Goal: Task Accomplishment & Management: Manage account settings

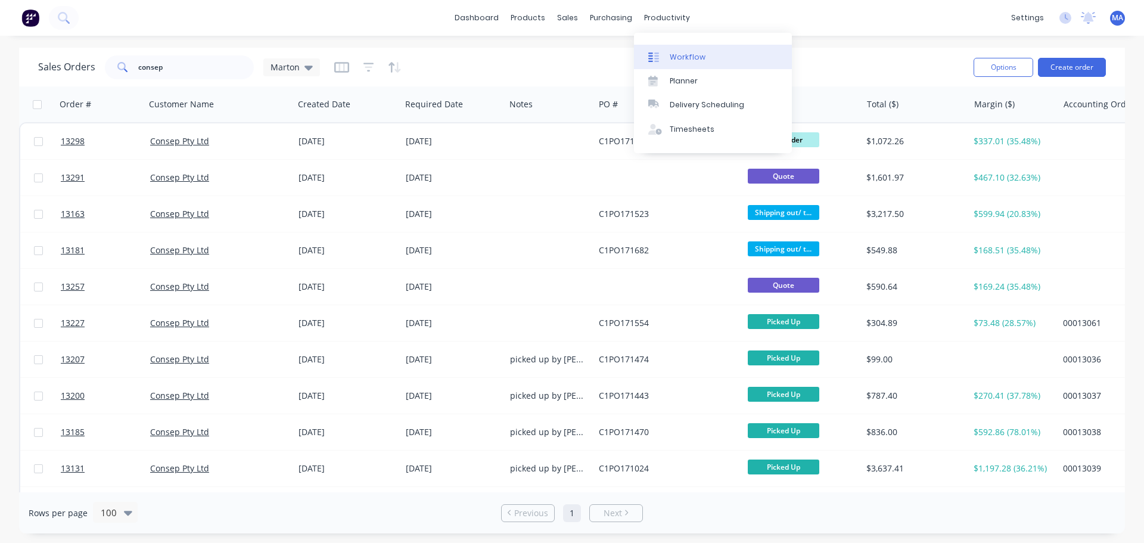
click at [673, 51] on link "Workflow" at bounding box center [713, 57] width 158 height 24
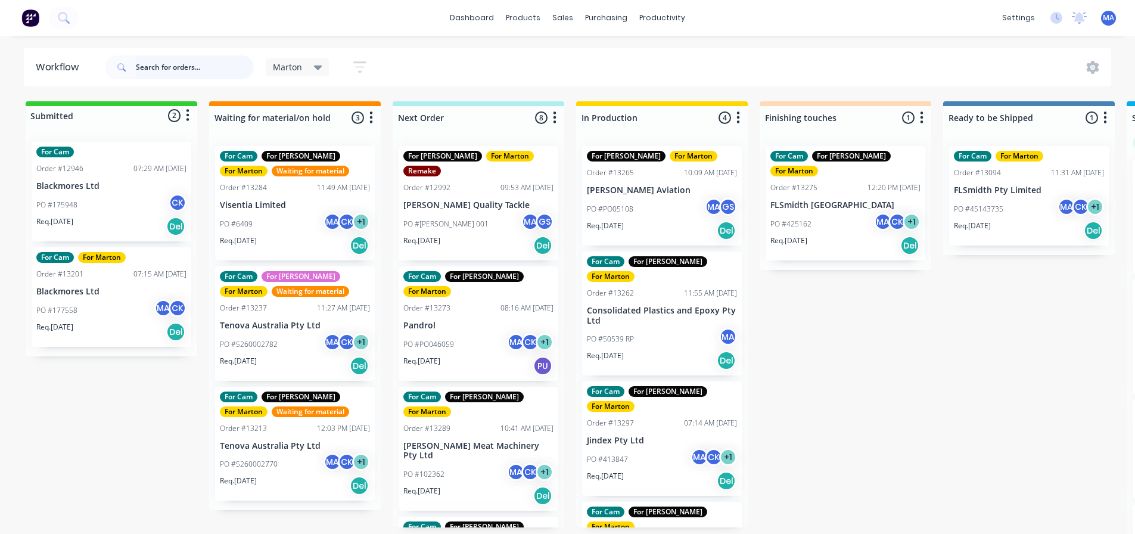
click at [197, 69] on input "text" at bounding box center [195, 67] width 118 height 24
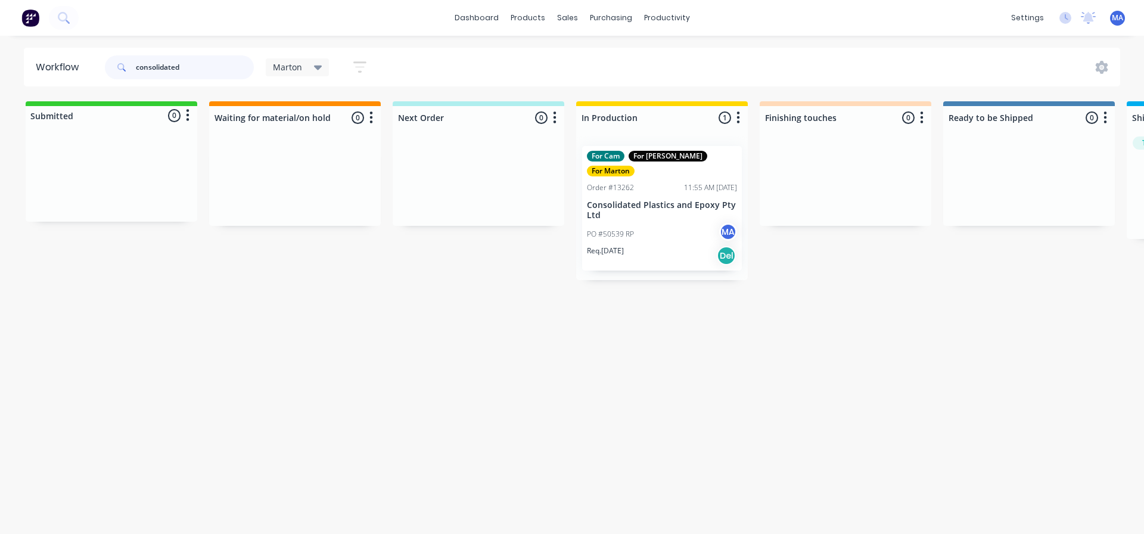
type input "consolidated"
click at [662, 200] on p "Consolidated Plastics and Epoxy Pty Ltd" at bounding box center [662, 210] width 150 height 20
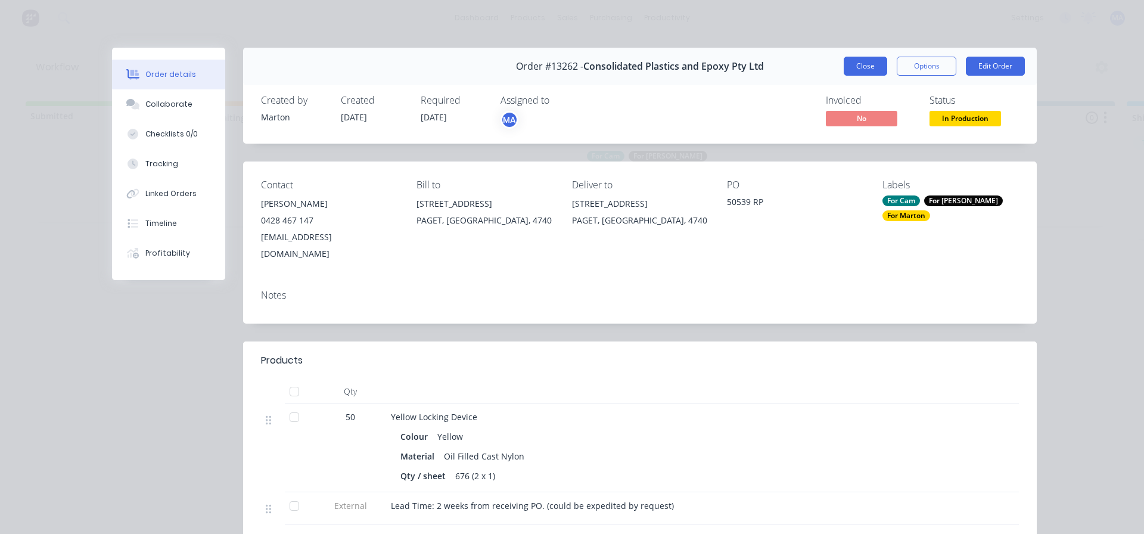
click at [846, 66] on button "Close" at bounding box center [865, 66] width 43 height 19
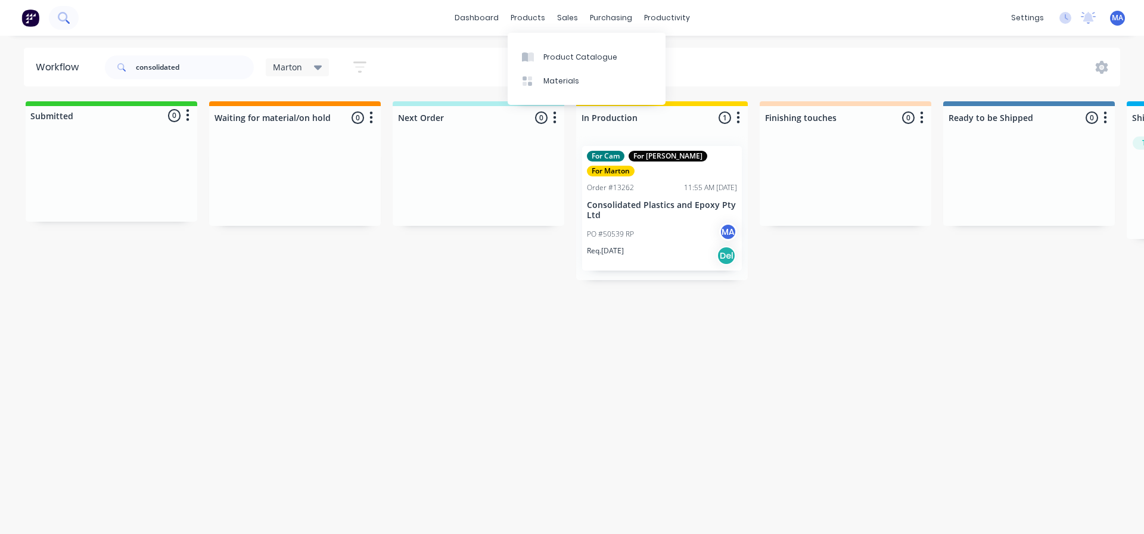
click at [69, 15] on icon at bounding box center [63, 17] width 11 height 11
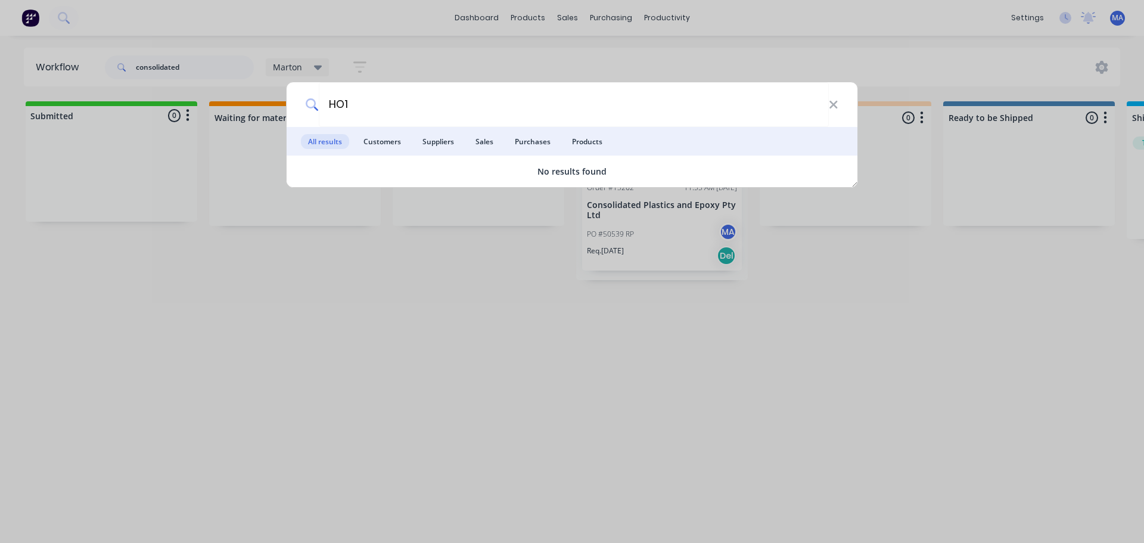
type input "HO1"
click at [838, 112] on div "HO1" at bounding box center [572, 104] width 571 height 45
drag, startPoint x: 831, startPoint y: 104, endPoint x: 782, endPoint y: 73, distance: 58.0
click at [832, 104] on icon at bounding box center [834, 104] width 10 height 13
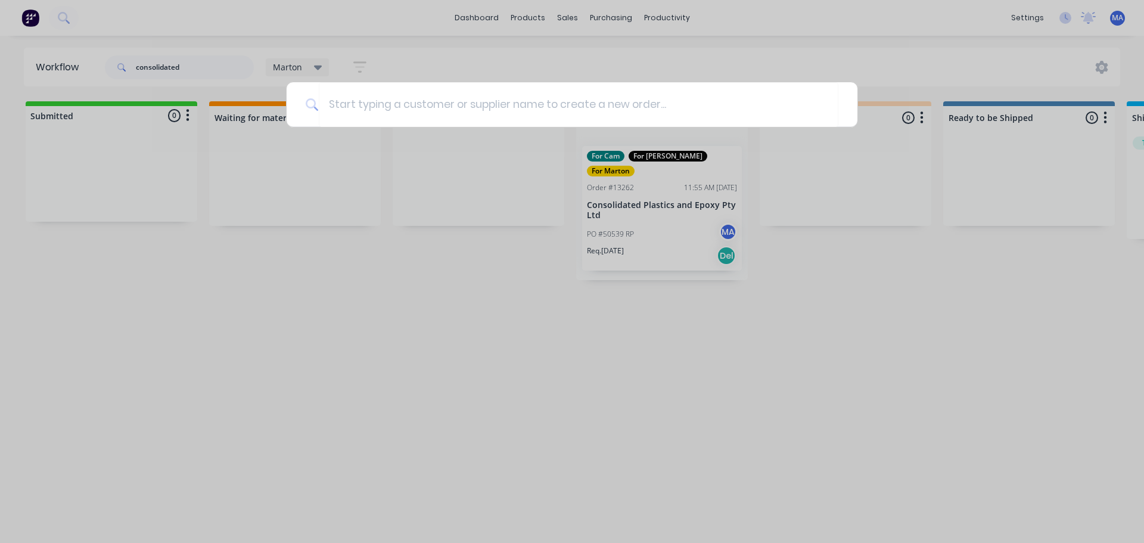
click at [754, 64] on div at bounding box center [572, 271] width 1144 height 543
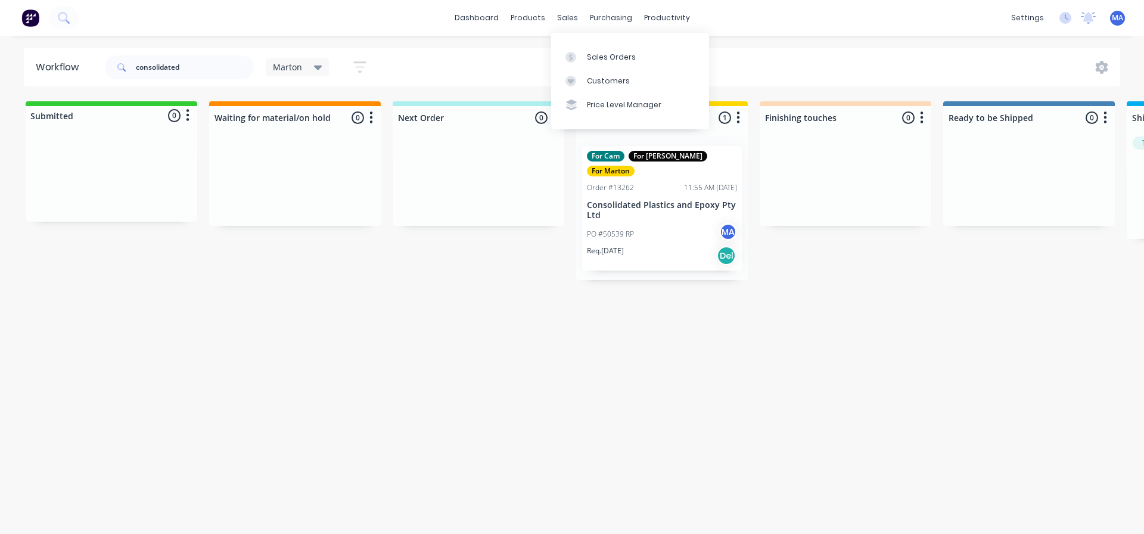
click at [542, 43] on div "dashboard products sales purchasing productivity dashboard products Product Cat…" at bounding box center [572, 231] width 1144 height 462
click at [587, 61] on div "Sales Orders" at bounding box center [611, 57] width 49 height 11
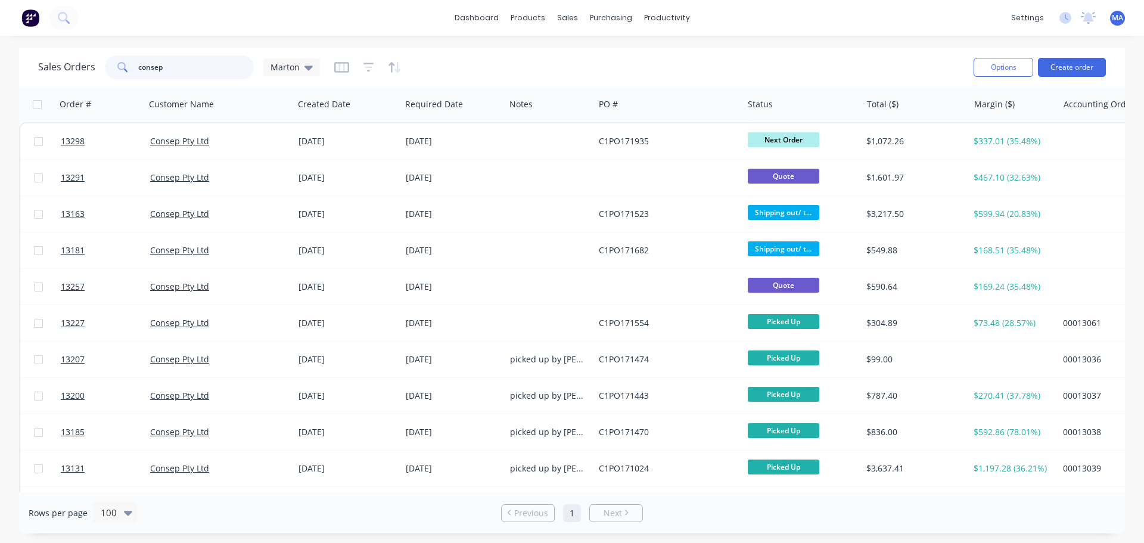
drag, startPoint x: 195, startPoint y: 71, endPoint x: 105, endPoint y: 70, distance: 90.0
click at [106, 70] on div "consep" at bounding box center [179, 67] width 149 height 24
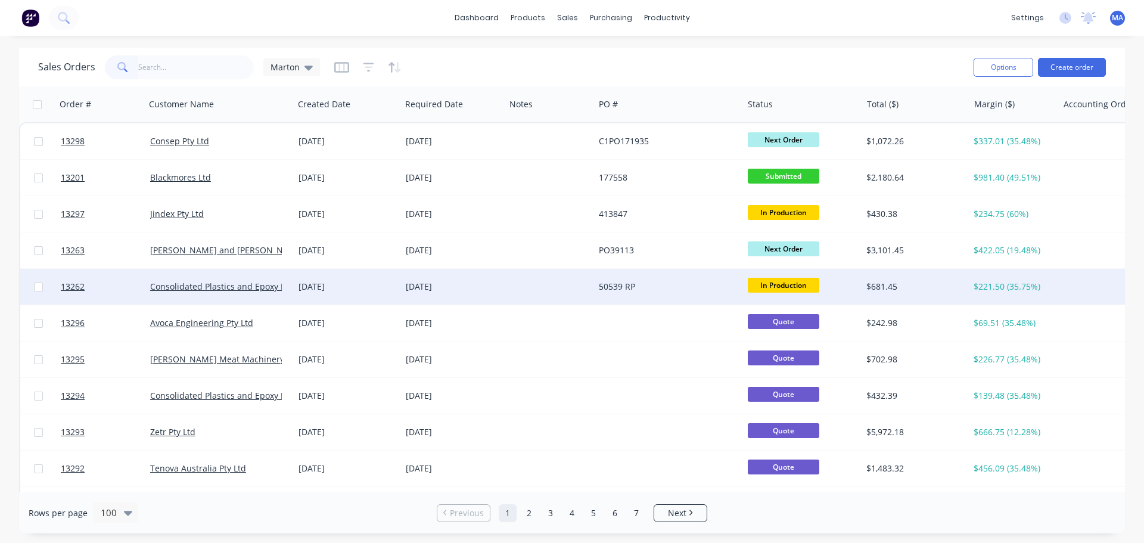
click at [331, 288] on div "[DATE]" at bounding box center [347, 287] width 98 height 12
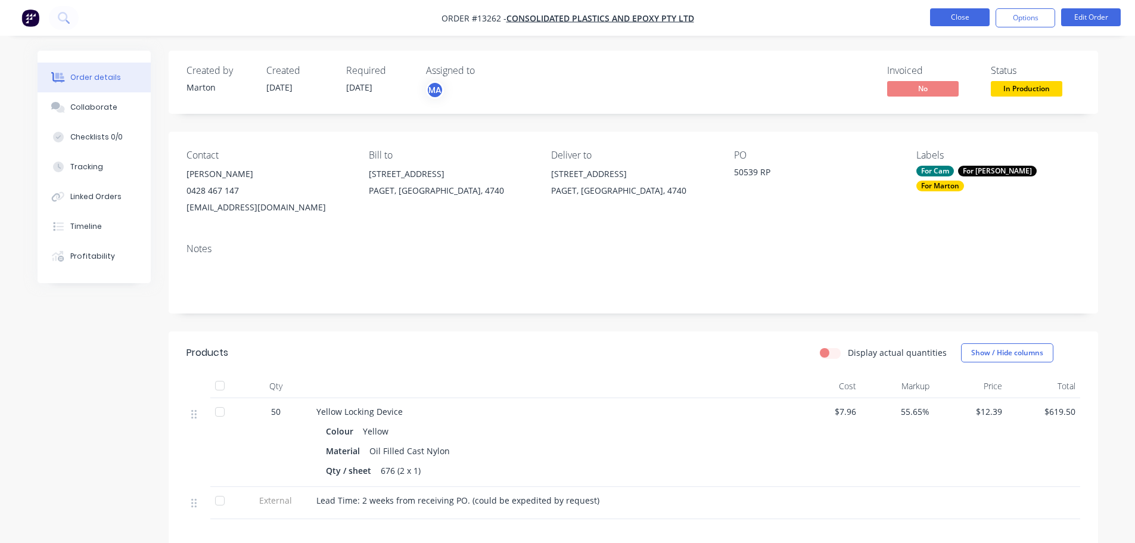
click at [938, 23] on button "Close" at bounding box center [960, 17] width 60 height 18
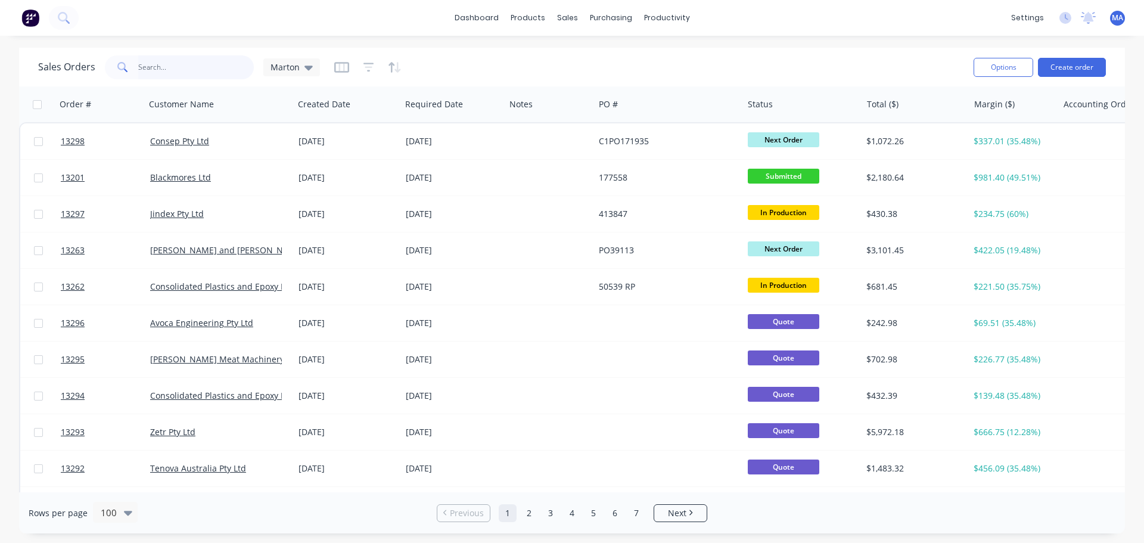
click at [191, 74] on input "text" at bounding box center [196, 67] width 116 height 24
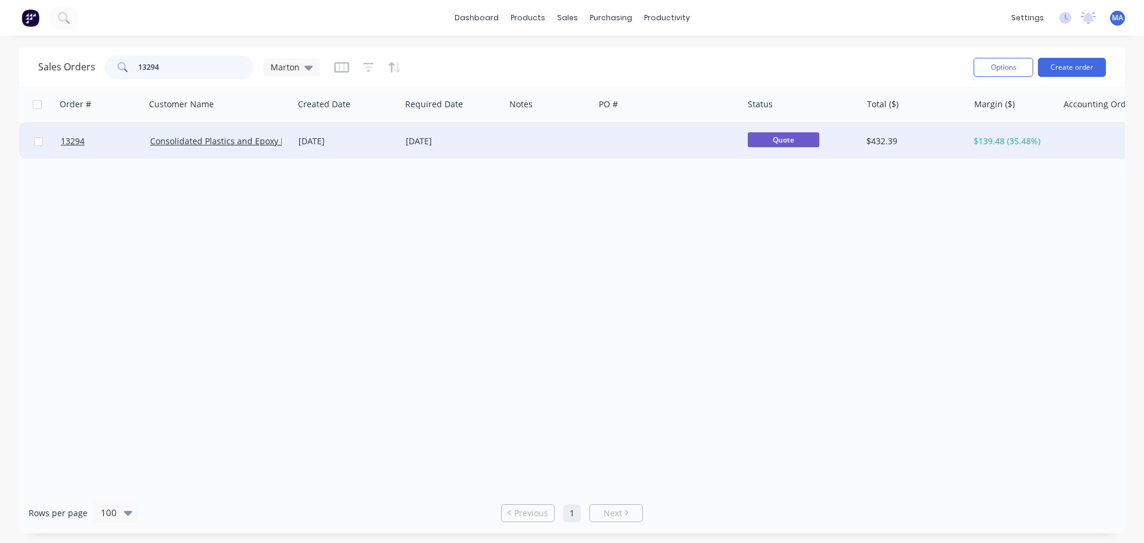
type input "13294"
click at [579, 127] on div at bounding box center [549, 141] width 89 height 36
click at [453, 147] on div "[DATE]" at bounding box center [453, 141] width 104 height 36
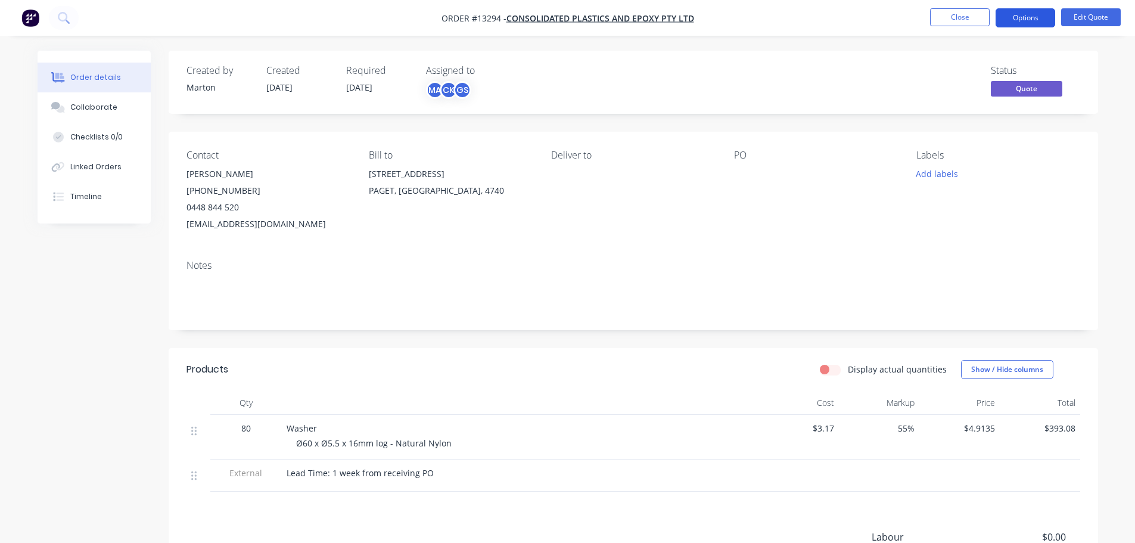
click at [1022, 18] on button "Options" at bounding box center [1025, 17] width 60 height 19
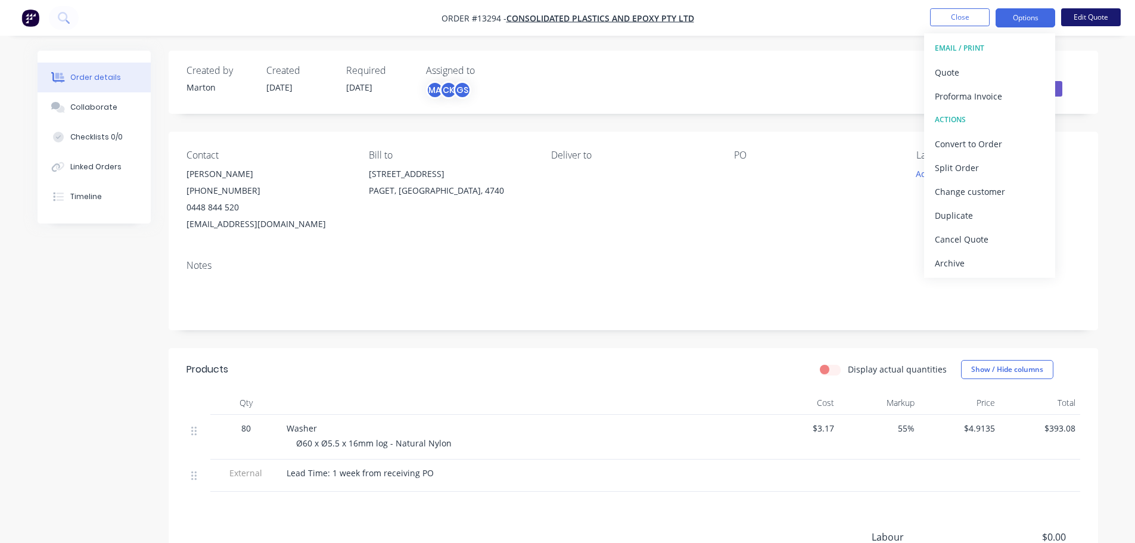
click at [1085, 19] on button "Edit Quote" at bounding box center [1091, 17] width 60 height 18
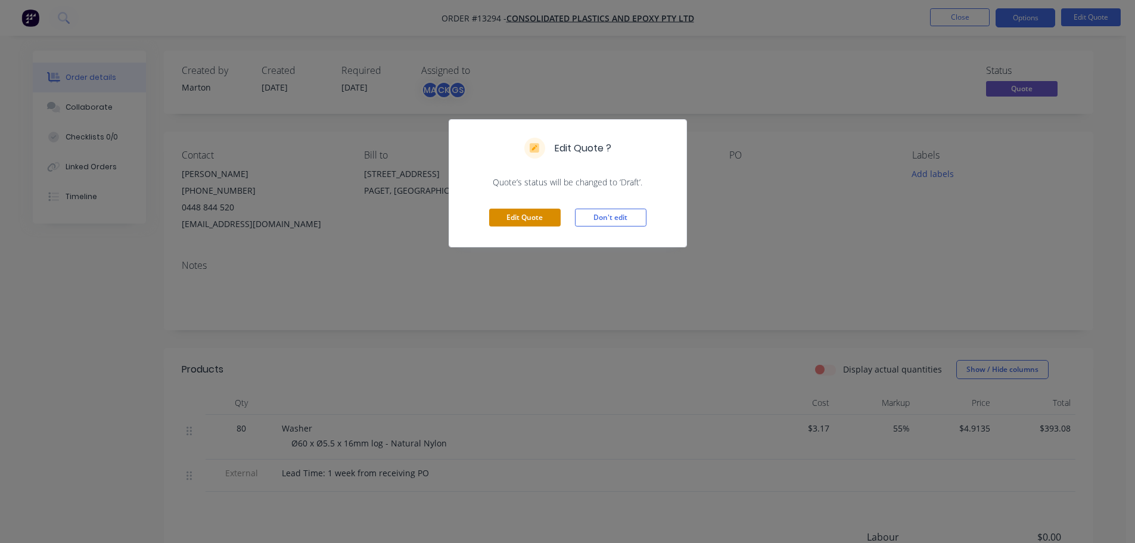
click at [532, 211] on button "Edit Quote" at bounding box center [524, 218] width 71 height 18
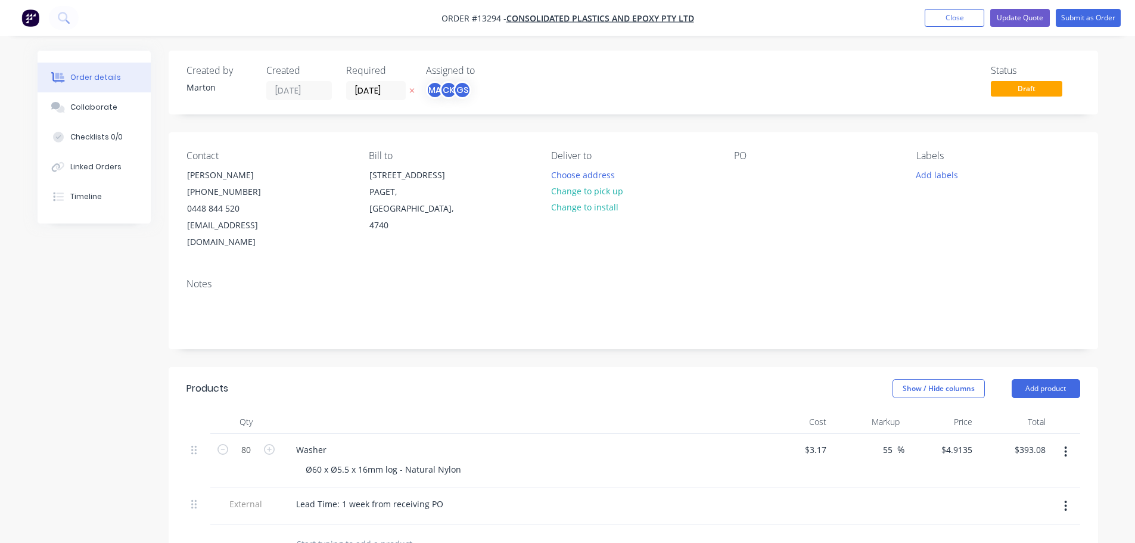
click at [1065, 445] on icon "button" at bounding box center [1065, 451] width 3 height 13
click at [1022, 474] on div "Save to catalogue" at bounding box center [1024, 482] width 92 height 17
click at [575, 169] on button "Choose address" at bounding box center [583, 174] width 76 height 16
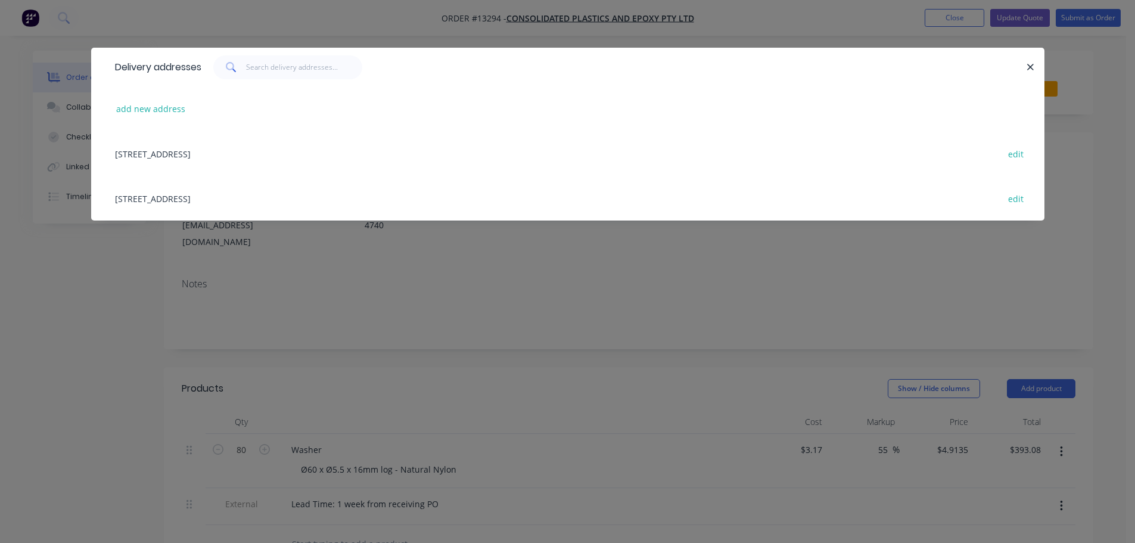
click at [248, 206] on div "99 Maggiolo Drive, PAGET, Queensland, Australia, 4740 edit" at bounding box center [567, 198] width 917 height 45
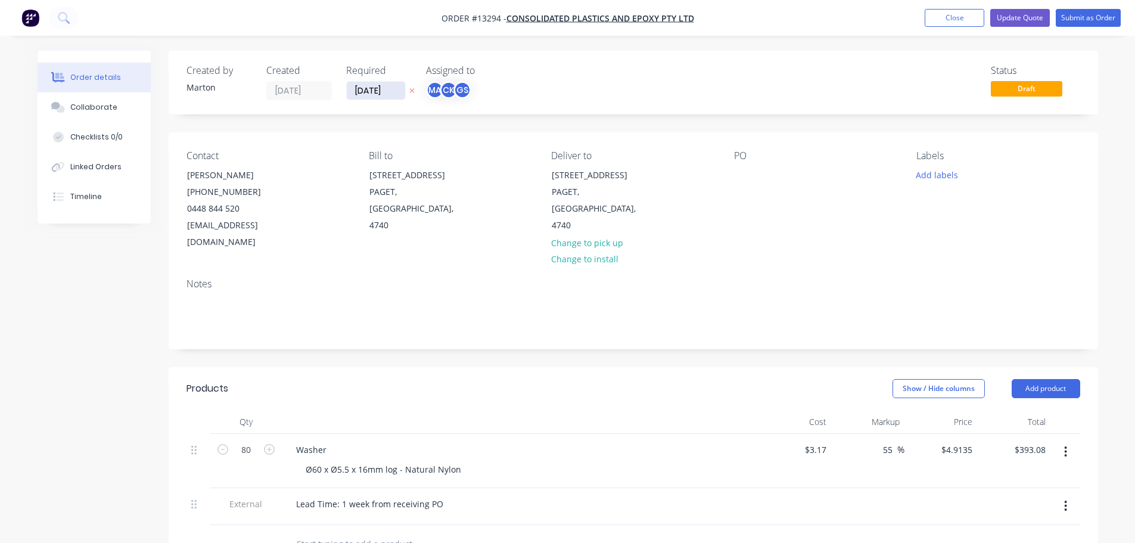
click at [380, 93] on input "05/09/25" at bounding box center [376, 91] width 58 height 18
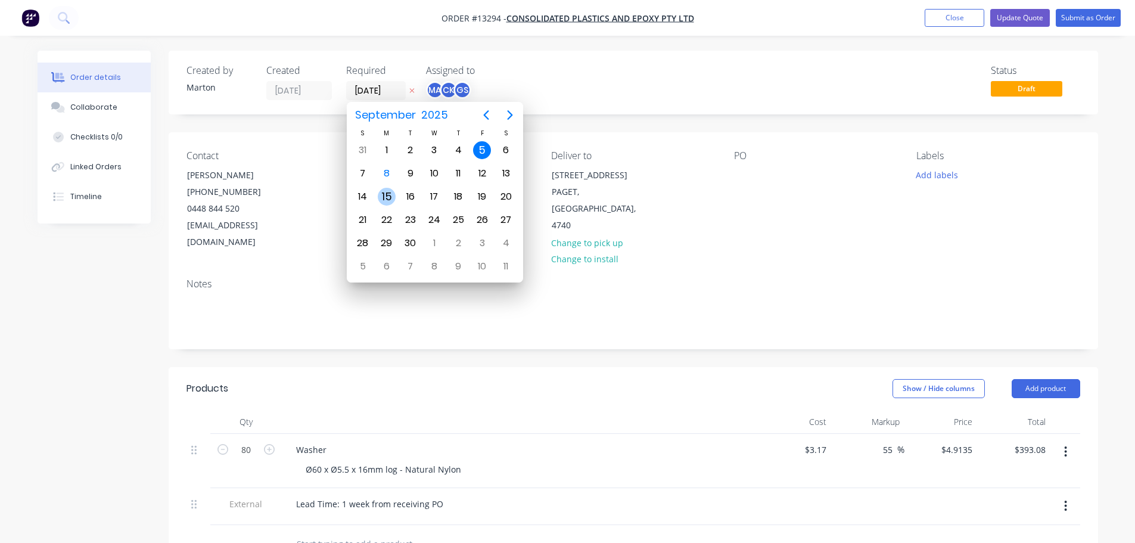
click at [395, 204] on div "15" at bounding box center [387, 196] width 24 height 23
type input "[DATE]"
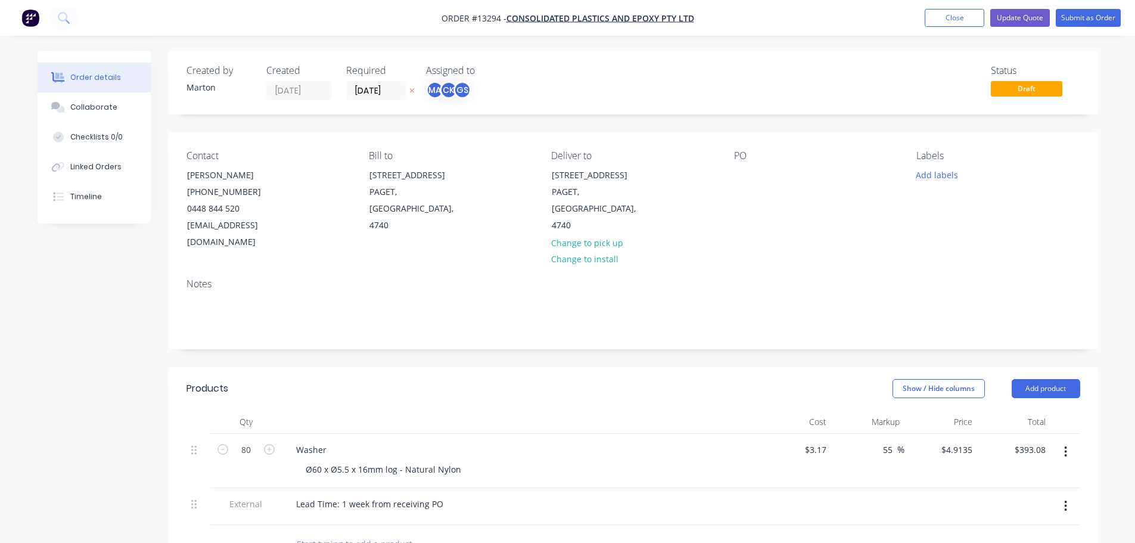
click at [754, 172] on div "PO" at bounding box center [815, 200] width 163 height 101
click at [747, 183] on div at bounding box center [743, 174] width 19 height 17
click at [942, 174] on button "Add labels" at bounding box center [937, 174] width 55 height 16
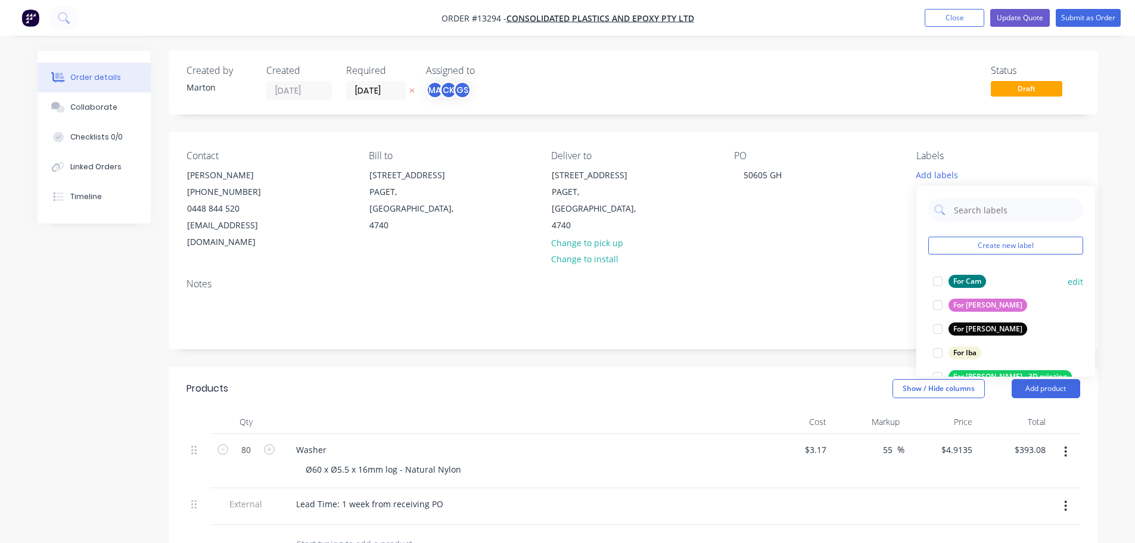
click at [941, 282] on div at bounding box center [938, 281] width 24 height 24
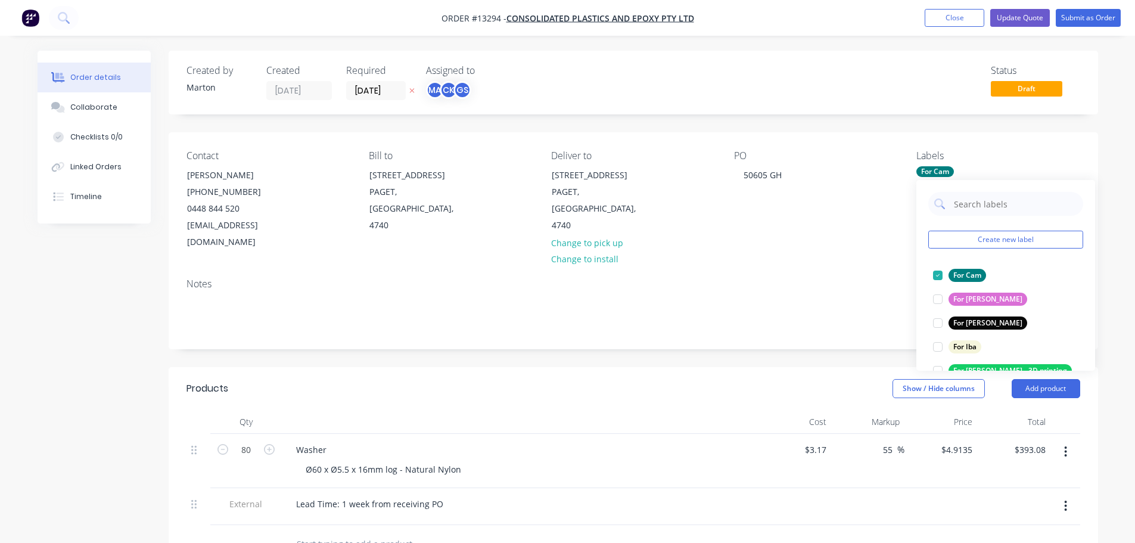
click at [938, 262] on div "Create new label For Cam edit For Faustino edit For Gary edit For Iba edit For …" at bounding box center [1005, 275] width 179 height 191
click at [941, 280] on div at bounding box center [938, 275] width 24 height 24
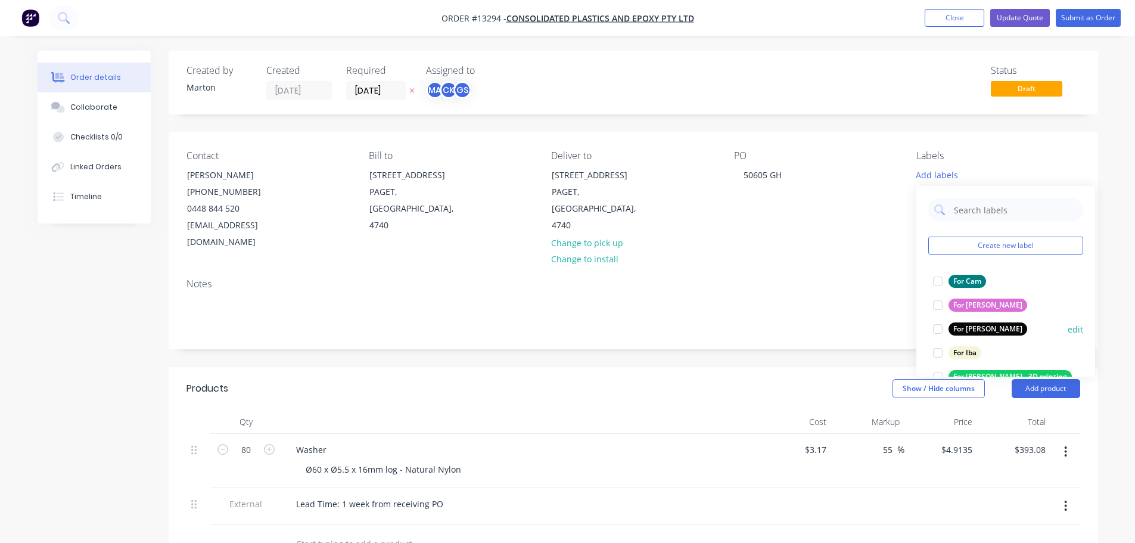
click at [942, 326] on div at bounding box center [938, 329] width 24 height 24
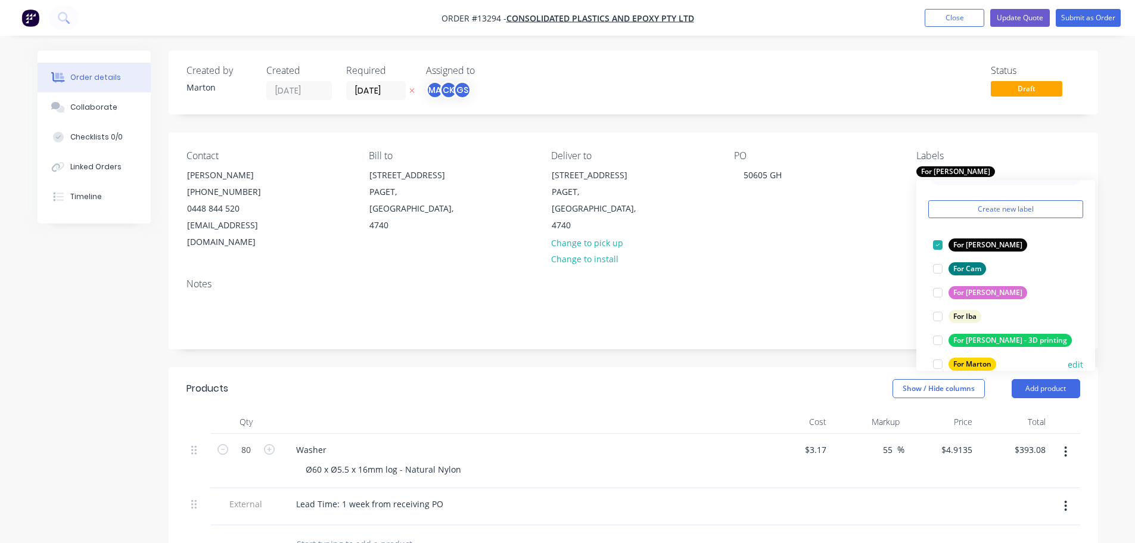
scroll to position [60, 0]
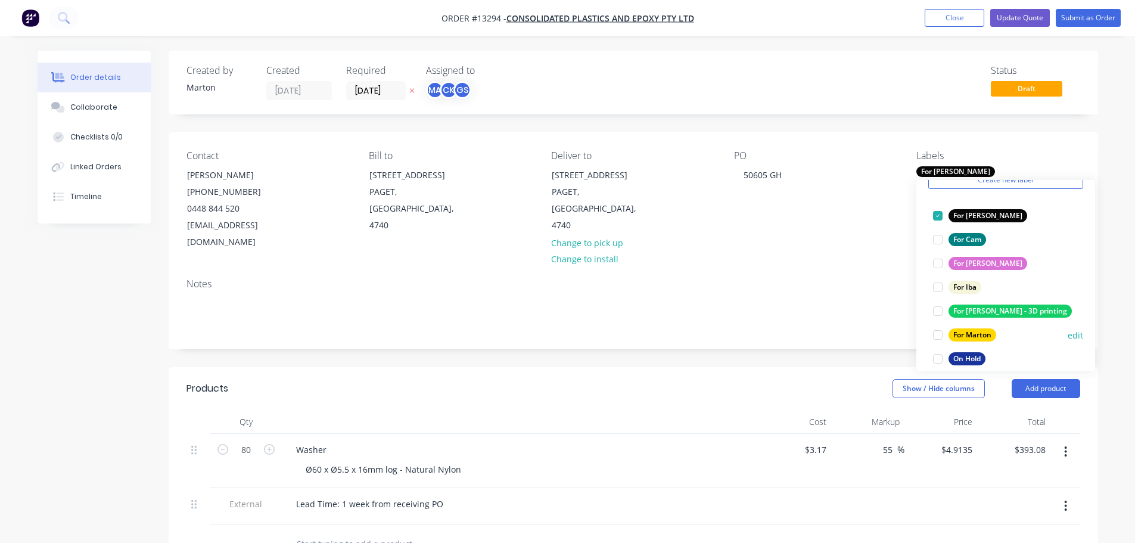
click at [937, 341] on div at bounding box center [938, 335] width 24 height 24
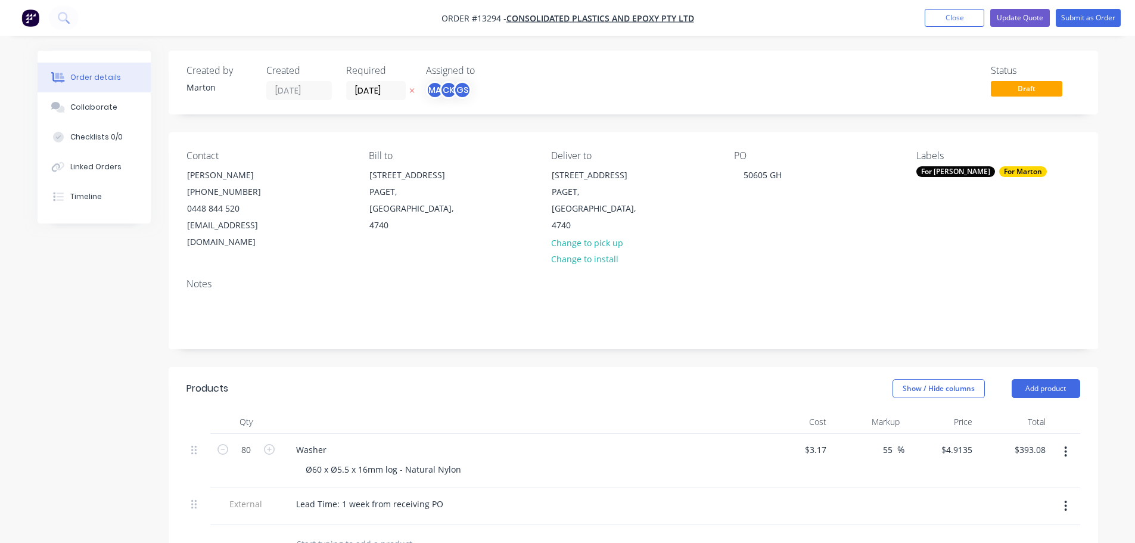
click at [833, 325] on div "Notes" at bounding box center [633, 309] width 929 height 80
click at [1082, 18] on button "Submit as Order" at bounding box center [1088, 18] width 65 height 18
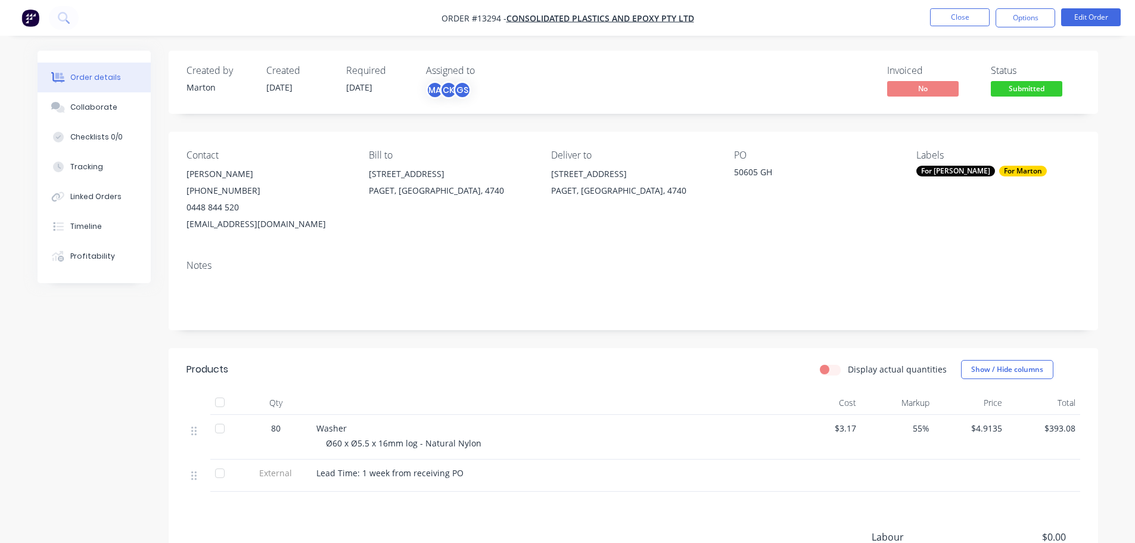
click at [1036, 91] on span "Submitted" at bounding box center [1026, 88] width 71 height 15
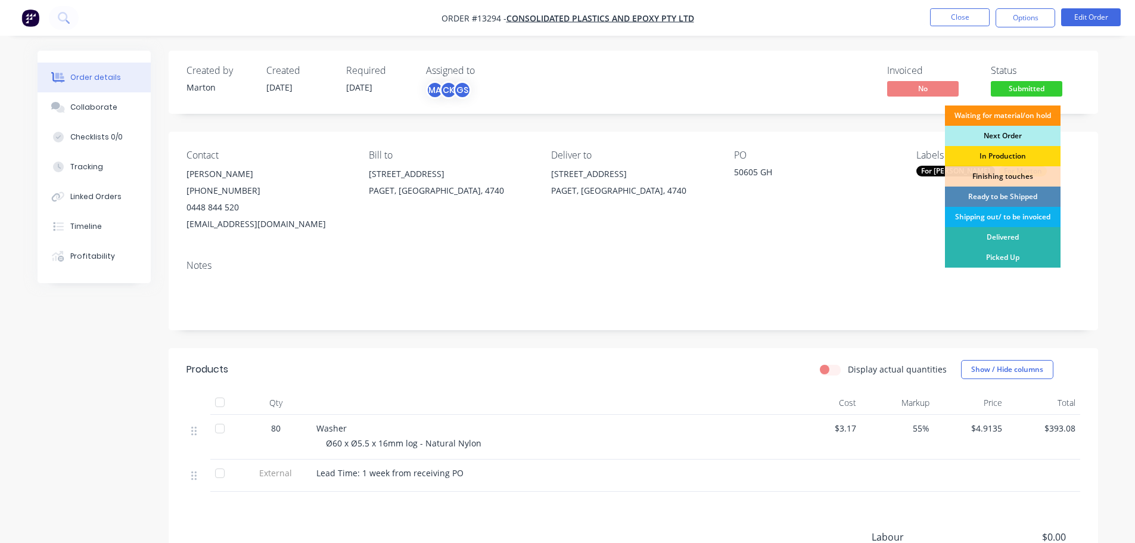
click at [1007, 135] on div "Next Order" at bounding box center [1003, 136] width 116 height 20
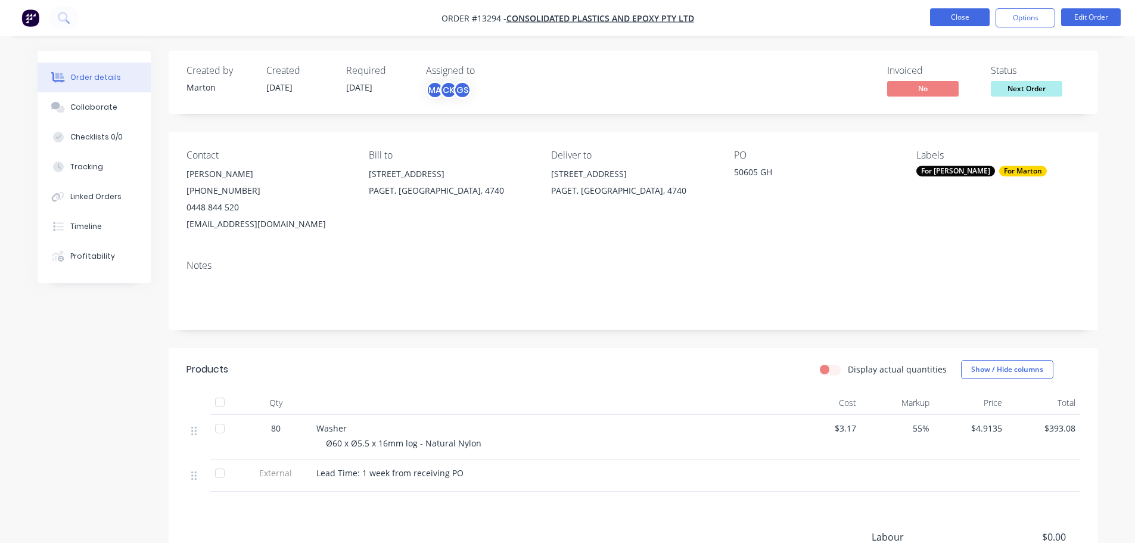
click at [972, 14] on button "Close" at bounding box center [960, 17] width 60 height 18
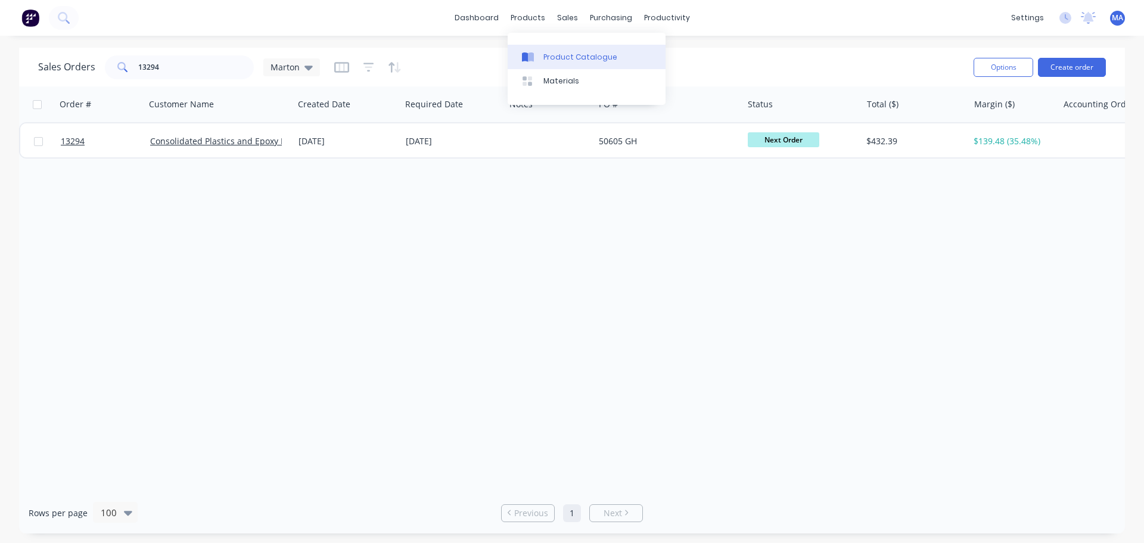
click at [557, 60] on div "Product Catalogue" at bounding box center [580, 57] width 74 height 11
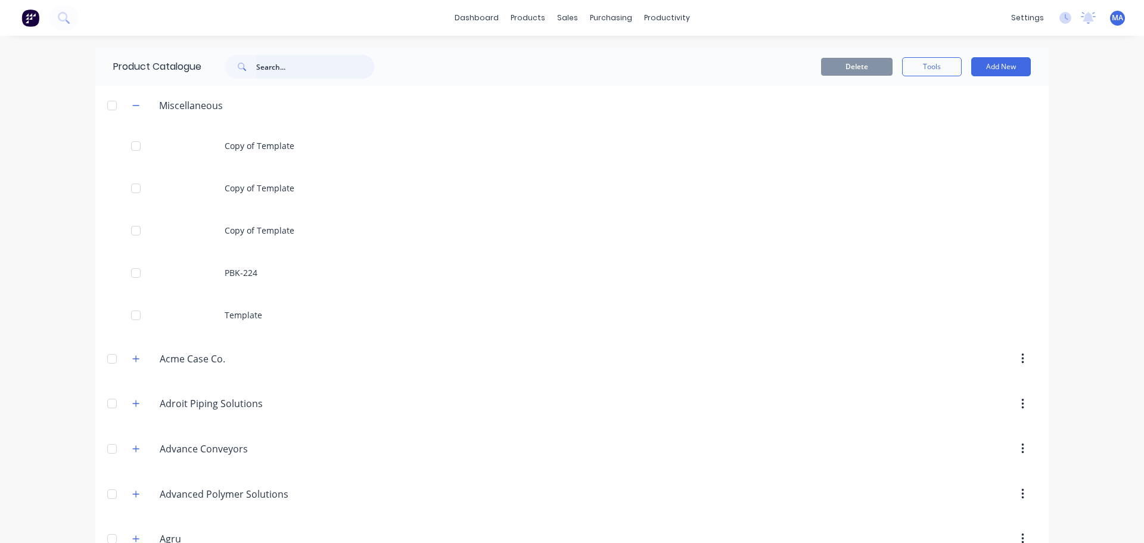
click at [308, 66] on input "text" at bounding box center [315, 67] width 118 height 24
click at [568, 53] on icon at bounding box center [566, 57] width 11 height 11
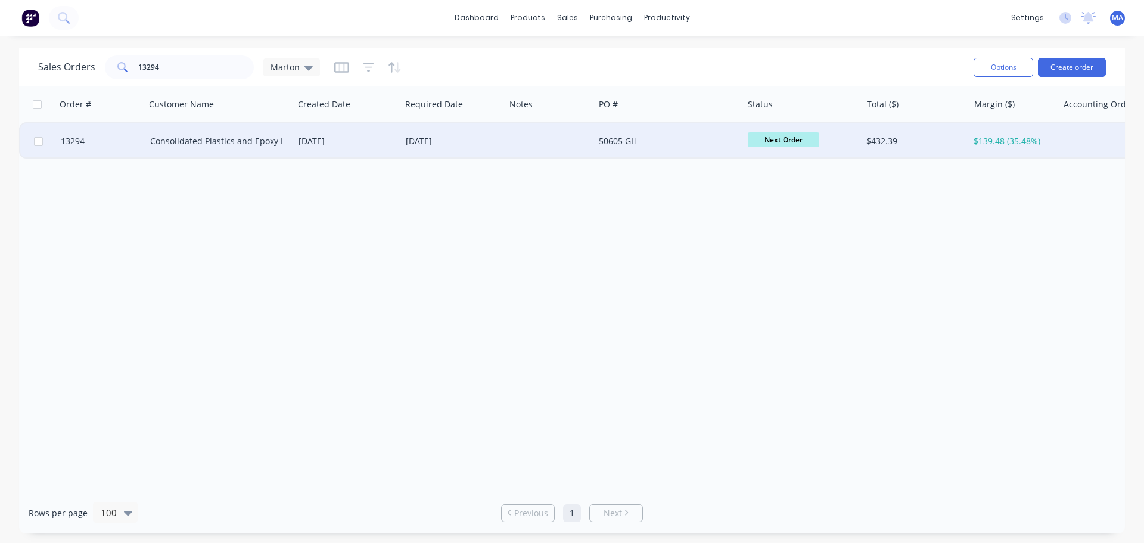
click at [353, 132] on div "[DATE]" at bounding box center [347, 141] width 107 height 36
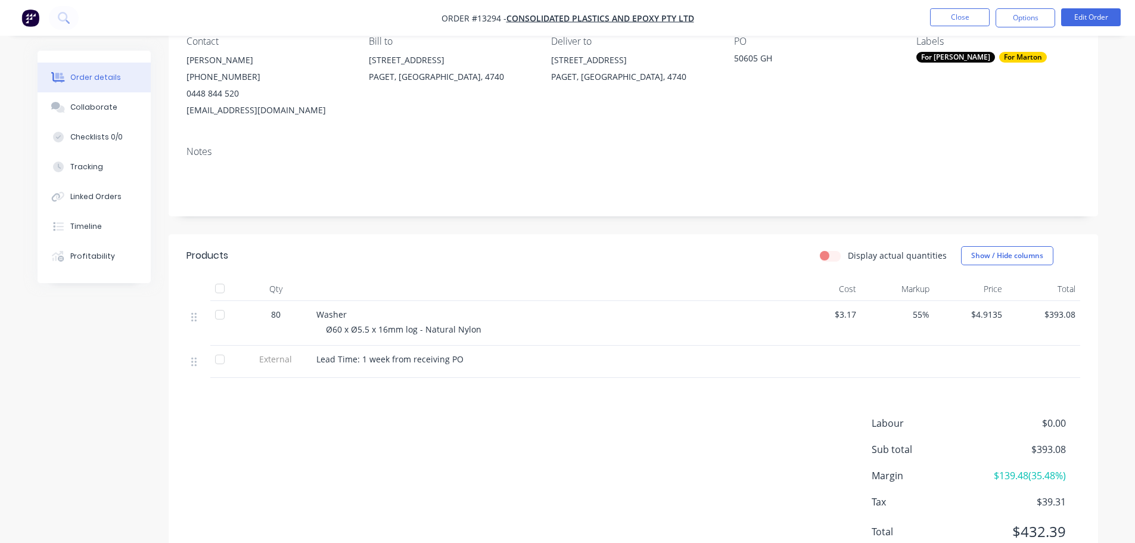
scroll to position [119, 0]
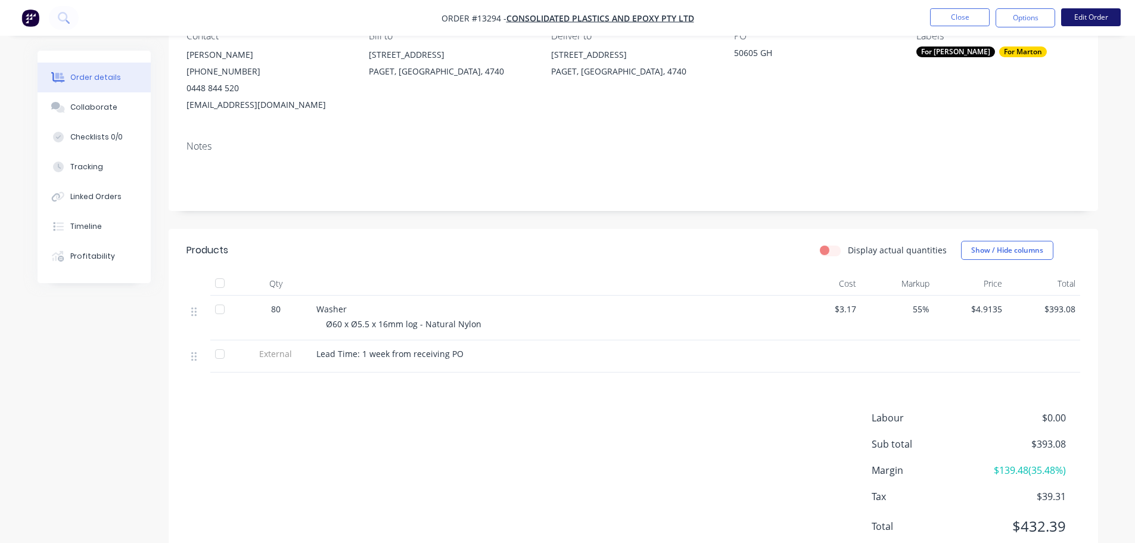
click at [1099, 18] on button "Edit Order" at bounding box center [1091, 17] width 60 height 18
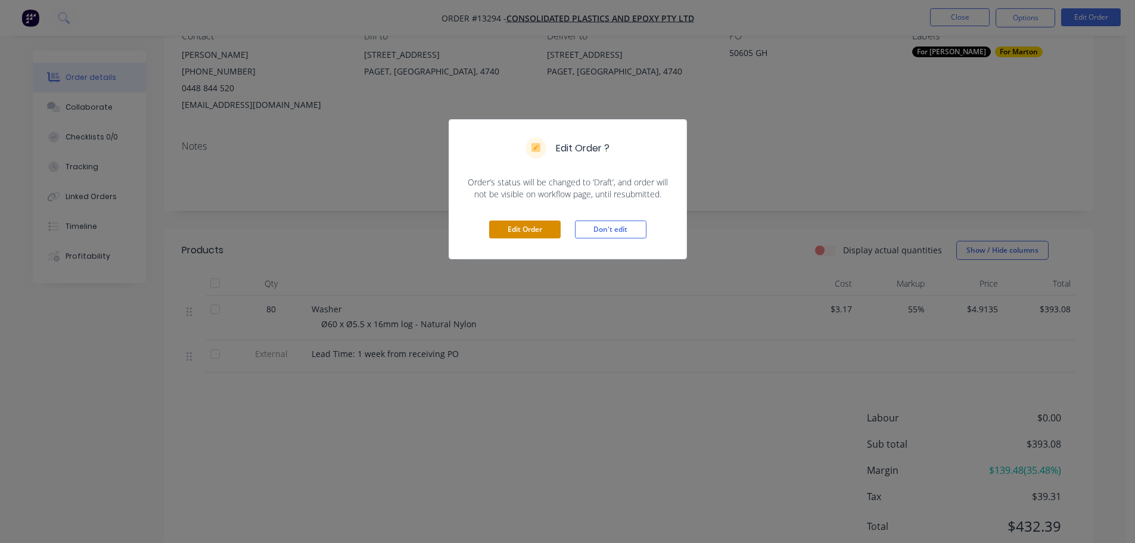
click at [535, 232] on button "Edit Order" at bounding box center [524, 229] width 71 height 18
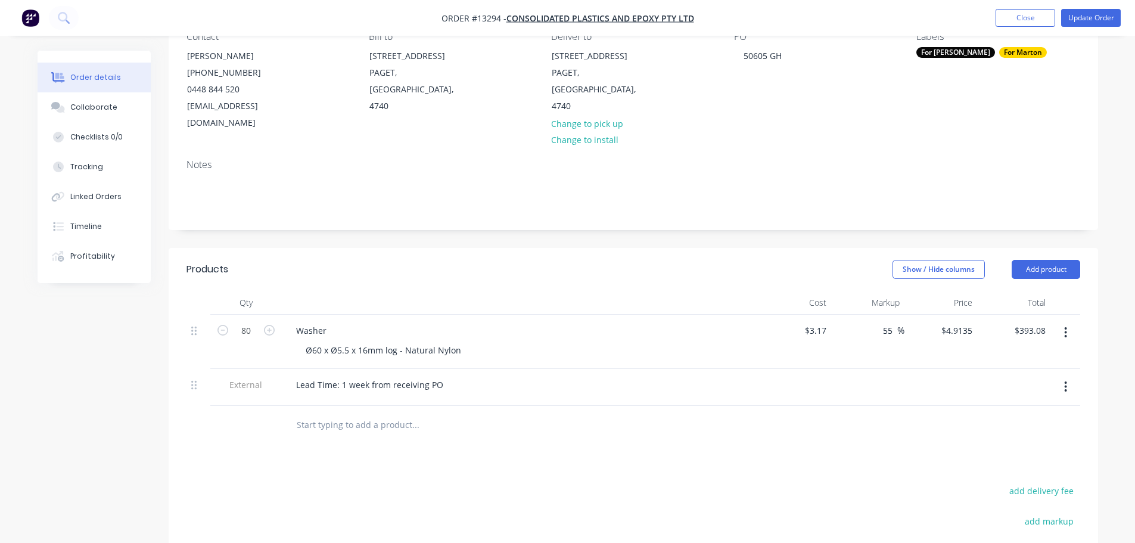
click at [1064, 326] on icon "button" at bounding box center [1065, 332] width 3 height 13
click at [1032, 355] on div "Save to catalogue" at bounding box center [1024, 363] width 92 height 17
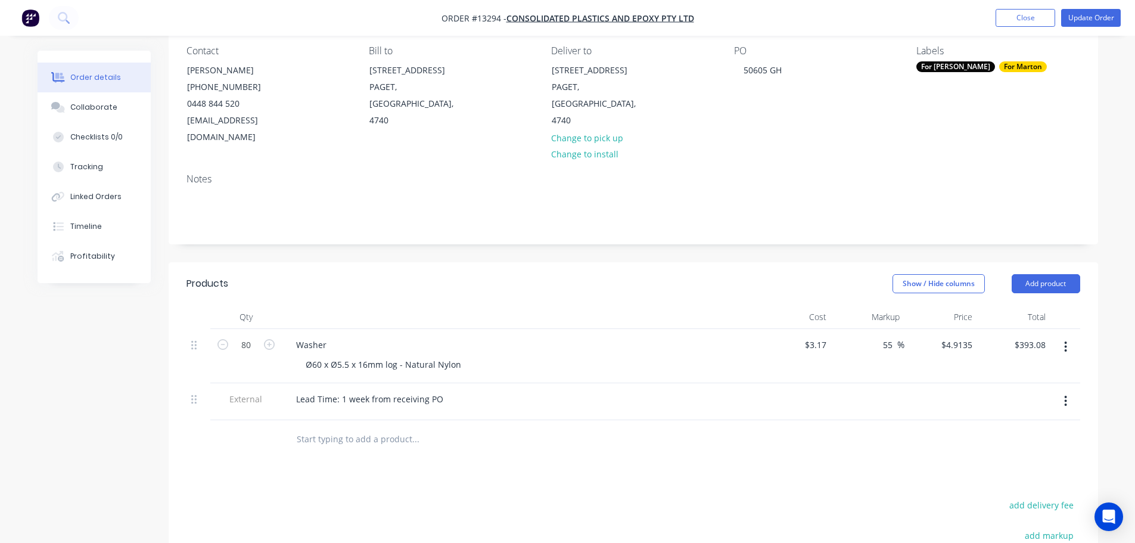
scroll to position [119, 0]
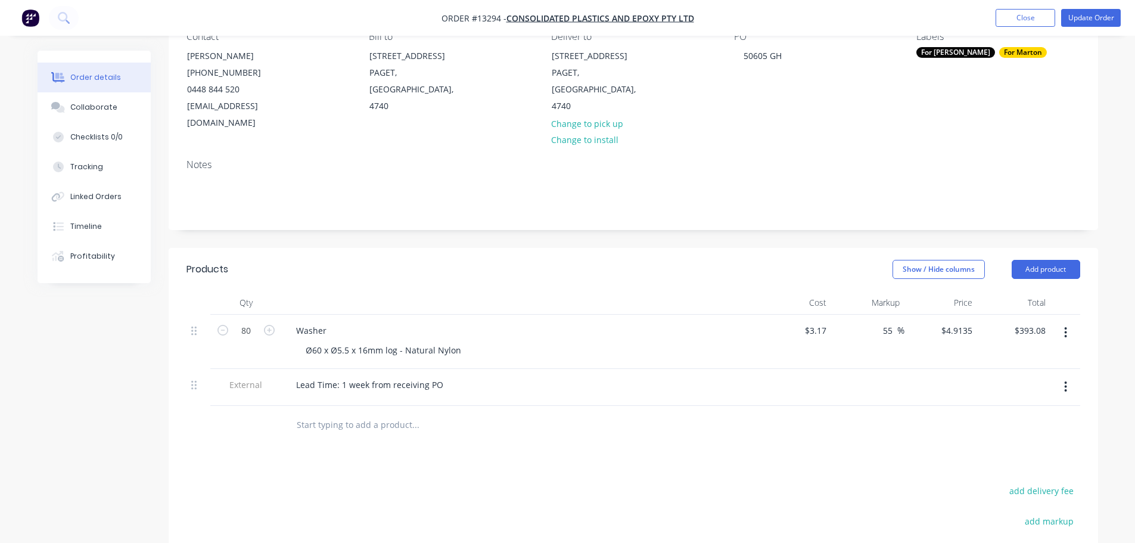
click at [1066, 327] on icon "button" at bounding box center [1066, 332] width 2 height 11
click at [1013, 355] on div "Save to catalogue" at bounding box center [1024, 363] width 92 height 17
click at [869, 436] on div "Products Show / Hide columns Add product Qty Cost Markup Price Total 80 Washer …" at bounding box center [633, 489] width 929 height 483
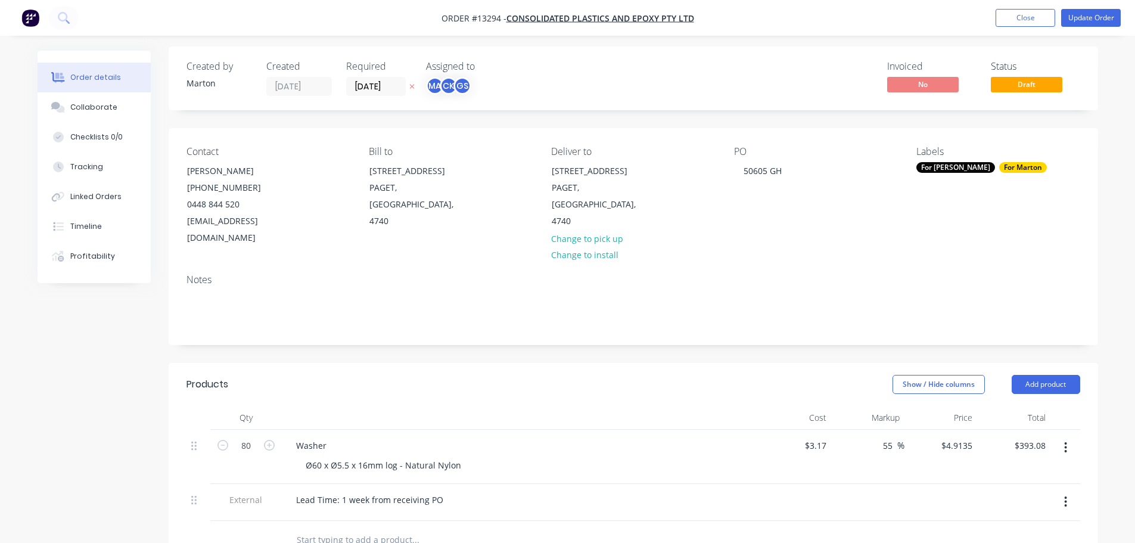
scroll to position [0, 0]
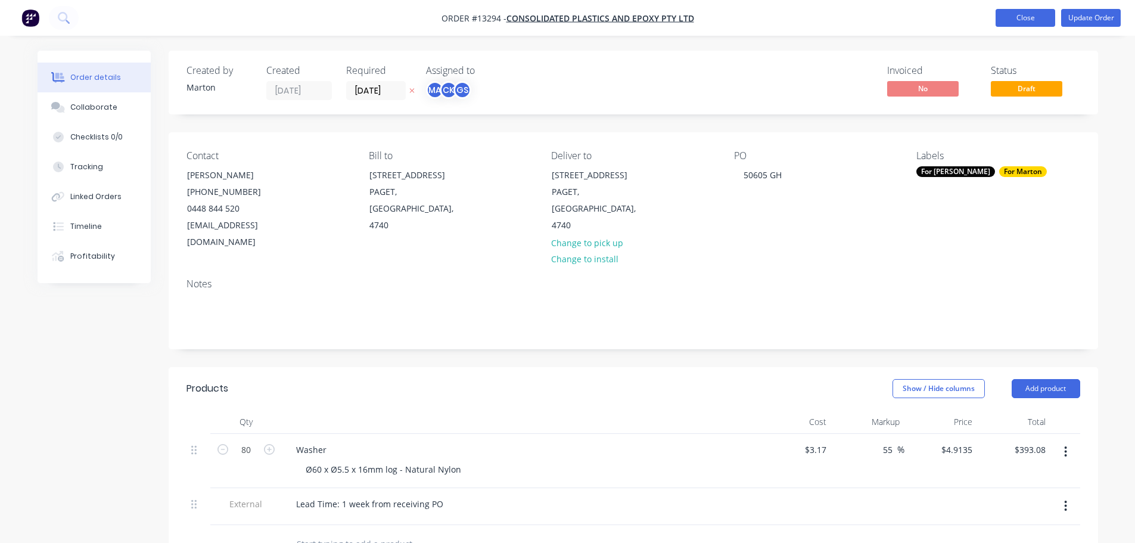
click at [1029, 22] on button "Close" at bounding box center [1025, 18] width 60 height 18
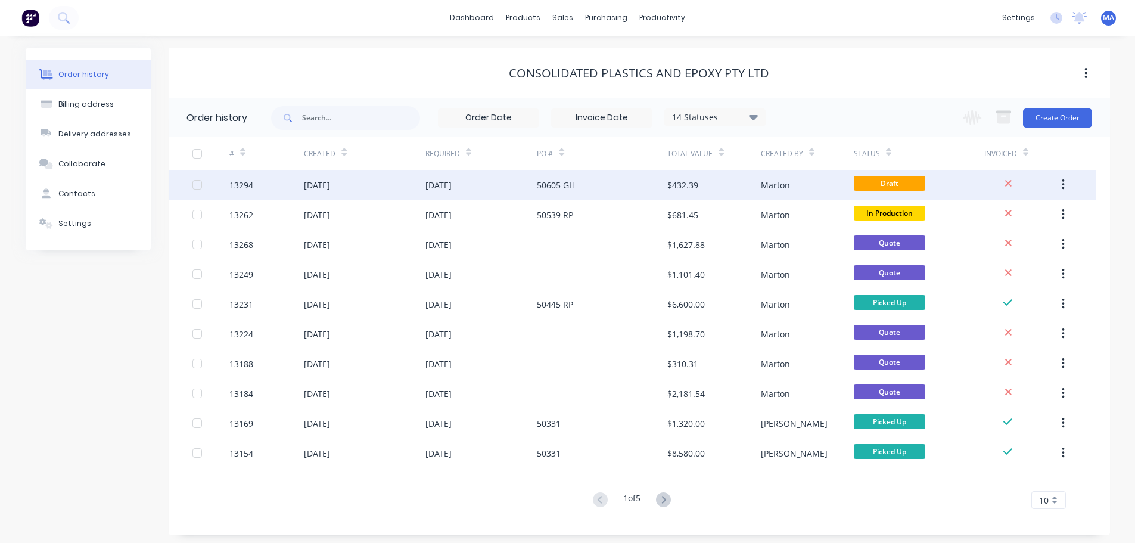
click at [482, 192] on div "[DATE]" at bounding box center [481, 185] width 112 height 30
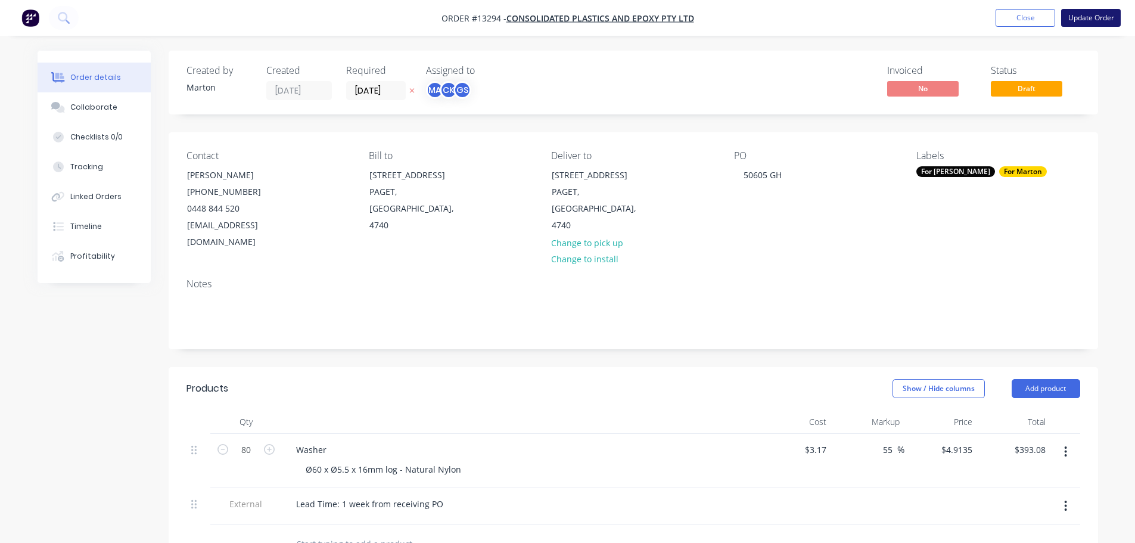
click at [1075, 15] on button "Update Order" at bounding box center [1091, 18] width 60 height 18
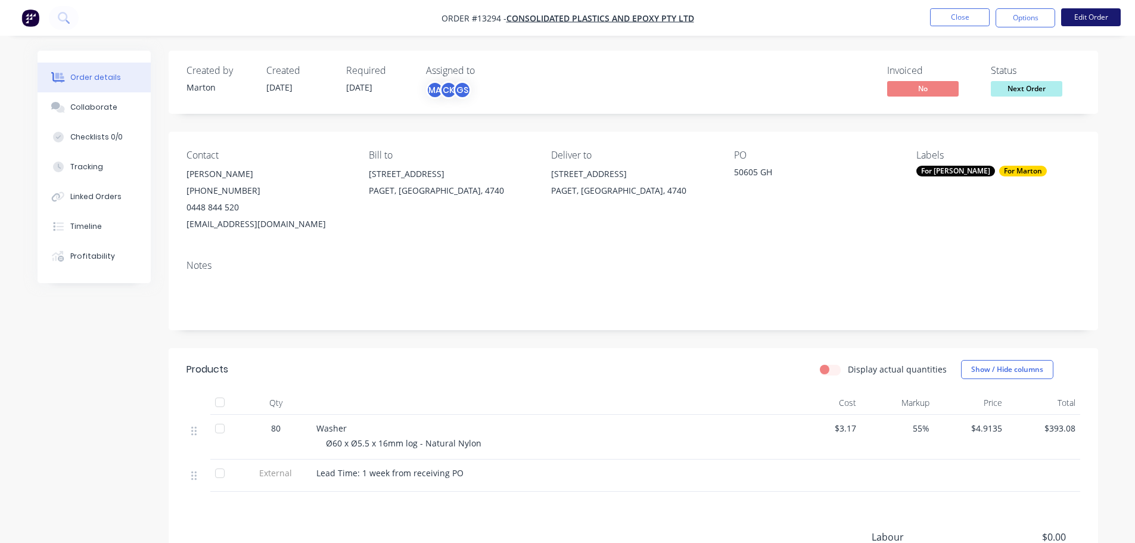
click at [1081, 23] on button "Edit Order" at bounding box center [1091, 17] width 60 height 18
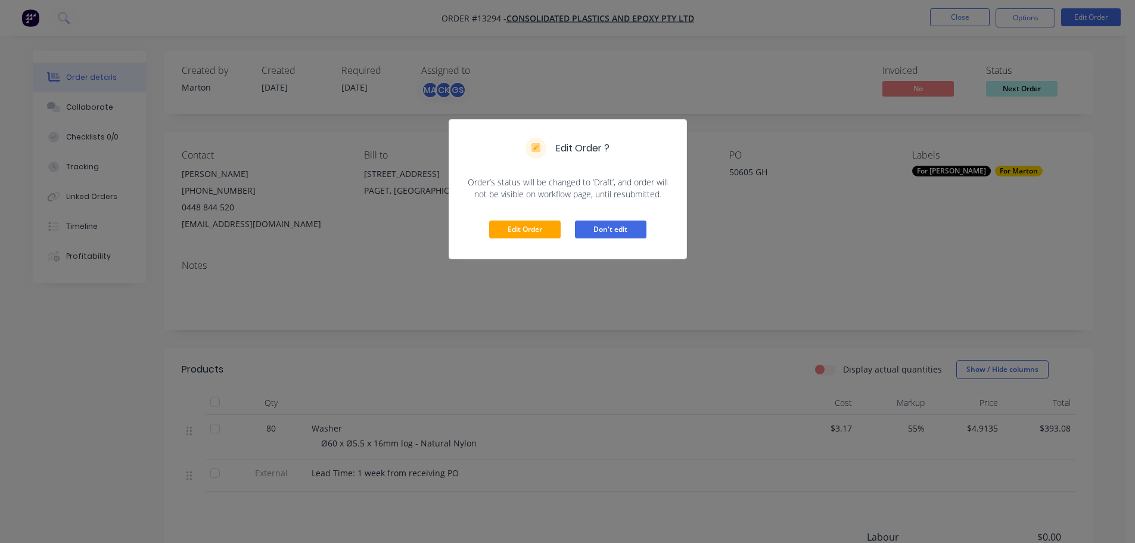
click at [616, 228] on button "Don't edit" at bounding box center [610, 229] width 71 height 18
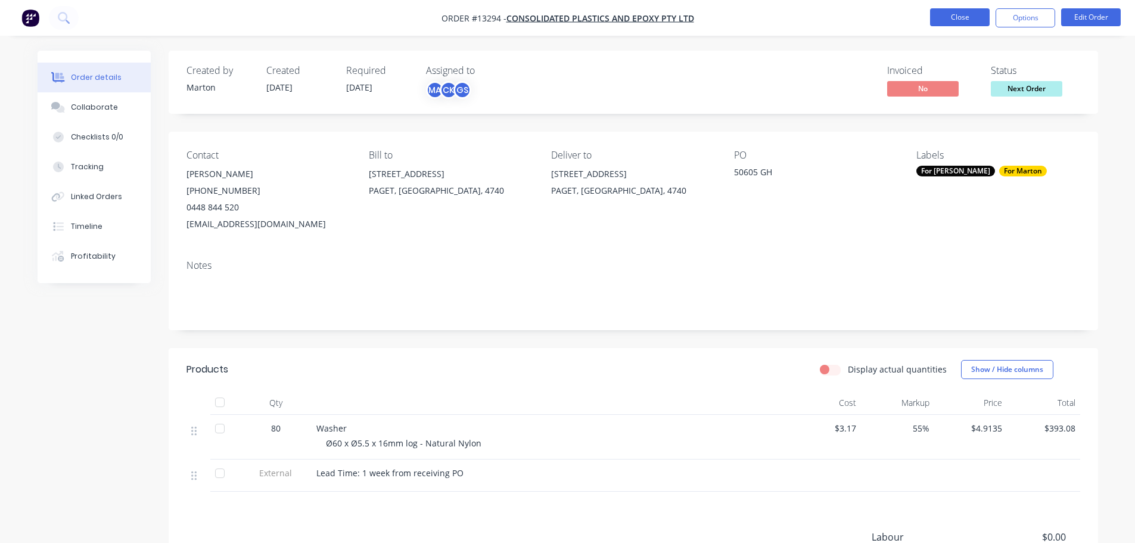
click at [942, 13] on button "Close" at bounding box center [960, 17] width 60 height 18
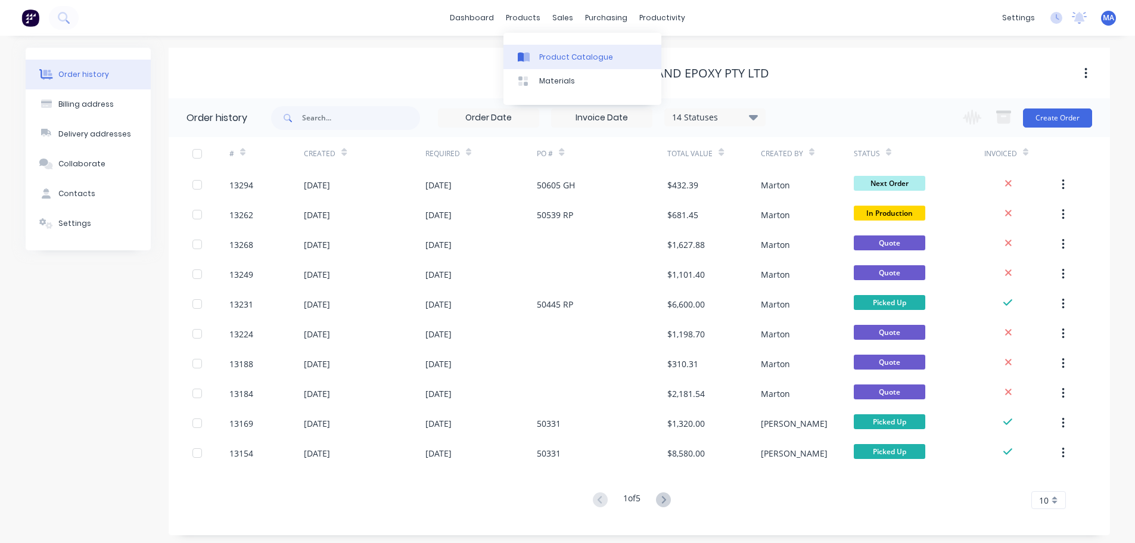
click at [547, 58] on div "Product Catalogue" at bounding box center [576, 57] width 74 height 11
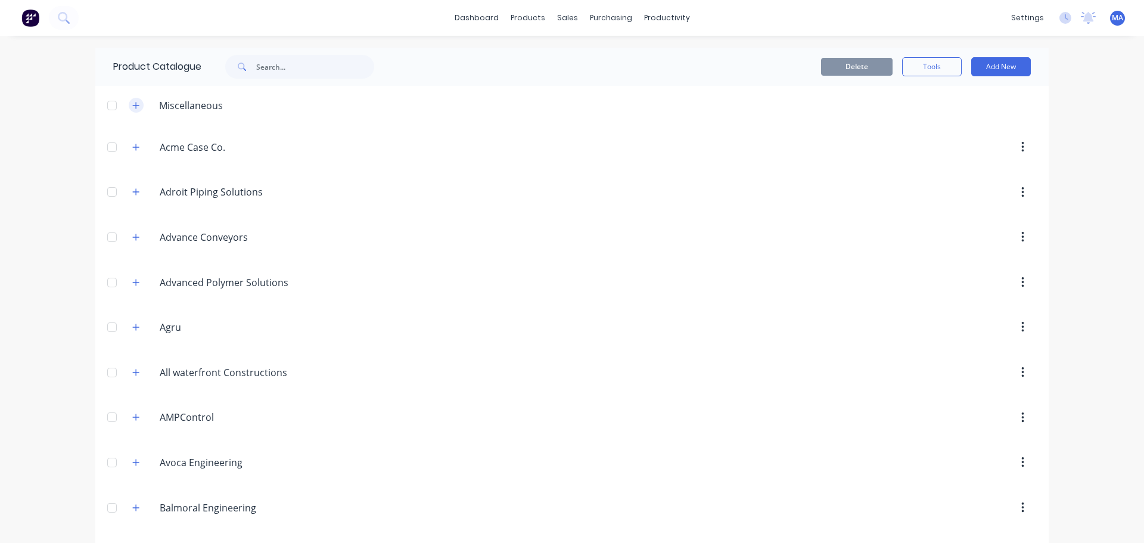
click at [135, 105] on icon "button" at bounding box center [135, 105] width 7 height 8
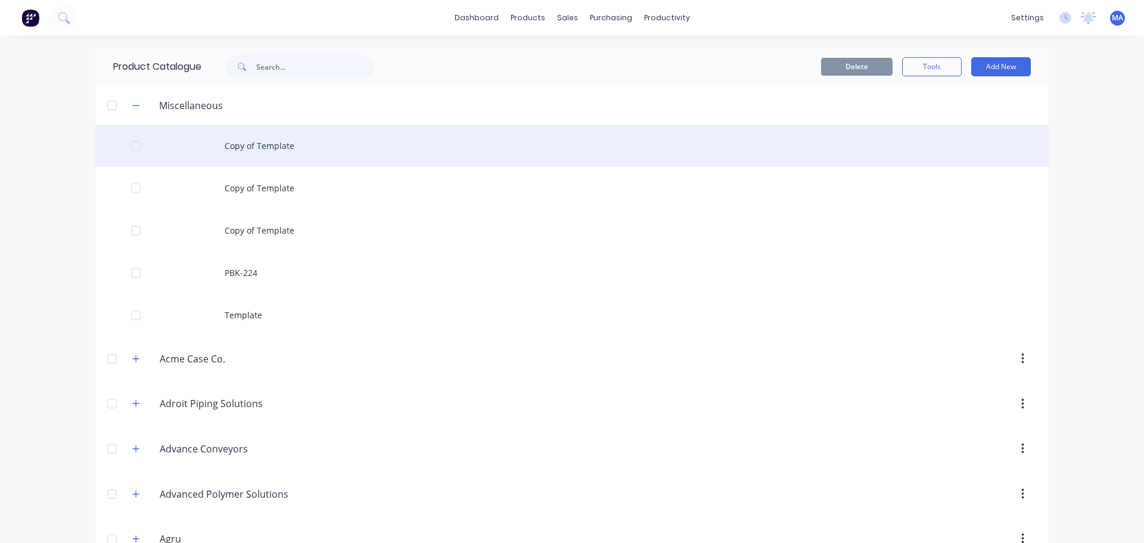
click at [259, 147] on div "Copy of Template" at bounding box center [571, 146] width 953 height 42
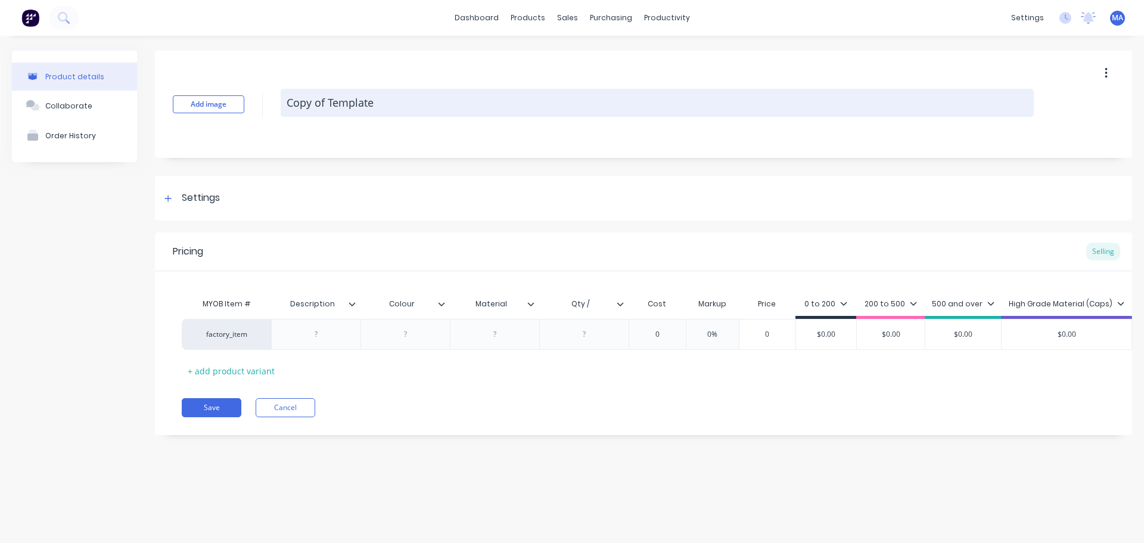
click at [368, 97] on textarea "Copy of Template" at bounding box center [657, 103] width 753 height 28
drag, startPoint x: 397, startPoint y: 104, endPoint x: 291, endPoint y: 105, distance: 106.6
click at [291, 105] on textarea "Copy of Template" at bounding box center [657, 103] width 753 height 28
type textarea "C"
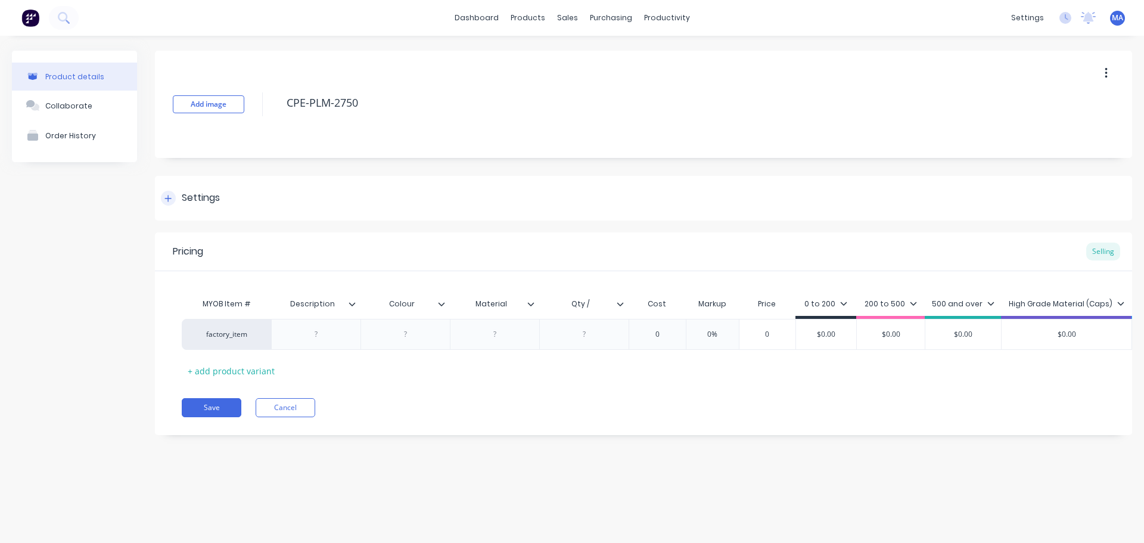
type textarea "CPE-PLM-2750"
click at [196, 195] on div "Settings" at bounding box center [201, 198] width 38 height 15
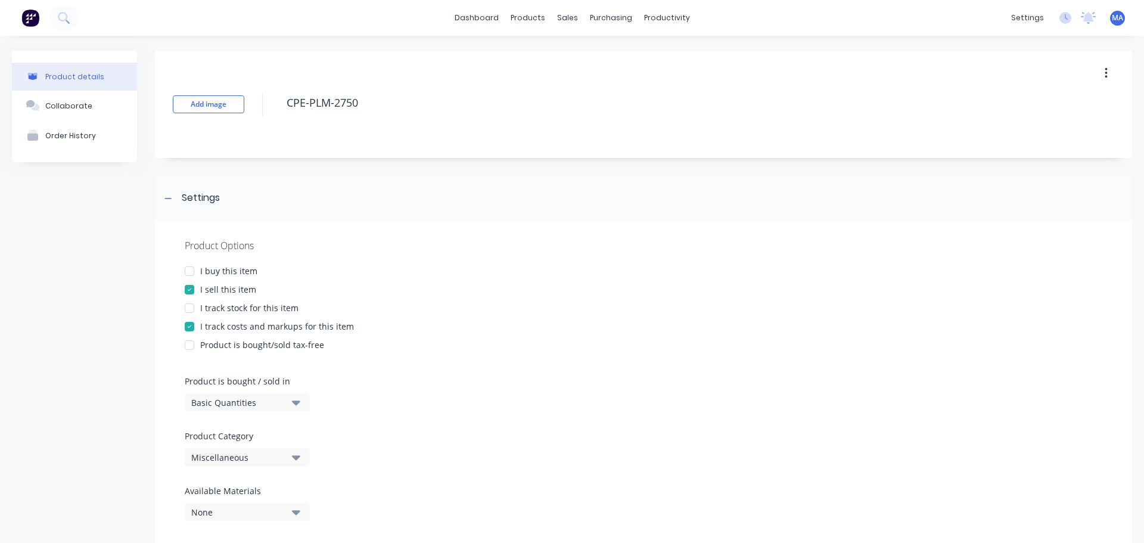
click at [253, 451] on div "Miscellaneous" at bounding box center [238, 457] width 95 height 13
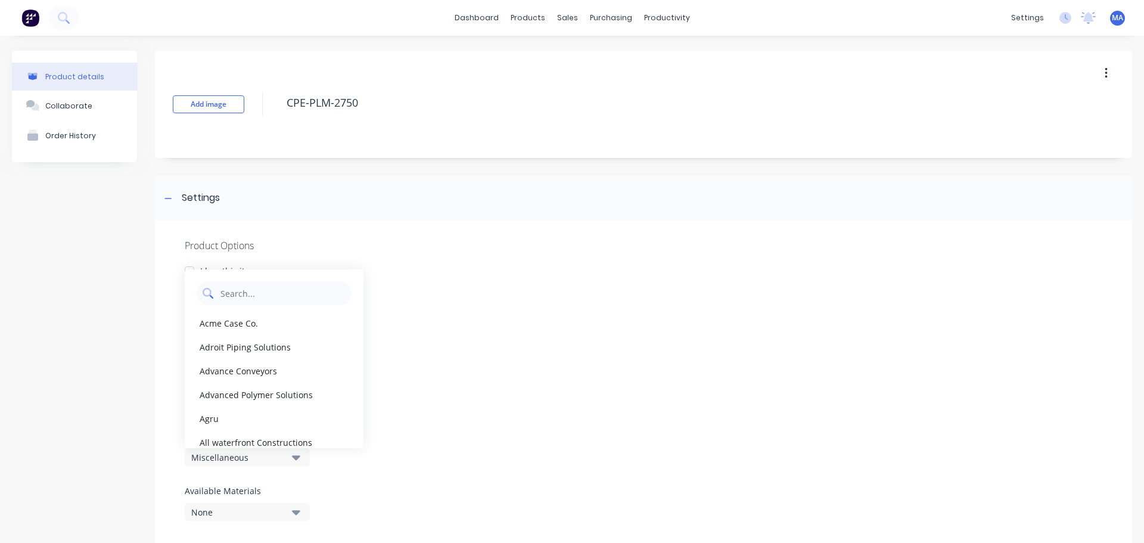
click at [270, 292] on Category "text" at bounding box center [282, 293] width 126 height 24
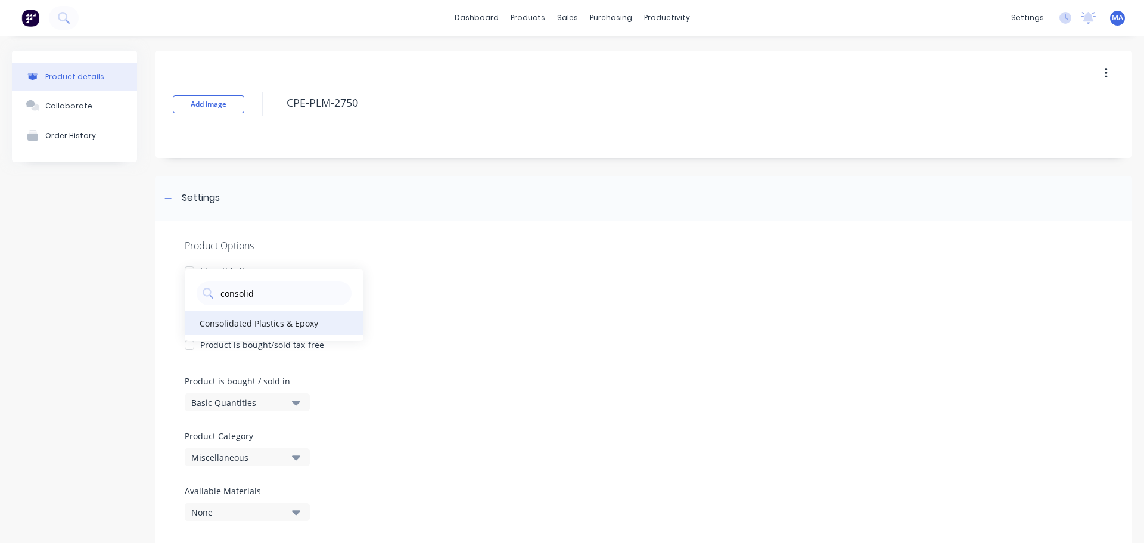
type Category "consolid"
click at [241, 318] on div "Consolidated Plastics & Epoxy" at bounding box center [274, 323] width 179 height 24
click at [189, 192] on div "Settings" at bounding box center [201, 198] width 38 height 15
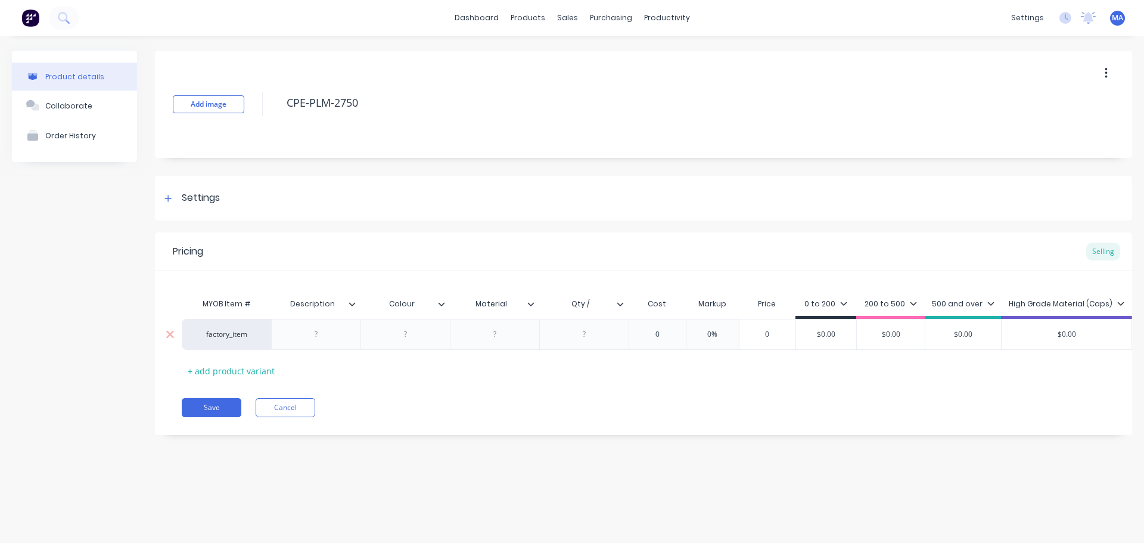
click at [326, 331] on div at bounding box center [317, 333] width 60 height 15
click at [419, 332] on div at bounding box center [406, 333] width 60 height 15
click at [595, 328] on div at bounding box center [585, 333] width 60 height 15
click at [592, 309] on div "Qty /" at bounding box center [580, 304] width 82 height 30
type input "Qty / rod"
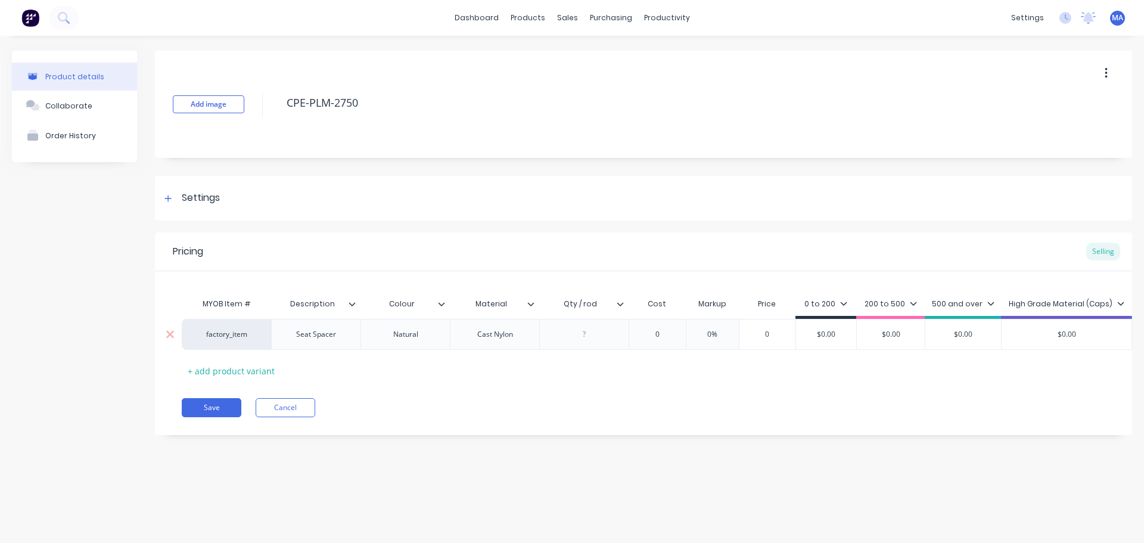
click at [583, 326] on div at bounding box center [583, 334] width 89 height 31
click at [597, 333] on div at bounding box center [585, 333] width 60 height 15
click at [623, 247] on div "Pricing Selling" at bounding box center [643, 251] width 977 height 39
click at [207, 417] on button "Save" at bounding box center [212, 407] width 60 height 19
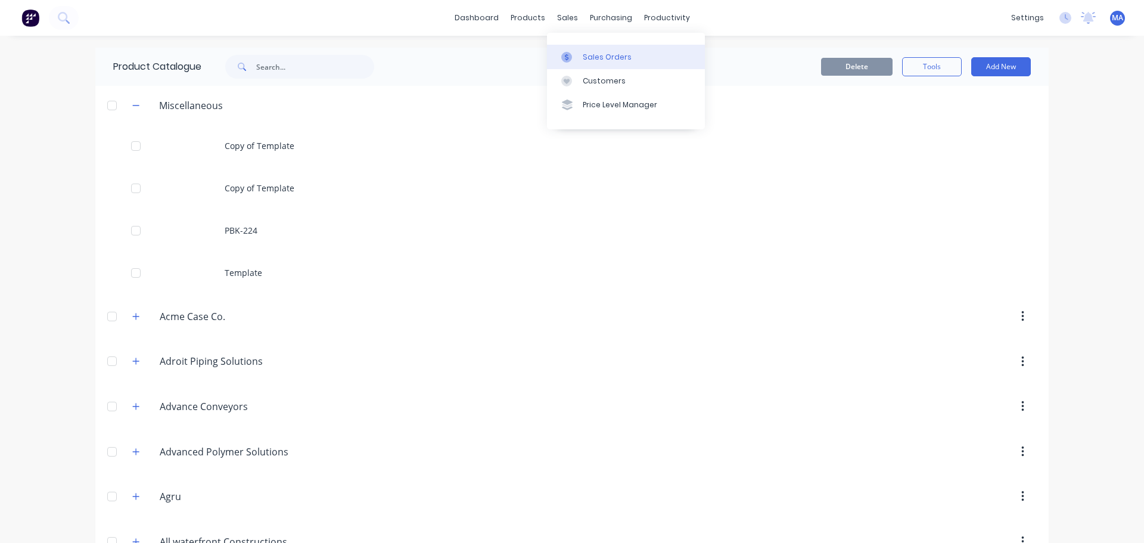
click at [591, 62] on div "Sales Orders" at bounding box center [607, 57] width 49 height 11
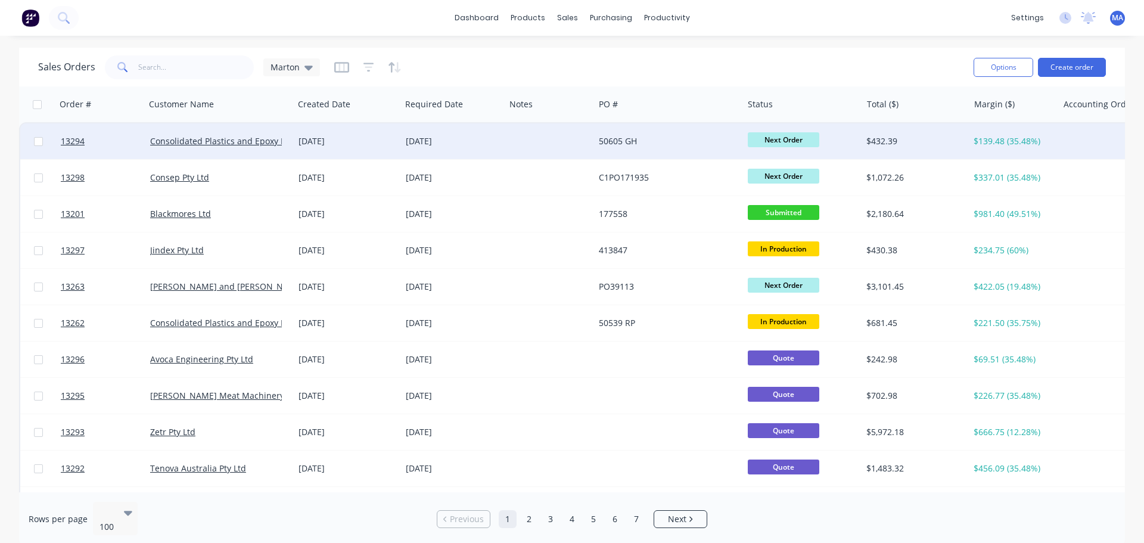
click at [321, 142] on div "[DATE]" at bounding box center [347, 141] width 98 height 12
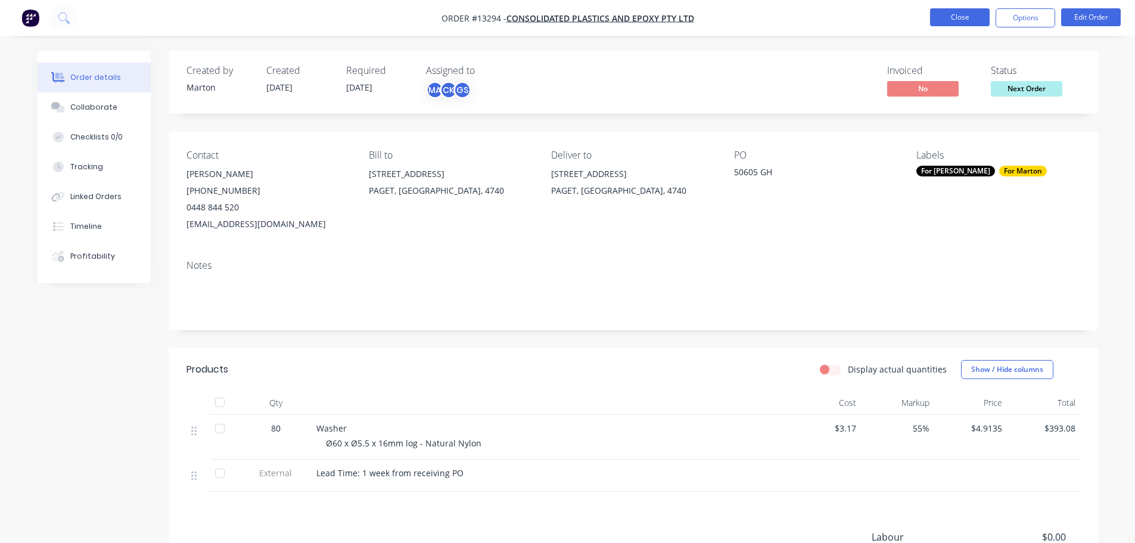
click at [944, 16] on button "Close" at bounding box center [960, 17] width 60 height 18
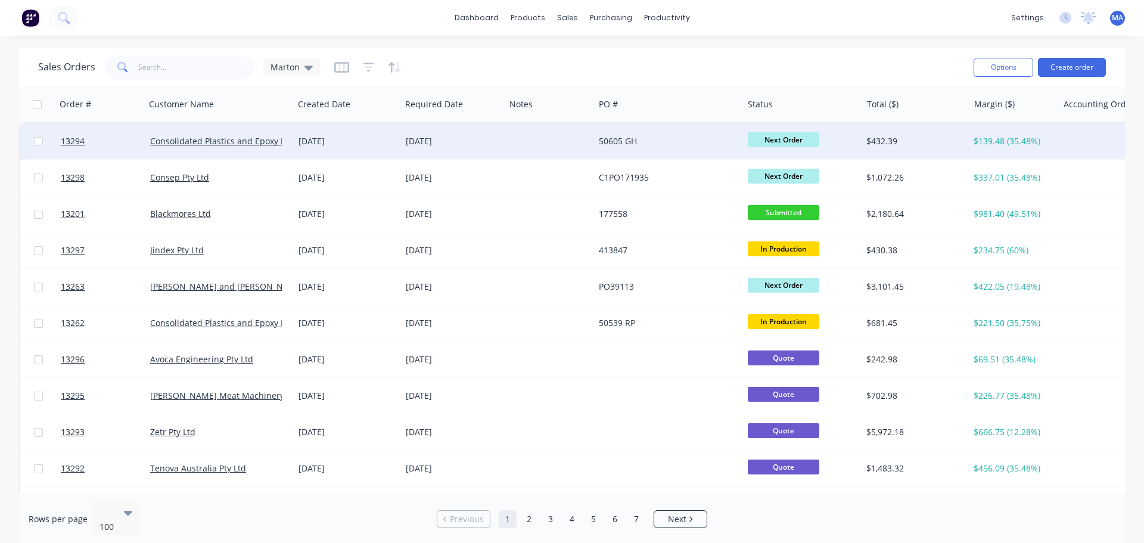
click at [301, 148] on div "[DATE]" at bounding box center [347, 141] width 107 height 36
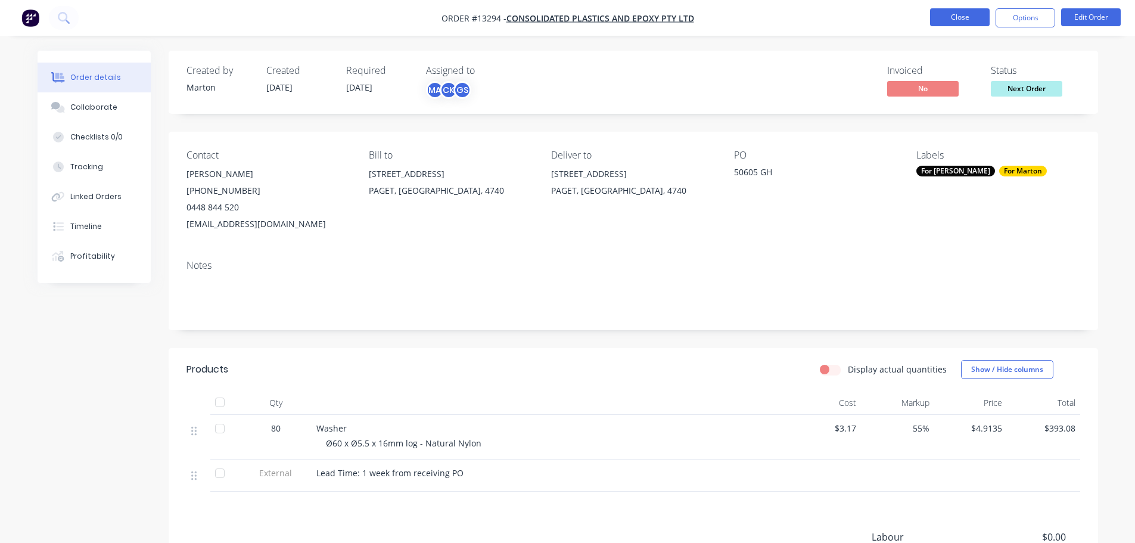
drag, startPoint x: 950, startPoint y: 24, endPoint x: 942, endPoint y: 23, distance: 7.8
click at [951, 23] on li "Close" at bounding box center [960, 17] width 60 height 19
click at [930, 19] on button "Close" at bounding box center [960, 17] width 60 height 18
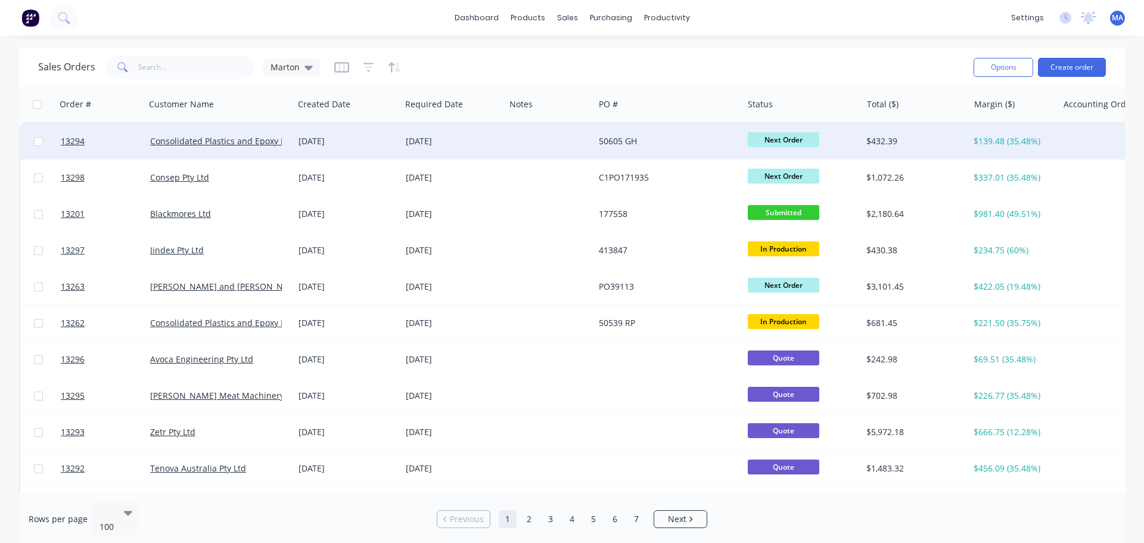
click at [303, 147] on div "[DATE]" at bounding box center [347, 141] width 107 height 36
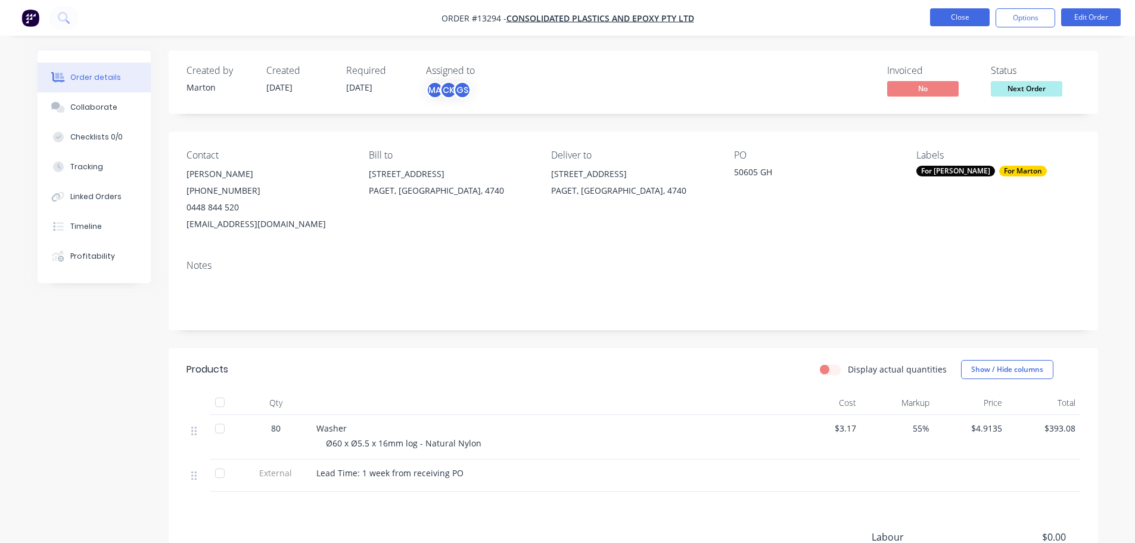
click at [954, 16] on button "Close" at bounding box center [960, 17] width 60 height 18
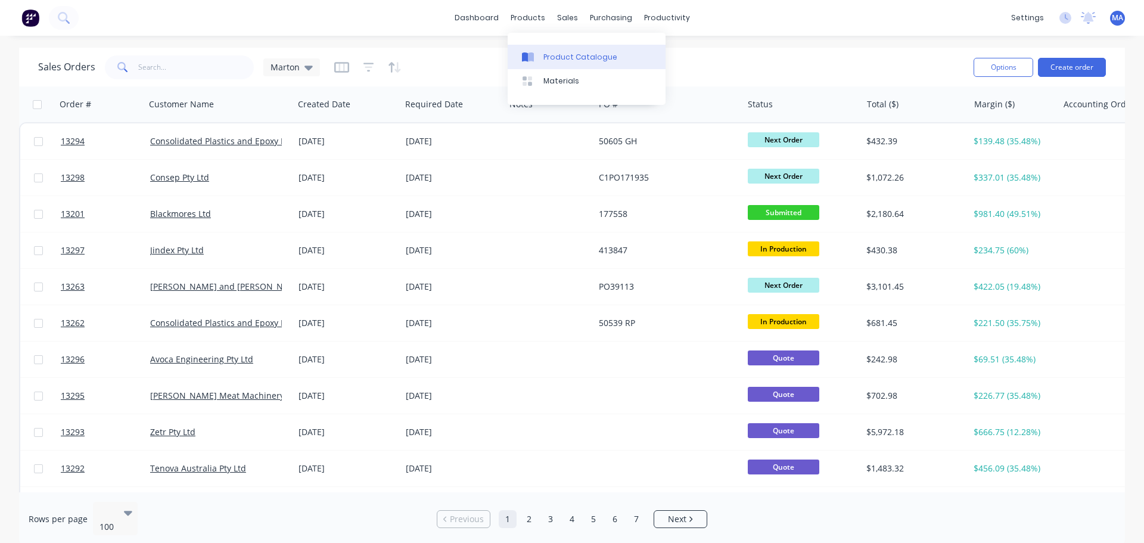
click at [541, 56] on link "Product Catalogue" at bounding box center [587, 57] width 158 height 24
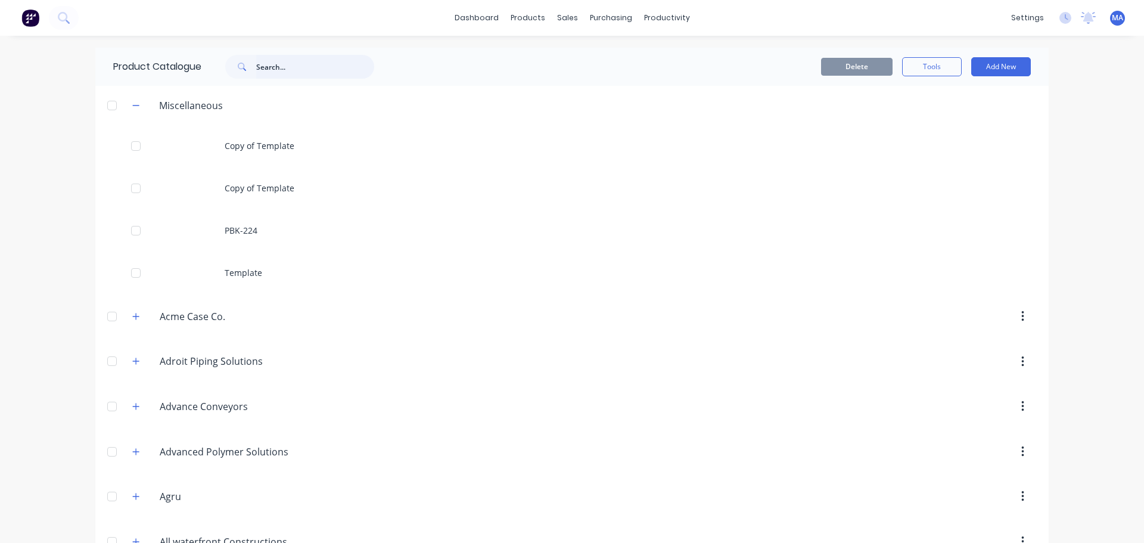
click at [312, 64] on input "text" at bounding box center [315, 67] width 118 height 24
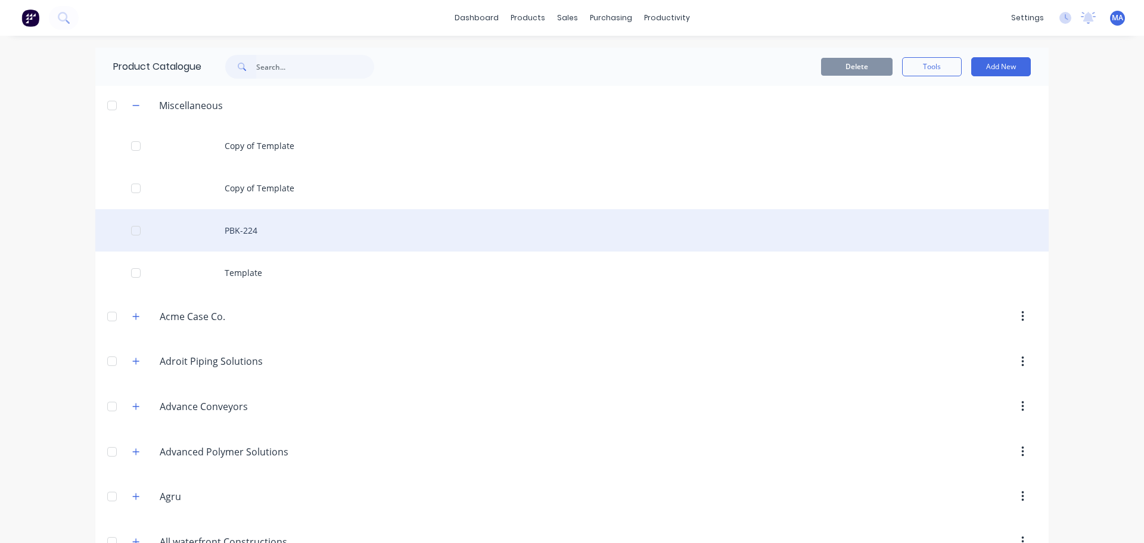
click at [282, 232] on div "PBK-224" at bounding box center [571, 230] width 953 height 42
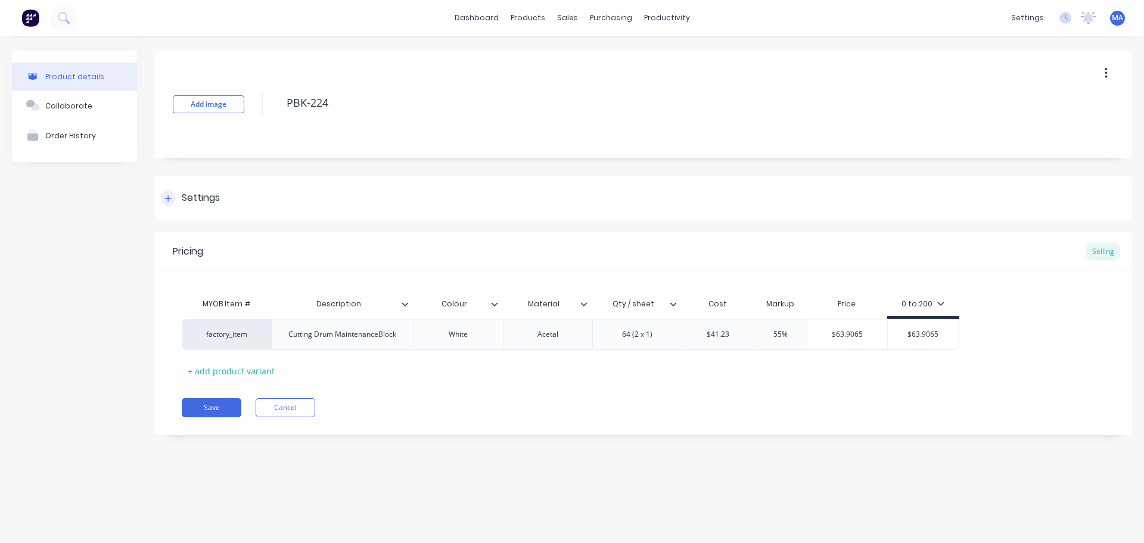
click at [220, 206] on div "Settings" at bounding box center [643, 198] width 977 height 45
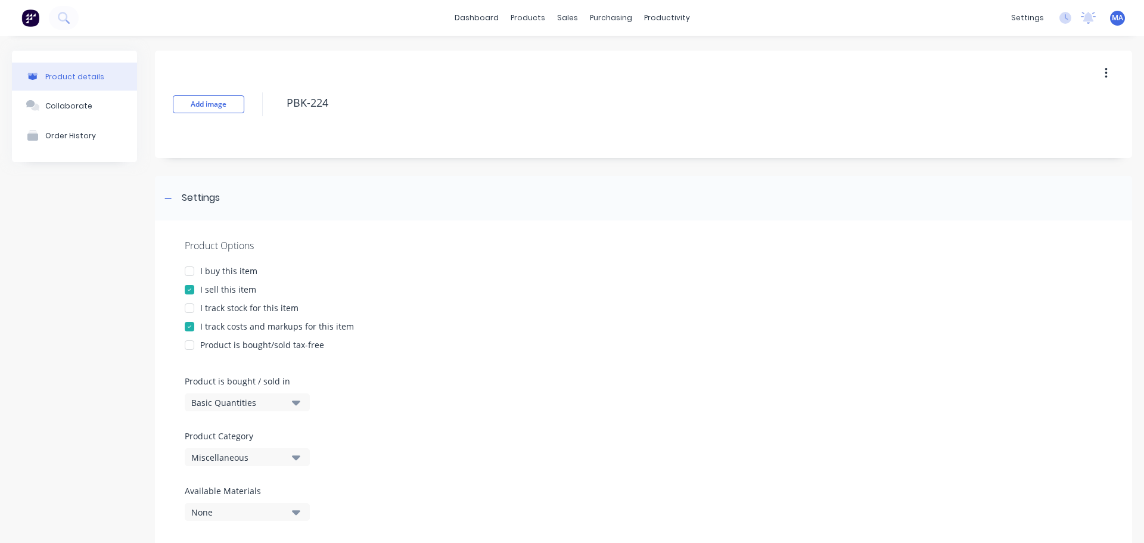
click at [259, 455] on div "Miscellaneous" at bounding box center [238, 457] width 95 height 13
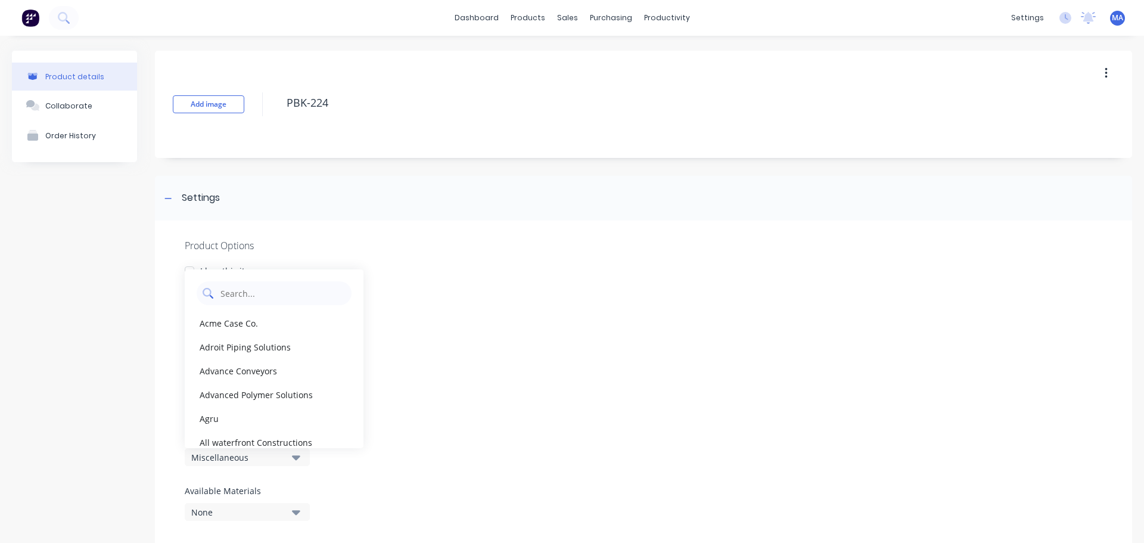
click at [255, 294] on Category "text" at bounding box center [282, 293] width 126 height 24
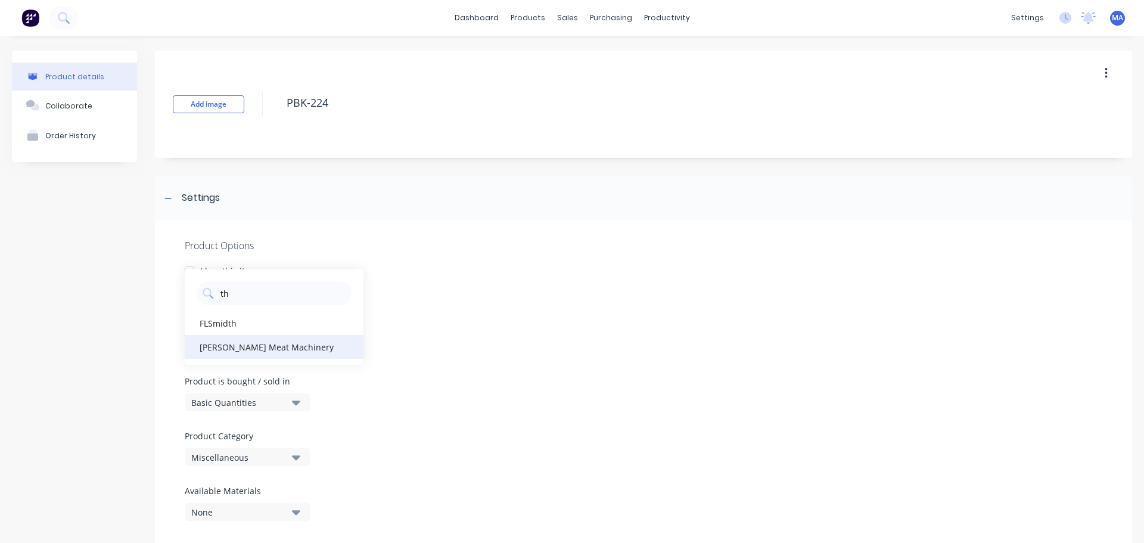
type Category "th"
click at [216, 342] on div "[PERSON_NAME] Meat Machinery" at bounding box center [274, 347] width 179 height 24
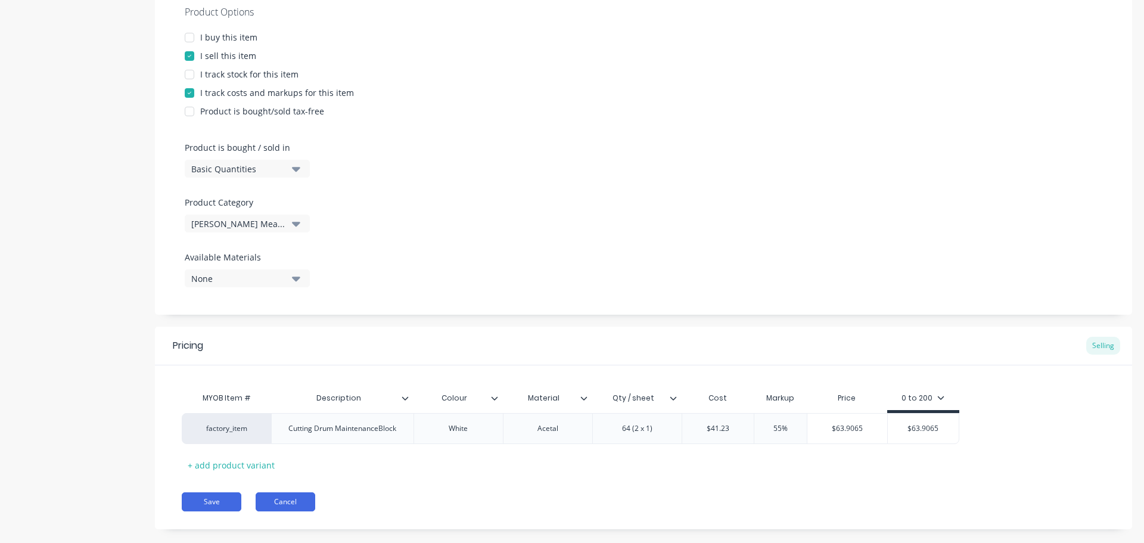
scroll to position [238, 0]
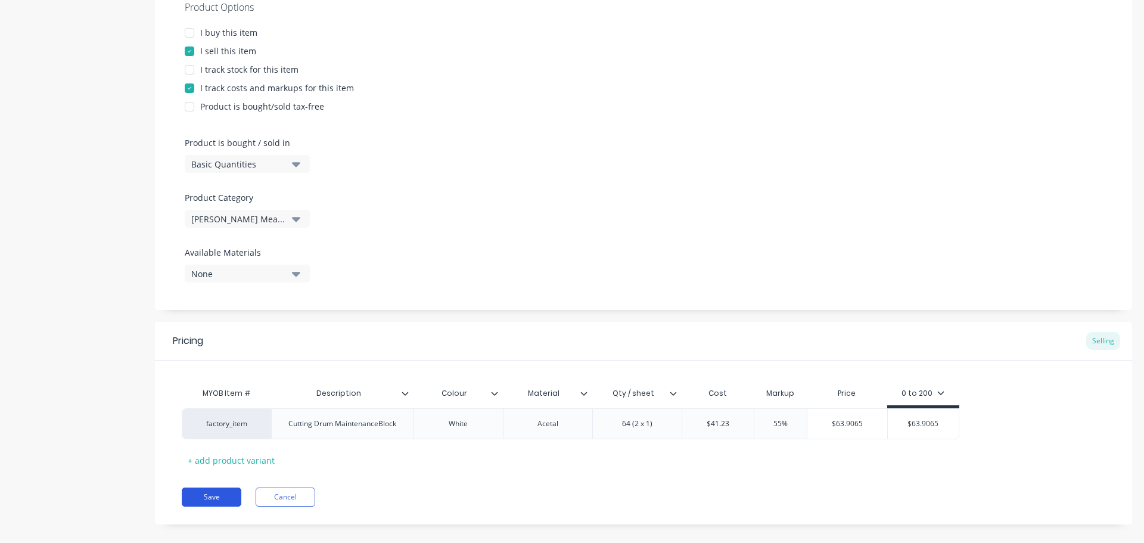
click at [224, 497] on button "Save" at bounding box center [212, 496] width 60 height 19
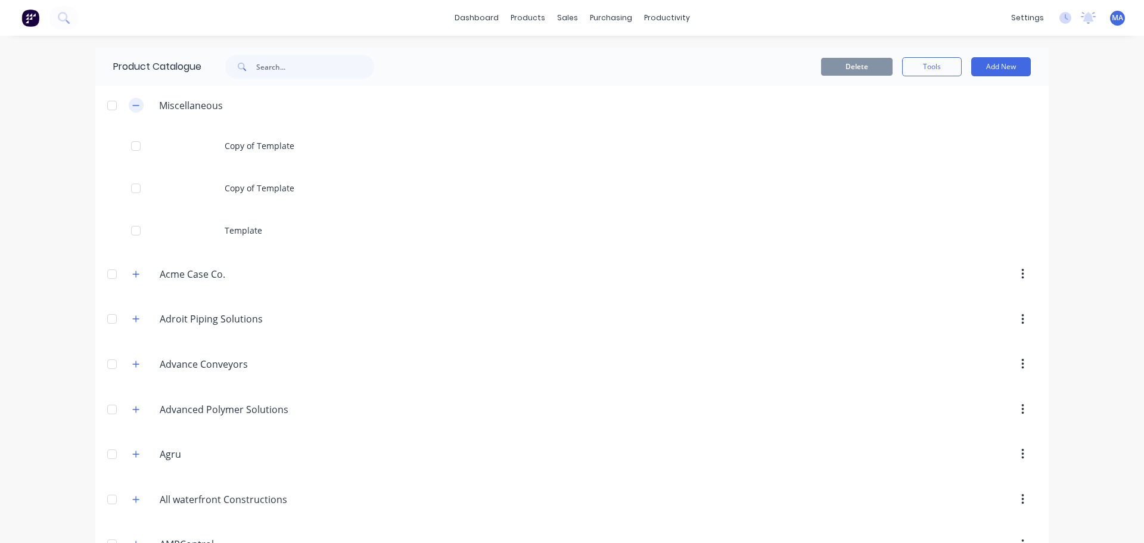
click at [132, 108] on icon "button" at bounding box center [135, 105] width 7 height 8
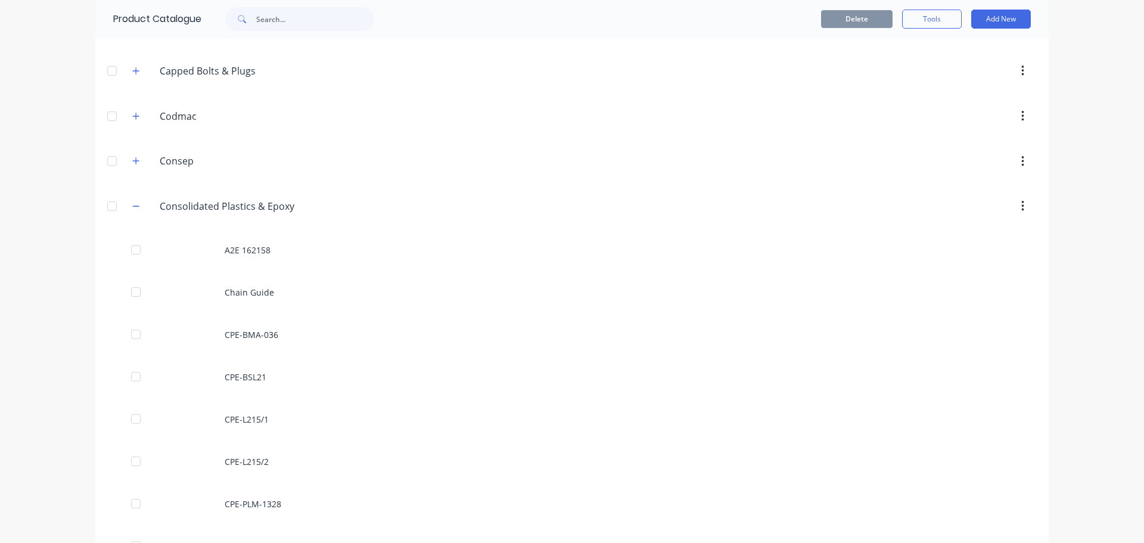
scroll to position [655, 0]
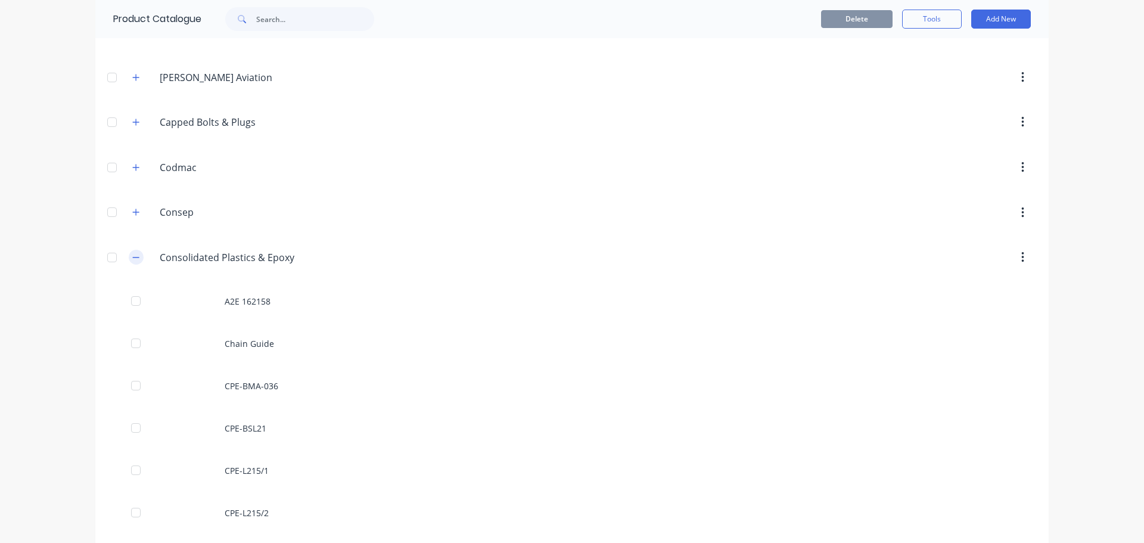
click at [136, 260] on button "button" at bounding box center [136, 257] width 15 height 15
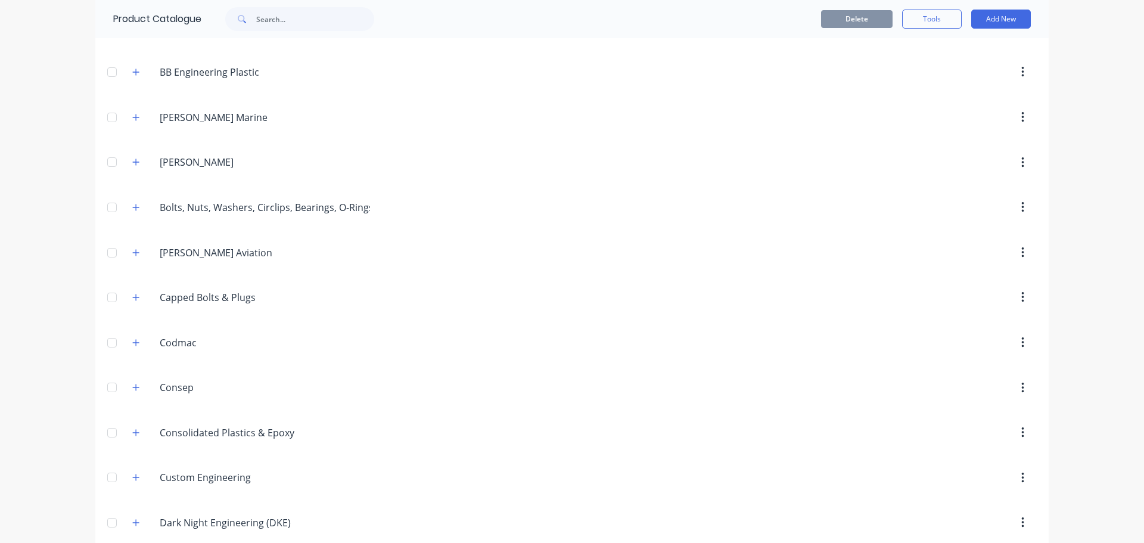
scroll to position [477, 0]
click at [293, 18] on input "text" at bounding box center [315, 19] width 118 height 24
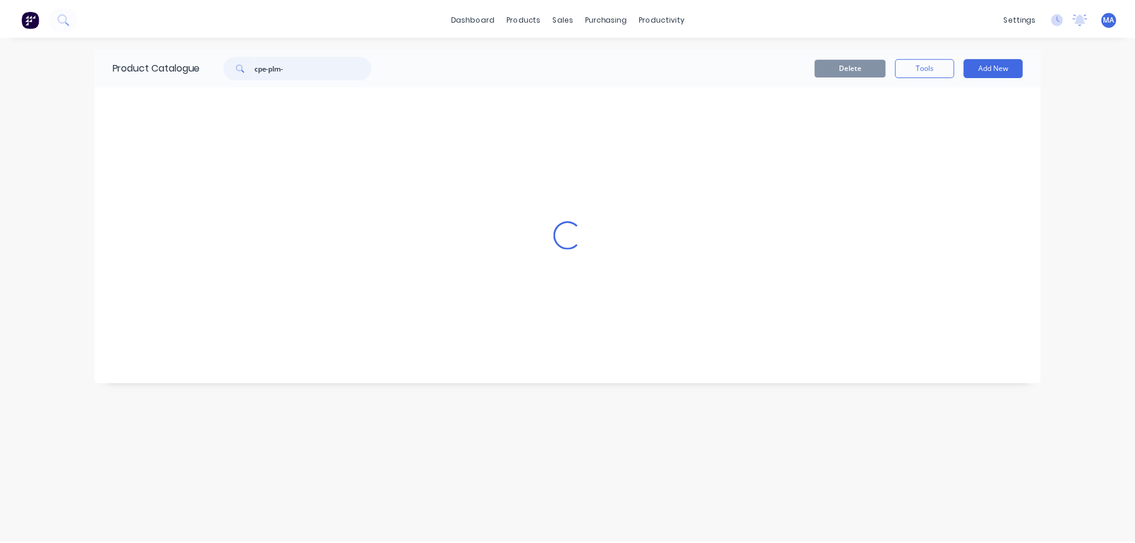
scroll to position [0, 0]
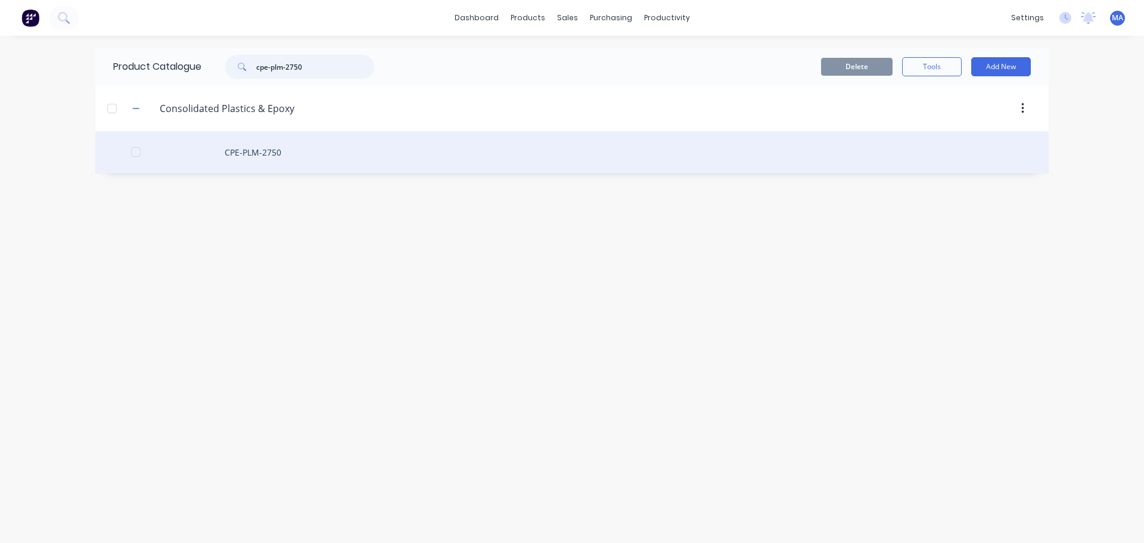
type input "cpe-plm-2750"
click at [332, 144] on div "CPE-PLM-2750" at bounding box center [571, 152] width 953 height 42
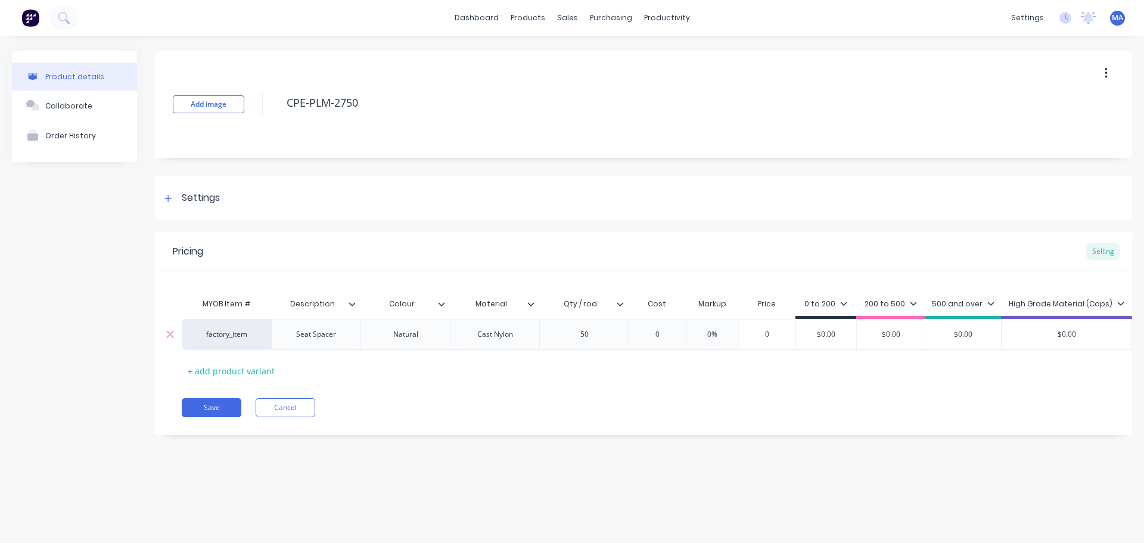
click at [674, 335] on input "0" at bounding box center [657, 334] width 60 height 11
click at [720, 326] on div "0%" at bounding box center [724, 334] width 60 height 30
type input "3.17"
click at [720, 326] on div "0%" at bounding box center [724, 334] width 60 height 30
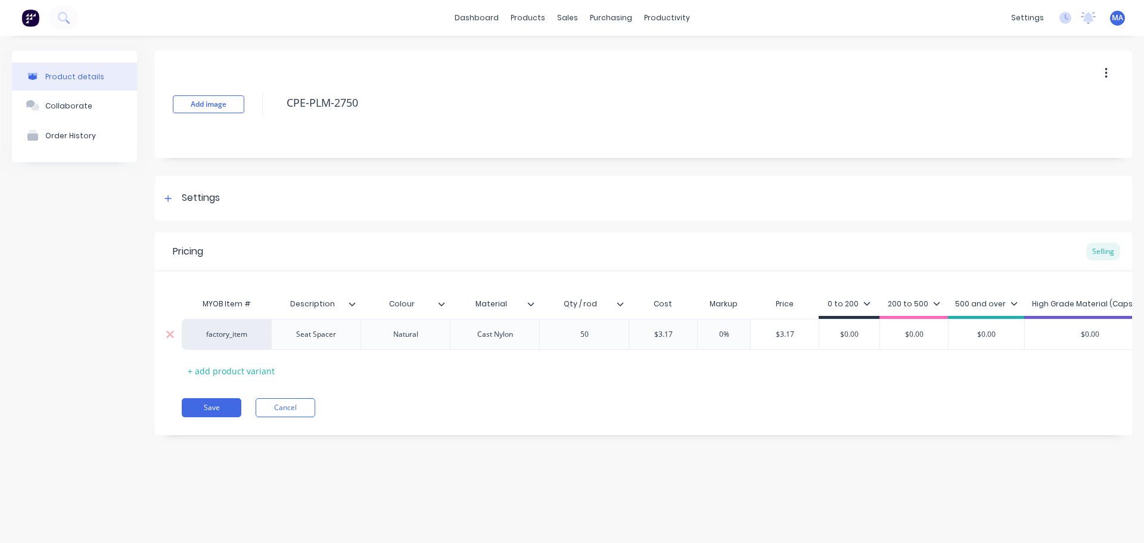
click at [715, 331] on input "0%" at bounding box center [724, 334] width 60 height 11
type input "55%"
type input "$4.9135"
drag, startPoint x: 801, startPoint y: 335, endPoint x: 755, endPoint y: 334, distance: 45.9
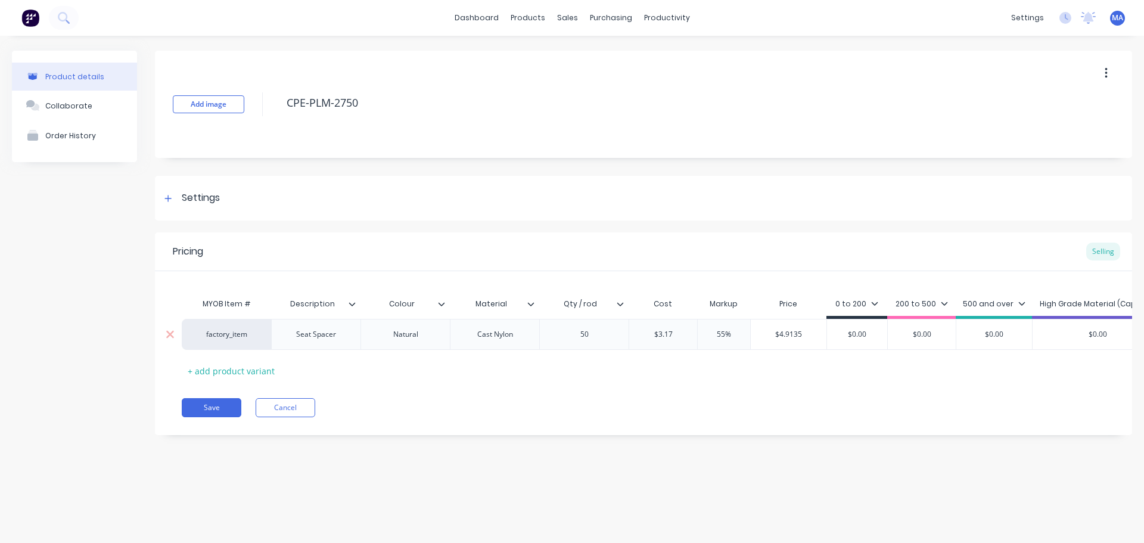
click at [755, 334] on input "$4.9135" at bounding box center [789, 334] width 76 height 11
drag, startPoint x: 870, startPoint y: 337, endPoint x: 833, endPoint y: 335, distance: 37.0
click at [829, 335] on input "$0.00" at bounding box center [857, 334] width 60 height 11
paste input "4.9135"
type input "$4.9135"
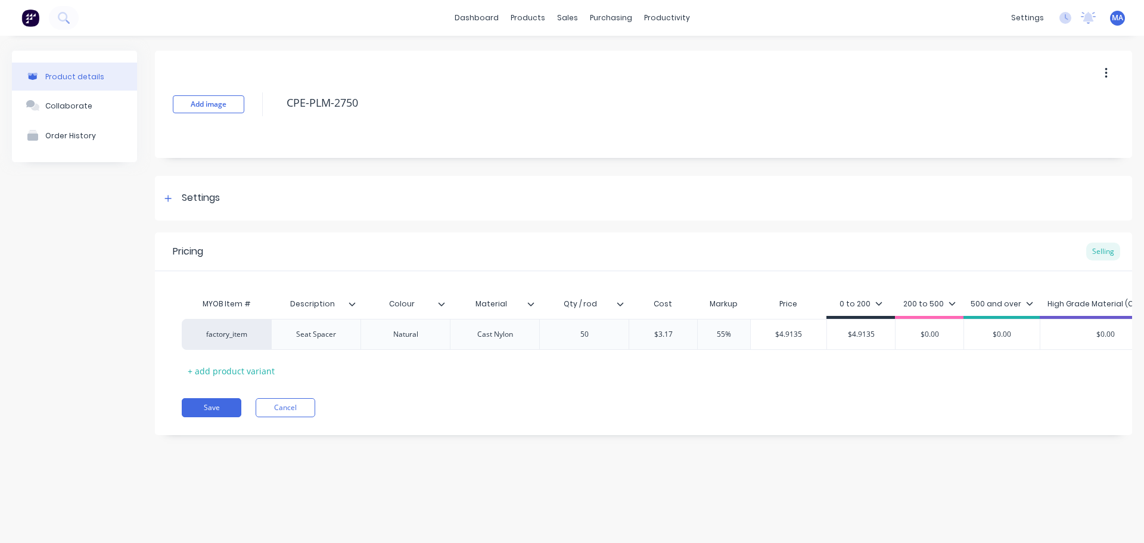
click at [913, 303] on div "200 to 500" at bounding box center [929, 303] width 52 height 11
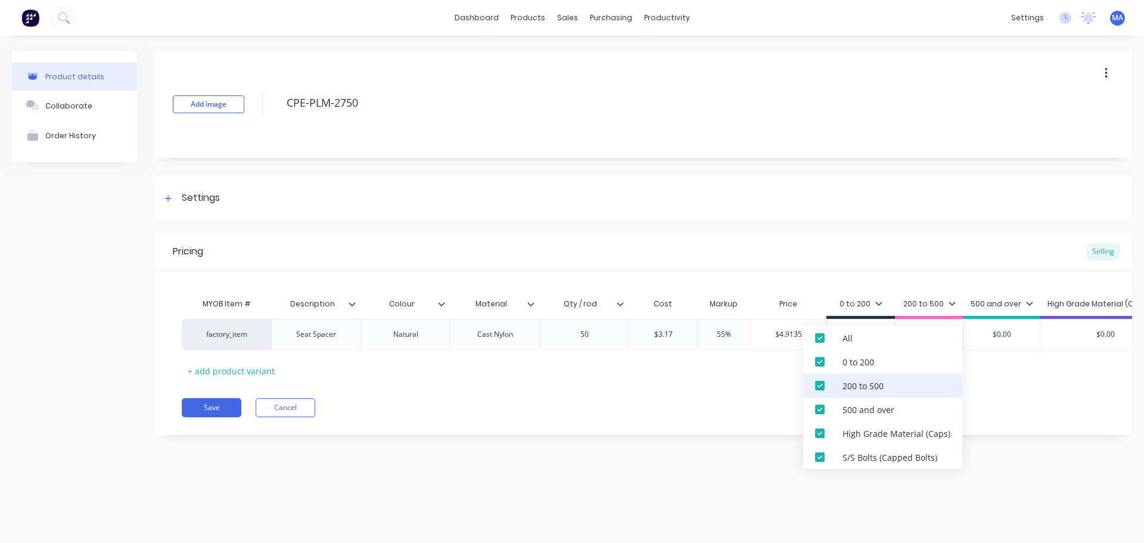
click at [863, 384] on div "200 to 500" at bounding box center [862, 385] width 41 height 13
click at [858, 400] on div "500 and over" at bounding box center [882, 409] width 159 height 24
click at [853, 435] on div "High Grade Material (Caps)" at bounding box center [896, 433] width 108 height 13
click at [850, 453] on div "S/S Bolts (Capped Bolts)" at bounding box center [889, 457] width 95 height 13
click at [745, 204] on div "Settings" at bounding box center [643, 198] width 977 height 45
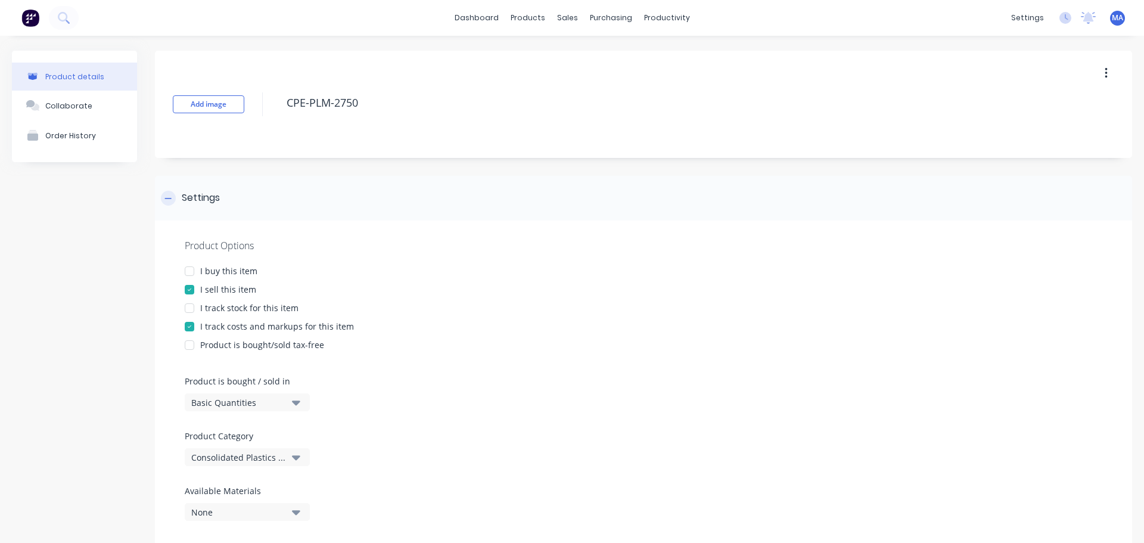
click at [303, 199] on div "Settings" at bounding box center [643, 198] width 977 height 45
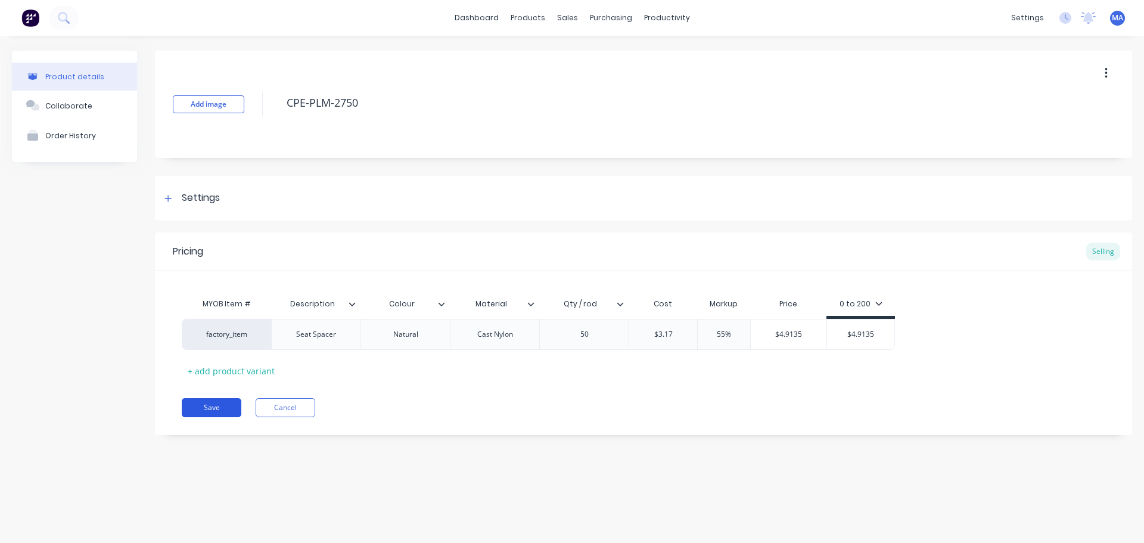
click at [207, 415] on button "Save" at bounding box center [212, 407] width 60 height 19
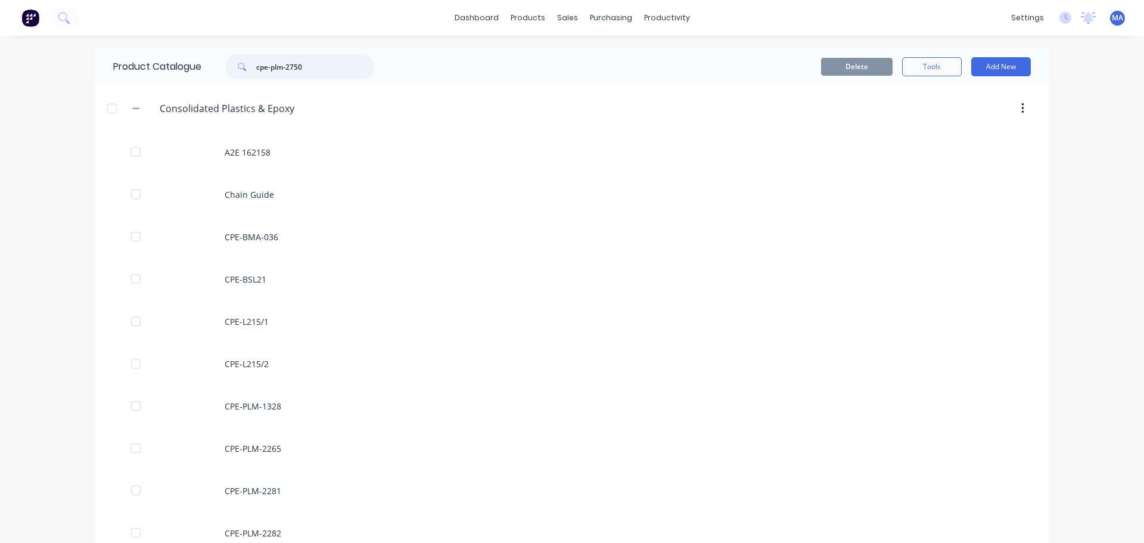
click at [329, 67] on input "cpe-plm-2750" at bounding box center [315, 67] width 118 height 24
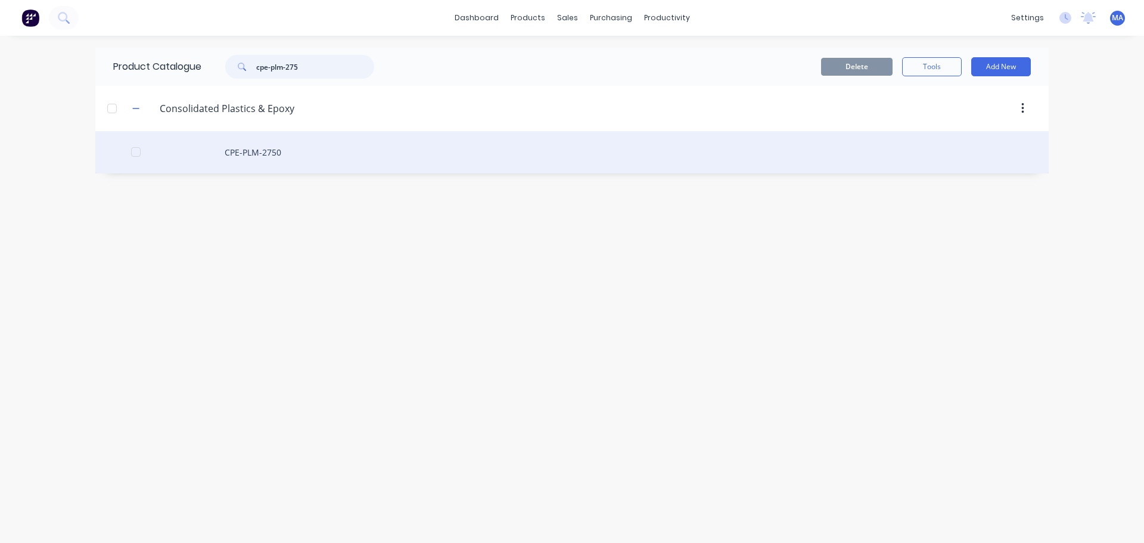
type input "cpe-plm-275"
click at [289, 150] on div "CPE-PLM-2750" at bounding box center [571, 152] width 953 height 42
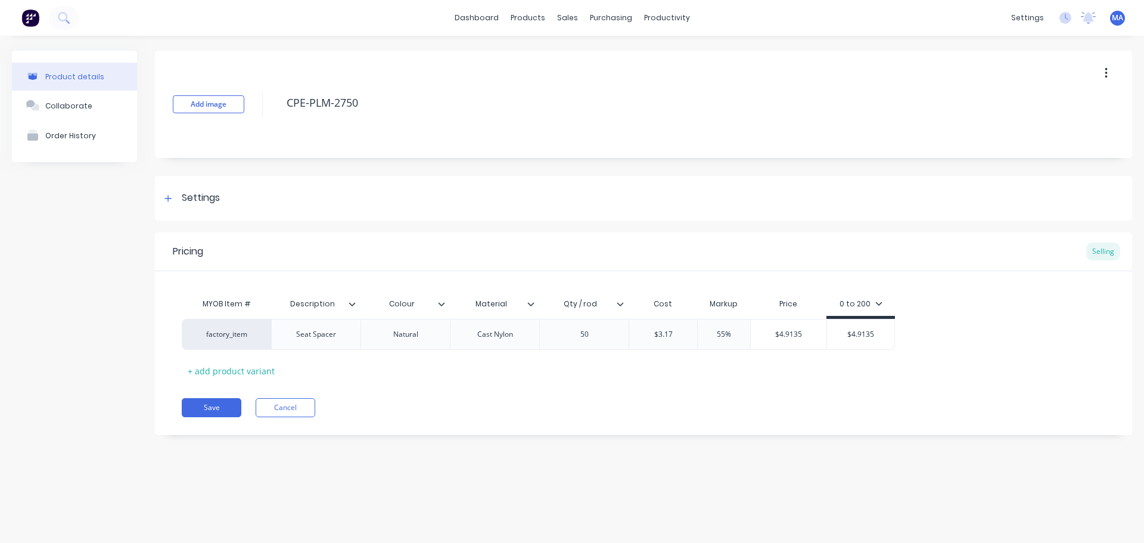
click at [353, 309] on div "Description" at bounding box center [315, 304] width 89 height 30
click at [353, 304] on icon at bounding box center [352, 304] width 7 height 4
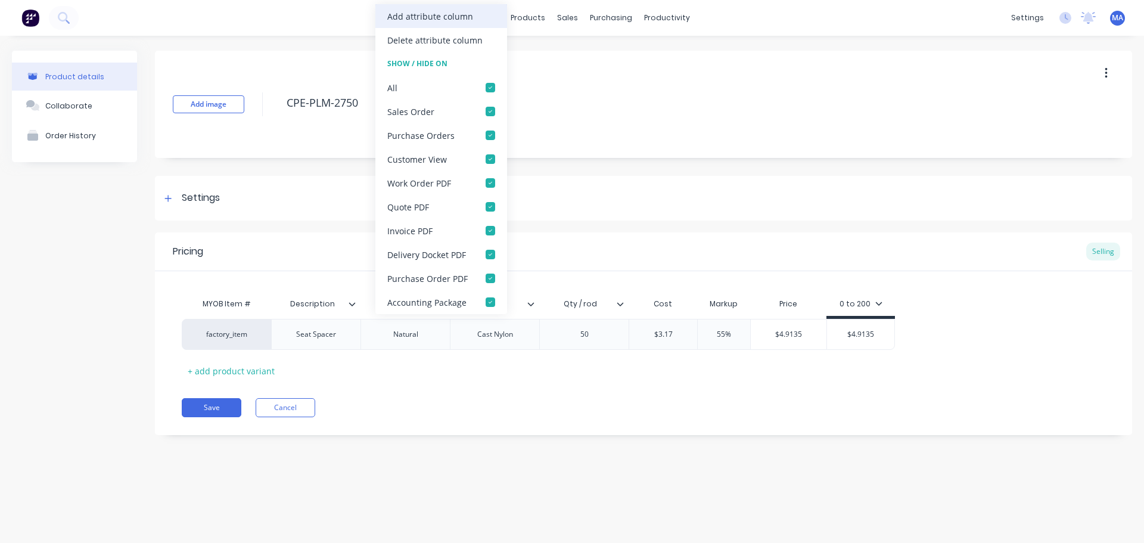
click at [432, 17] on div "Add attribute column" at bounding box center [430, 16] width 86 height 13
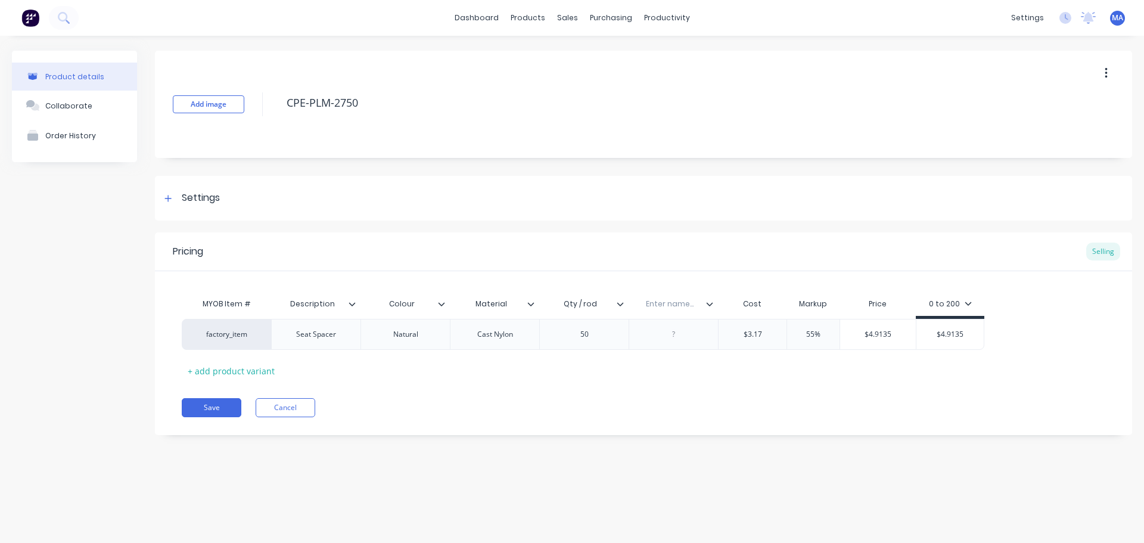
click at [666, 303] on input "text" at bounding box center [670, 303] width 82 height 11
type input "Sizes"
type input "$3.17"
drag, startPoint x: 721, startPoint y: 334, endPoint x: 730, endPoint y: 334, distance: 8.3
click at [730, 334] on input "$3.17" at bounding box center [752, 337] width 68 height 11
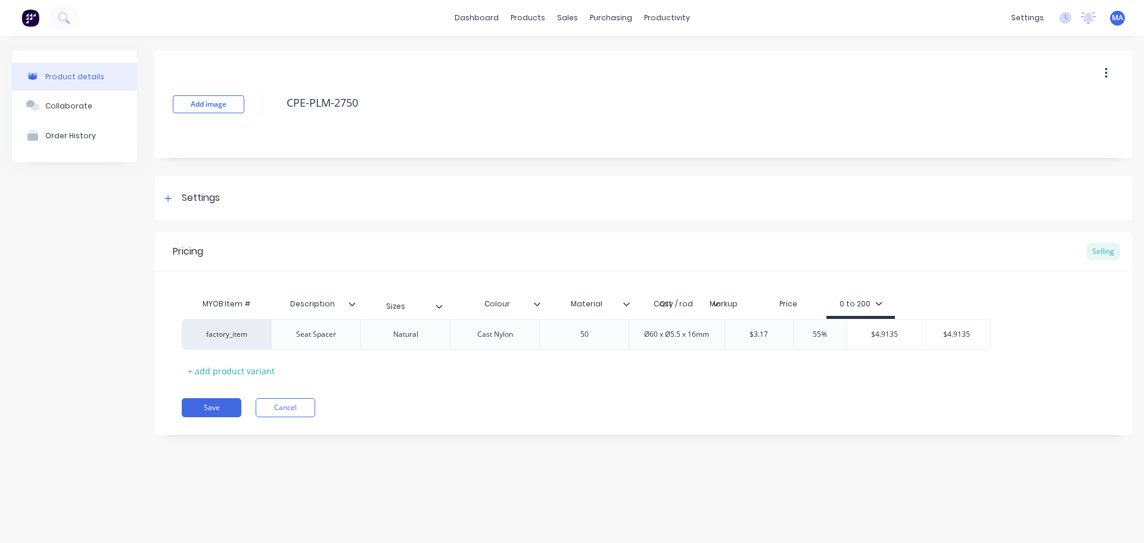
drag, startPoint x: 715, startPoint y: 306, endPoint x: 433, endPoint y: 308, distance: 281.8
click at [433, 308] on div "MYOB Item # Description Colour Material Qty / rod Sizes Cost Markup Price 0 to …" at bounding box center [586, 305] width 809 height 27
click at [227, 407] on button "Save" at bounding box center [212, 407] width 60 height 19
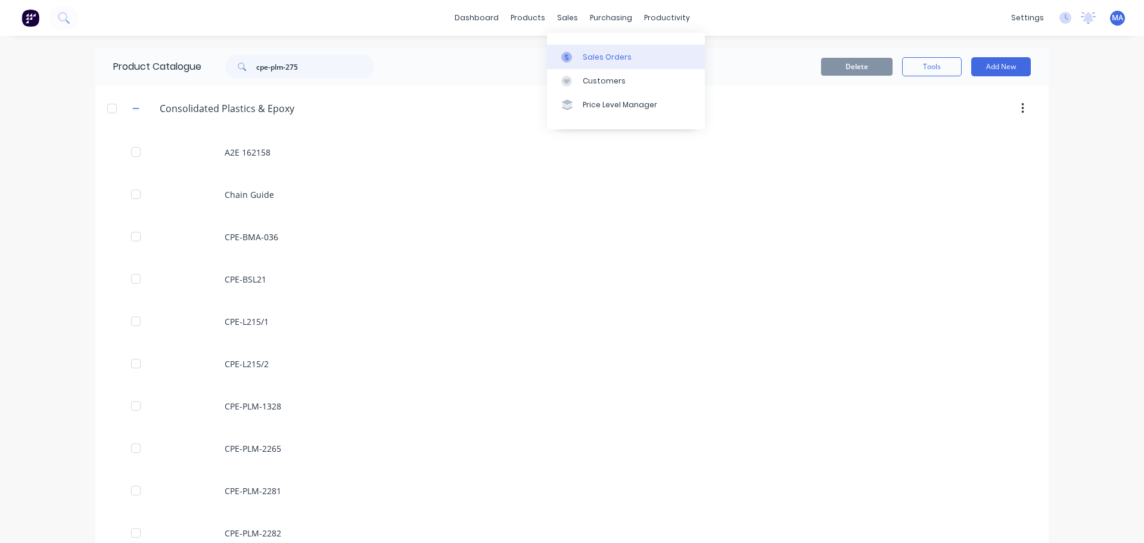
click at [583, 54] on div "Sales Orders" at bounding box center [607, 57] width 49 height 11
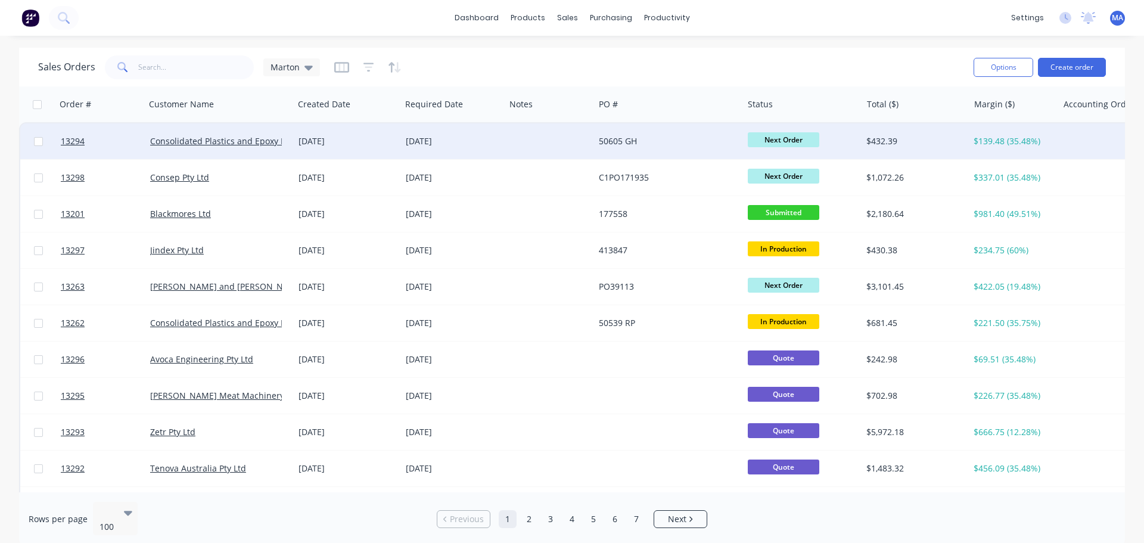
click at [578, 145] on div at bounding box center [549, 141] width 89 height 36
click at [444, 144] on div "[DATE]" at bounding box center [453, 141] width 95 height 12
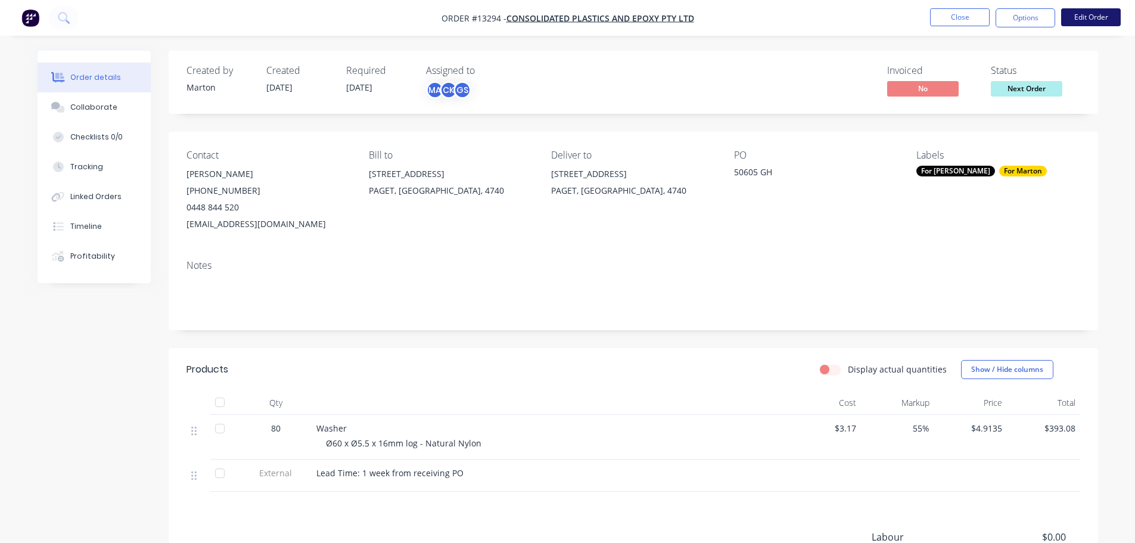
click at [1084, 12] on button "Edit Order" at bounding box center [1091, 17] width 60 height 18
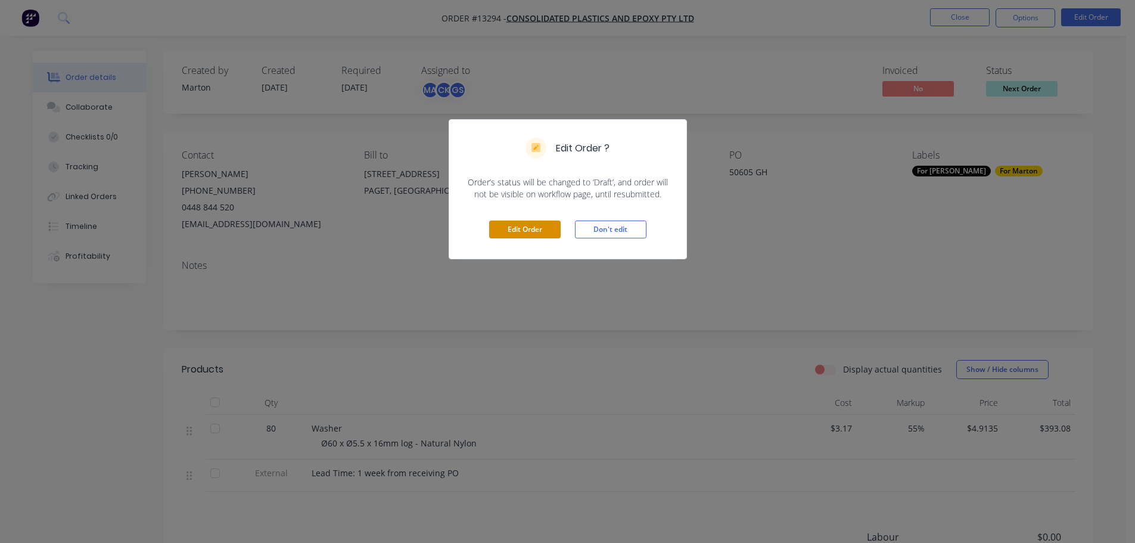
click at [550, 226] on button "Edit Order" at bounding box center [524, 229] width 71 height 18
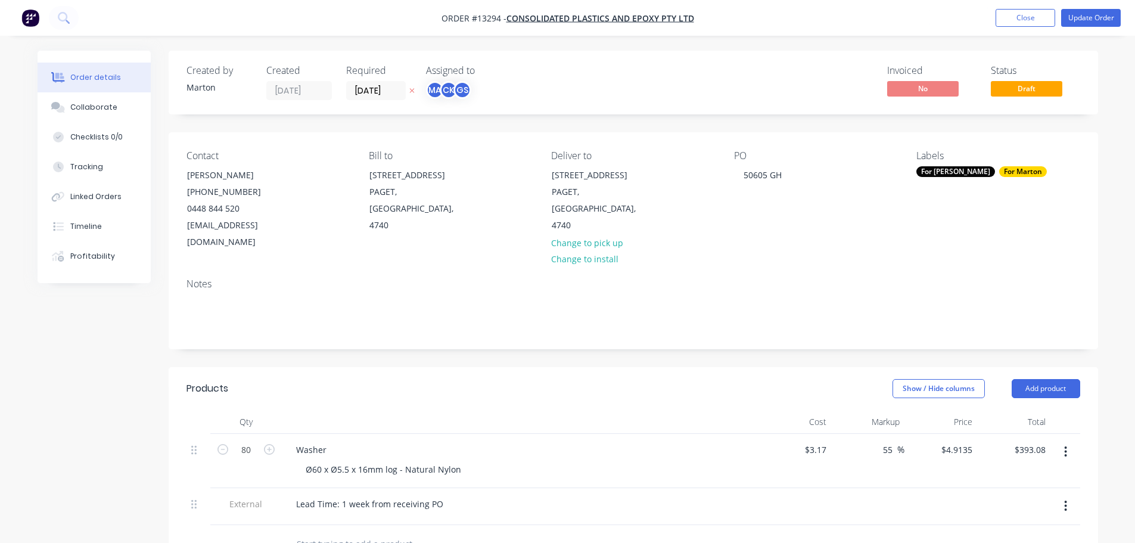
scroll to position [60, 0]
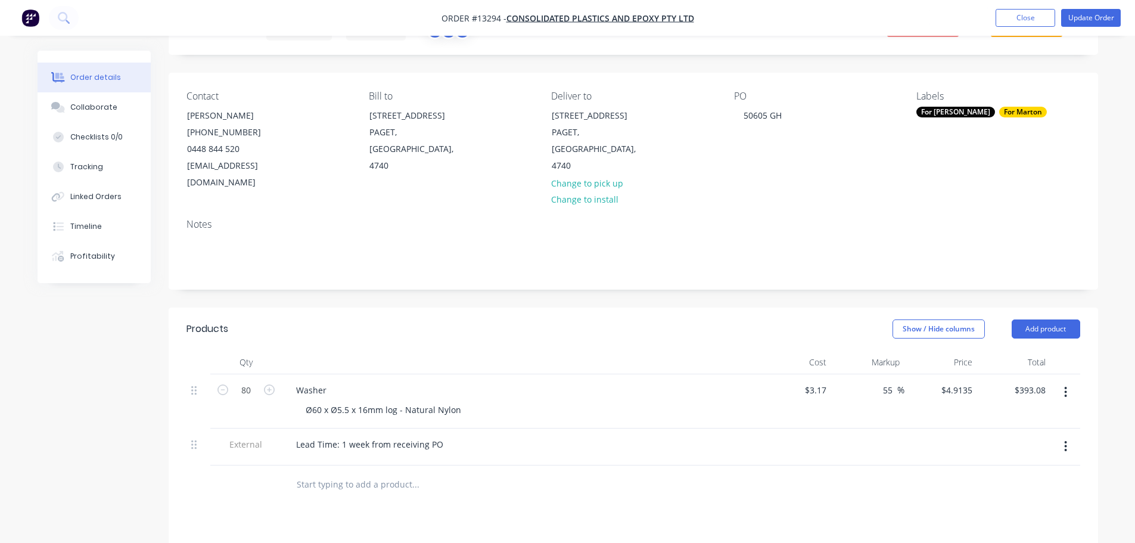
click at [1057, 381] on button "button" at bounding box center [1065, 391] width 28 height 21
drag, startPoint x: 881, startPoint y: 486, endPoint x: 984, endPoint y: 397, distance: 136.9
click at [881, 486] on div at bounding box center [633, 484] width 894 height 39
click at [1050, 319] on button "Add product" at bounding box center [1046, 328] width 69 height 19
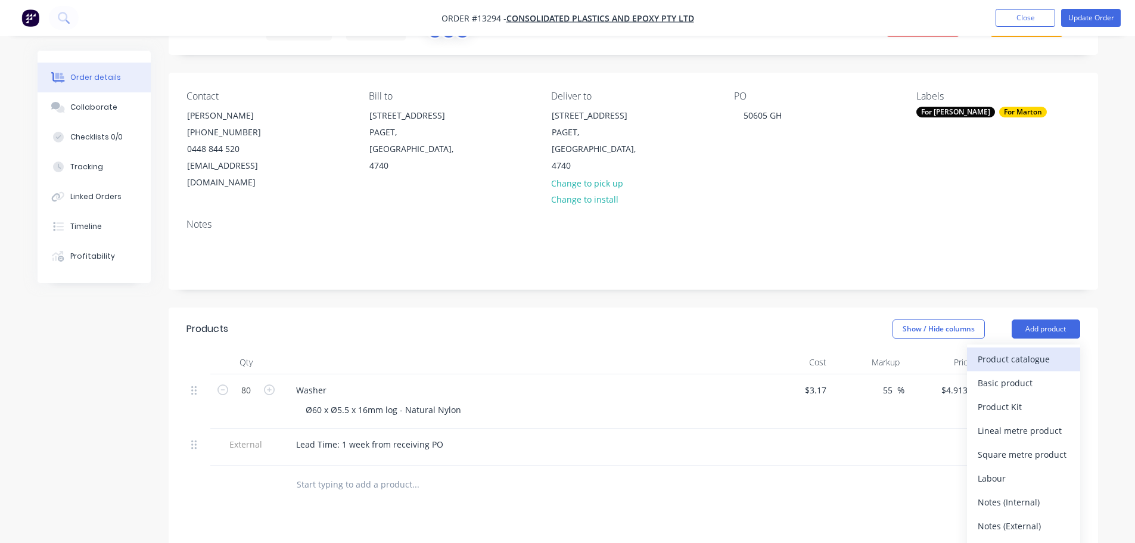
click at [993, 350] on div "Product catalogue" at bounding box center [1024, 358] width 92 height 17
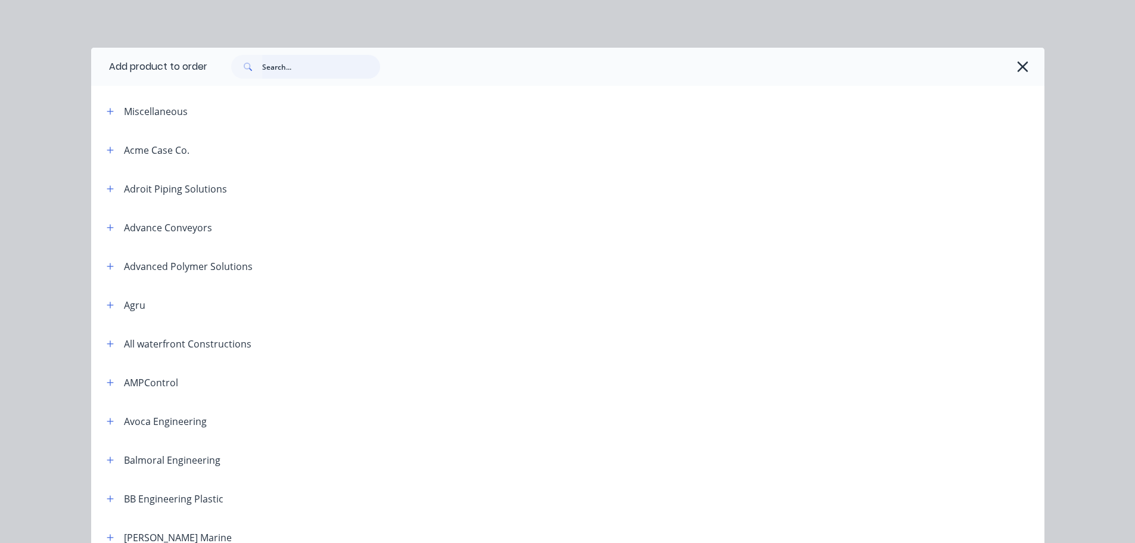
click at [325, 76] on input "text" at bounding box center [321, 67] width 118 height 24
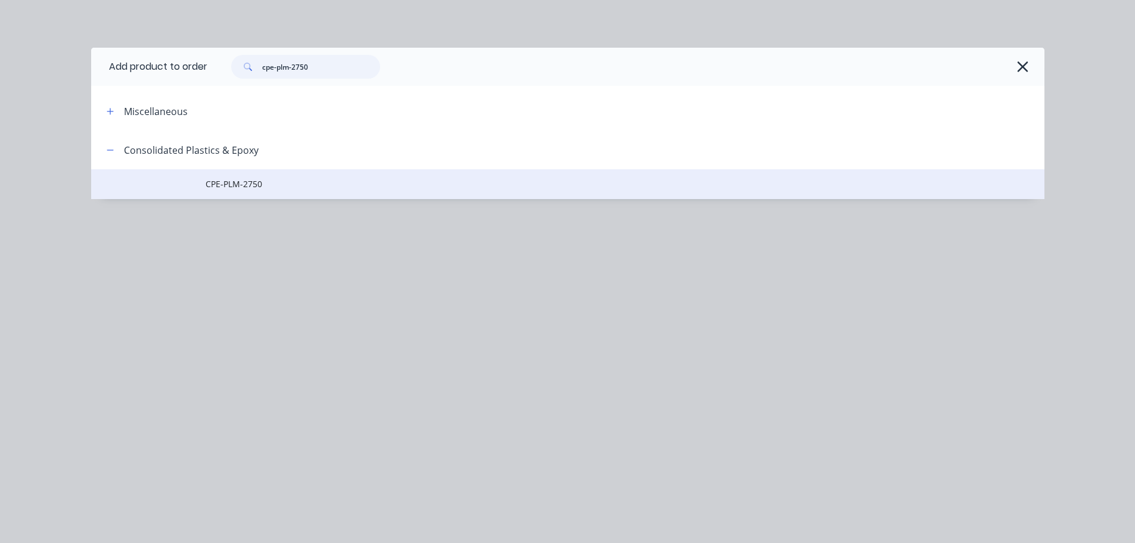
type input "cpe-plm-2750"
click at [275, 179] on span "CPE-PLM-2750" at bounding box center [541, 184] width 671 height 13
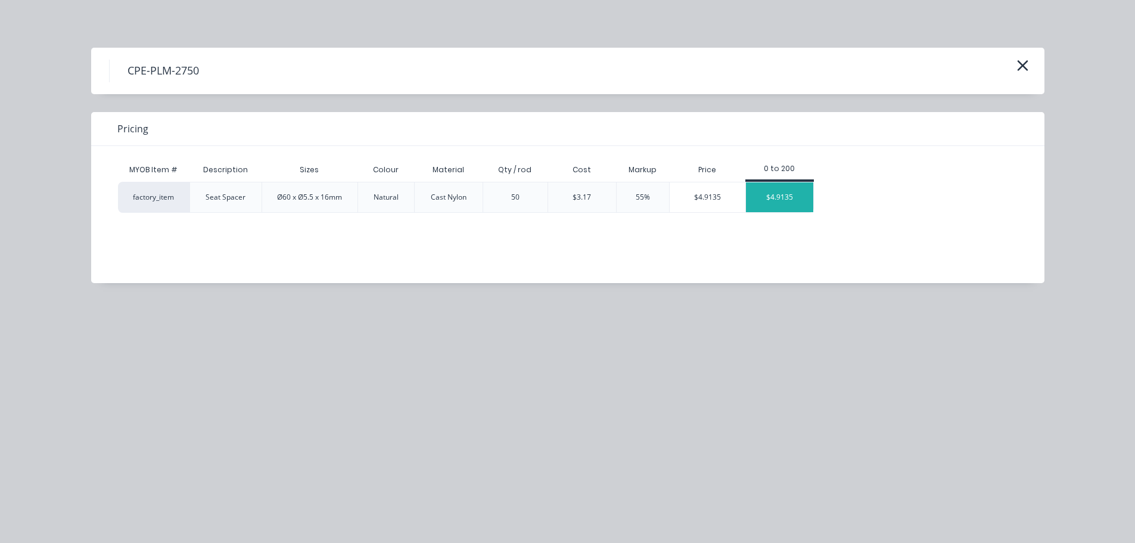
click at [773, 195] on div "$4.9135" at bounding box center [779, 197] width 67 height 30
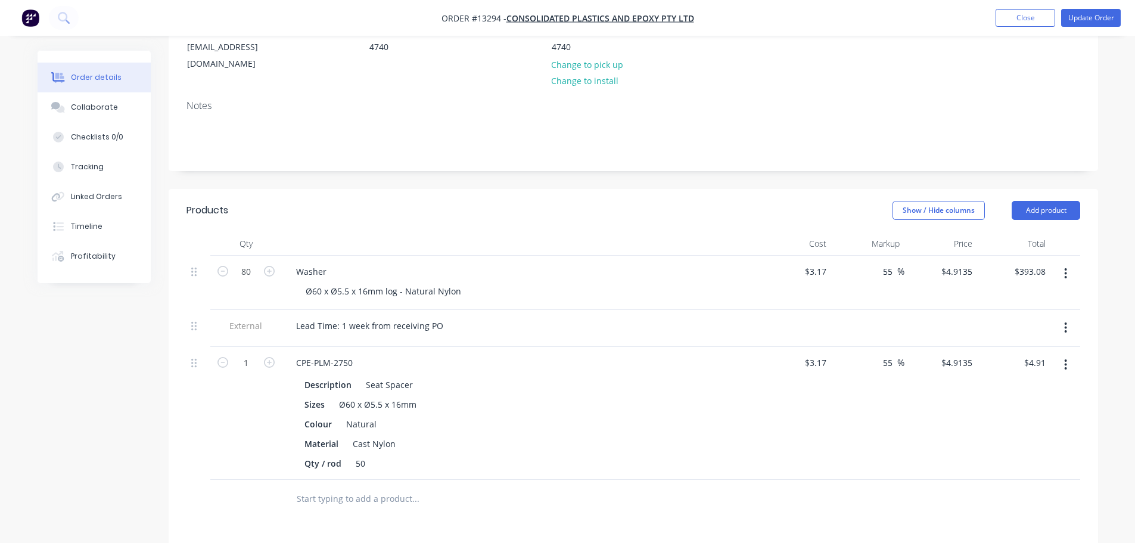
scroll to position [179, 0]
click at [1068, 262] on button "button" at bounding box center [1065, 272] width 28 height 21
click at [992, 367] on div "Delete" at bounding box center [1024, 375] width 92 height 17
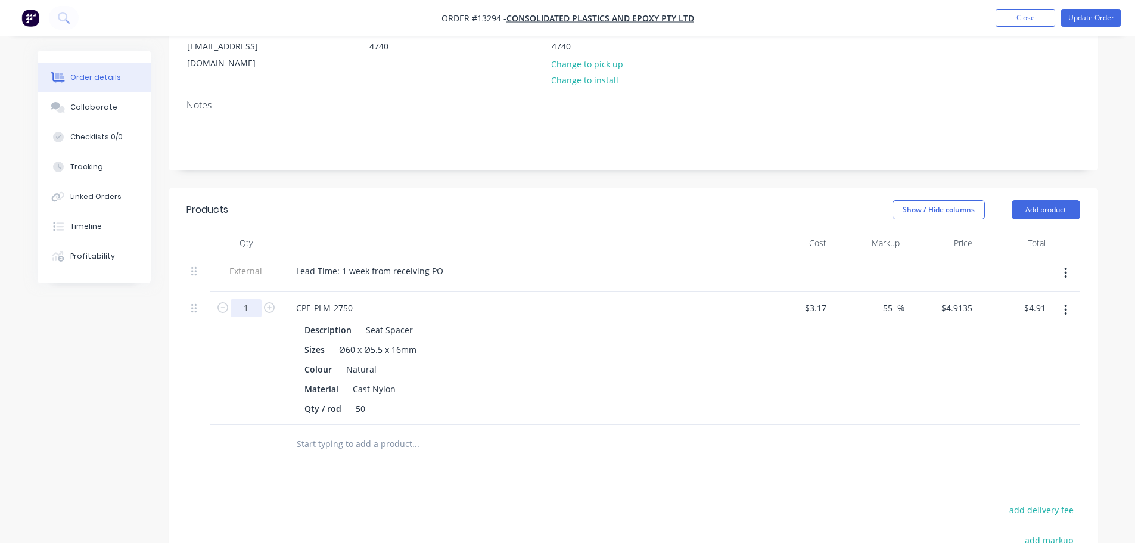
drag, startPoint x: 265, startPoint y: 294, endPoint x: 256, endPoint y: 294, distance: 9.0
click at [265, 302] on icon "button" at bounding box center [269, 307] width 11 height 11
type input "2"
type input "$9.83"
click at [253, 299] on input "2" at bounding box center [246, 308] width 31 height 18
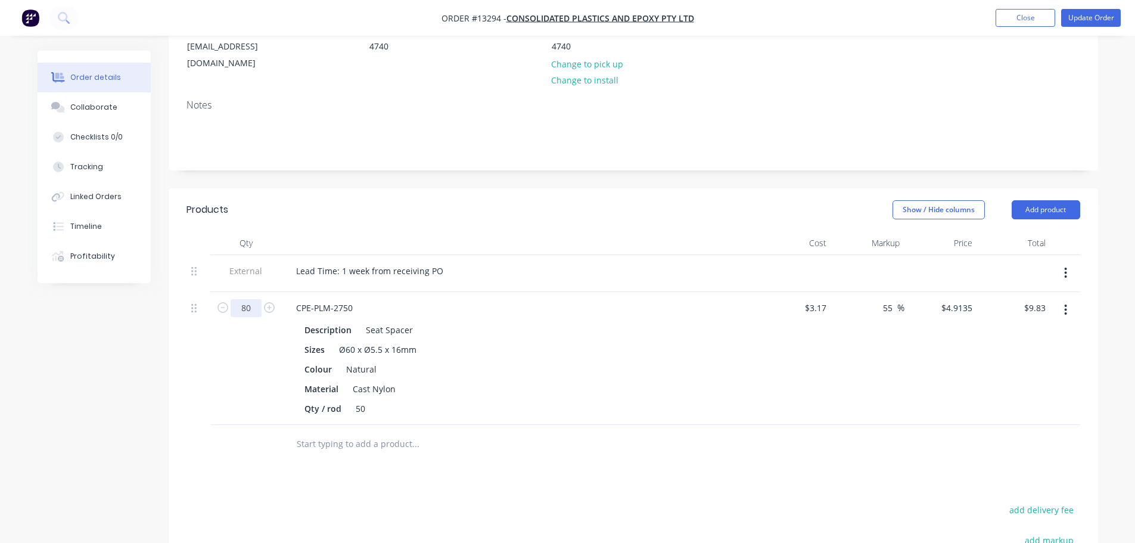
type input "80"
type input "$393.08"
click at [226, 382] on div "80" at bounding box center [245, 358] width 71 height 133
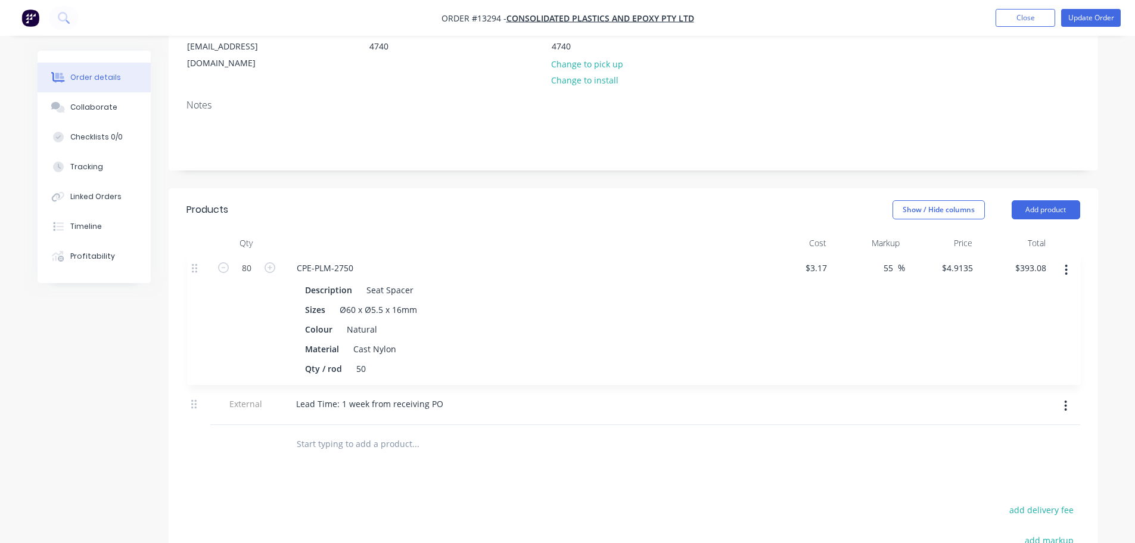
drag, startPoint x: 198, startPoint y: 293, endPoint x: 200, endPoint y: 263, distance: 29.8
click at [200, 263] on div "External Lead Time: 1 week from receiving PO 80 CPE-PLM-2750 Description Seat S…" at bounding box center [633, 340] width 894 height 170
click at [1097, 18] on button "Update Order" at bounding box center [1091, 18] width 60 height 18
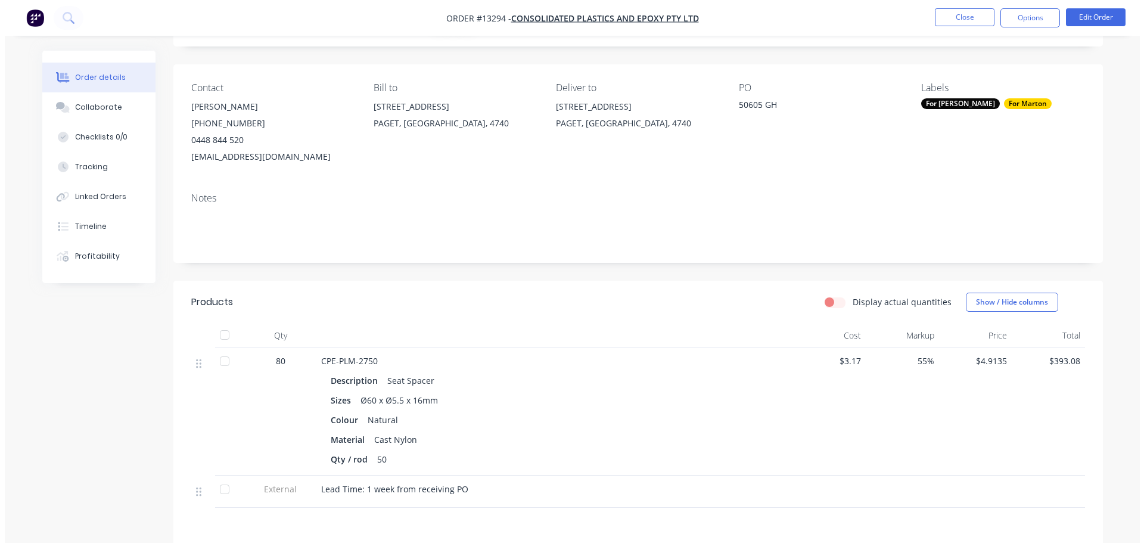
scroll to position [0, 0]
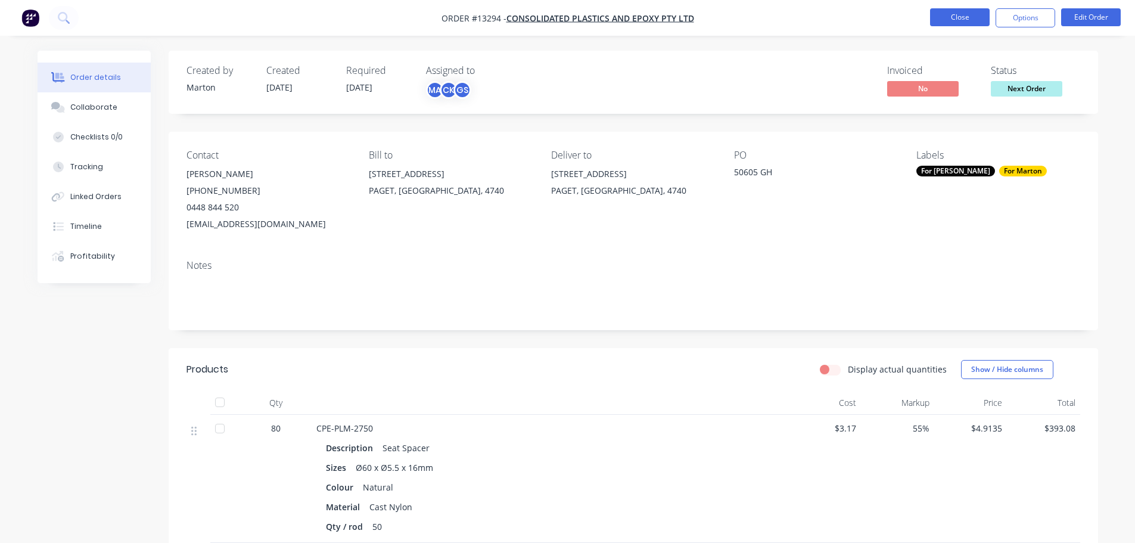
click at [970, 17] on button "Close" at bounding box center [960, 17] width 60 height 18
